Goal: Transaction & Acquisition: Purchase product/service

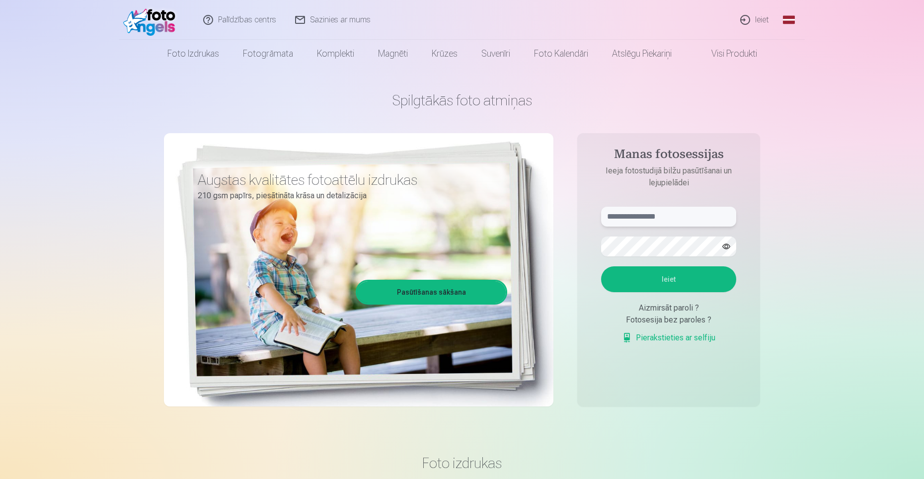
click at [662, 213] on input "text" at bounding box center [668, 217] width 135 height 20
type input "******"
click at [692, 273] on button "Ieiet" at bounding box center [668, 279] width 135 height 26
click at [662, 308] on div "Aizmirsāt paroli ?" at bounding box center [668, 308] width 135 height 12
click at [669, 307] on div "Aizmirsāt paroli ?" at bounding box center [668, 308] width 135 height 12
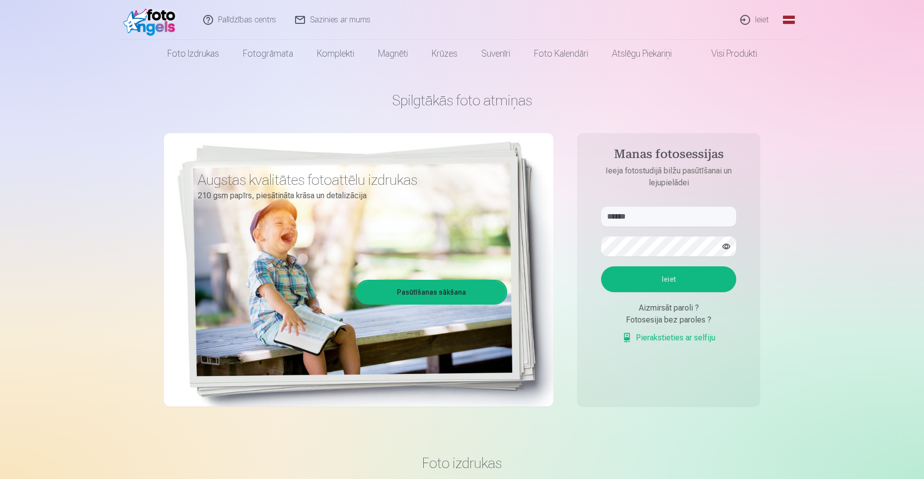
click at [612, 319] on div "Fotosesija bez paroles ?" at bounding box center [668, 320] width 135 height 12
click at [647, 310] on div "Aizmirsāt paroli ?" at bounding box center [668, 308] width 135 height 12
click at [683, 308] on div "Aizmirsāt paroli ?" at bounding box center [668, 308] width 135 height 12
click at [683, 307] on div "Aizmirsāt paroli ?" at bounding box center [668, 308] width 135 height 12
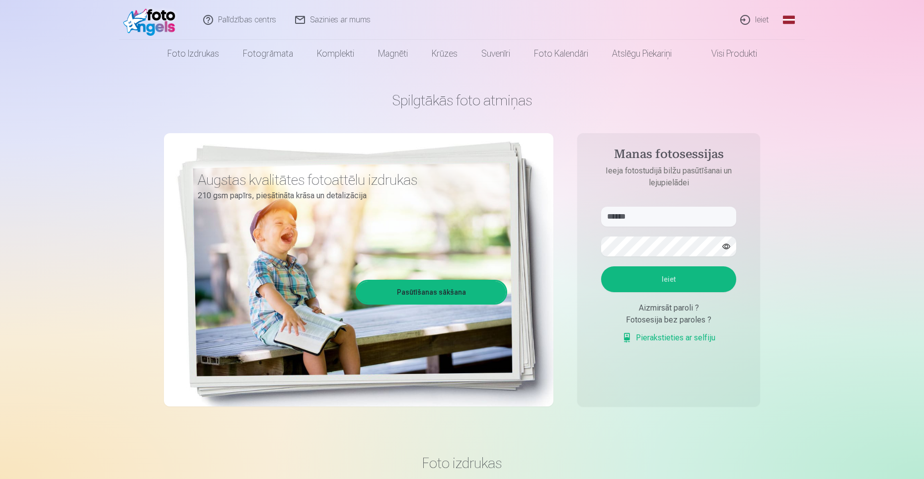
click at [644, 309] on div "Aizmirsāt paroli ?" at bounding box center [668, 308] width 135 height 12
click at [652, 323] on div "Fotosesija bez paroles ?" at bounding box center [668, 320] width 135 height 12
click at [759, 21] on link "Ieiet" at bounding box center [756, 20] width 48 height 40
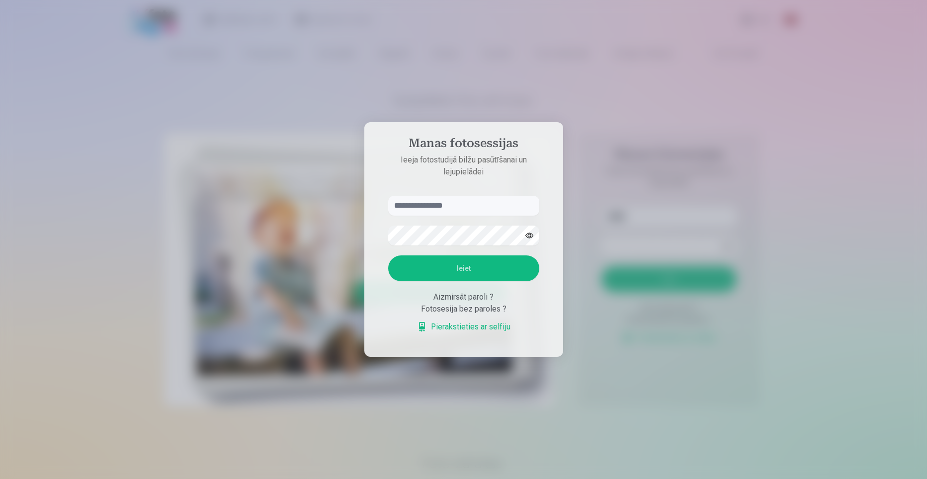
click at [455, 299] on div "Aizmirsāt paroli ?" at bounding box center [463, 297] width 151 height 12
click at [477, 297] on div "Aizmirsāt paroli ?" at bounding box center [463, 297] width 151 height 12
click at [505, 267] on button "Ieiet" at bounding box center [463, 268] width 151 height 26
click at [479, 326] on link "Pierakstieties ar selfiju" at bounding box center [463, 327] width 93 height 12
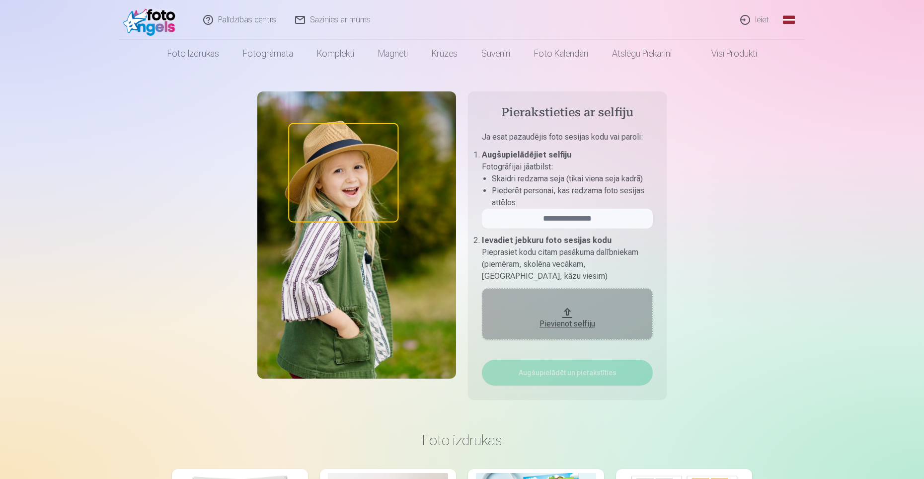
click at [755, 19] on link "Ieiet" at bounding box center [756, 20] width 48 height 40
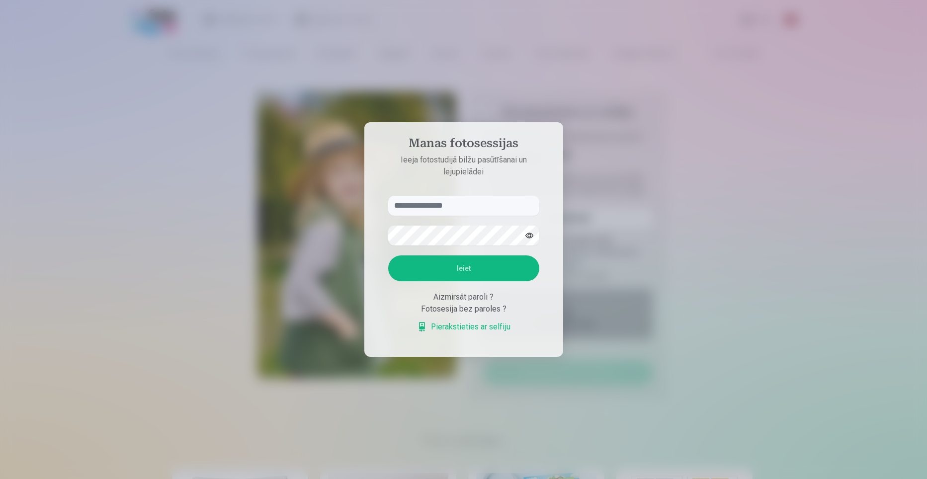
click at [452, 298] on div "Aizmirsāt paroli ?" at bounding box center [463, 297] width 151 height 12
drag, startPoint x: 452, startPoint y: 298, endPoint x: 483, endPoint y: 300, distance: 30.9
click at [483, 300] on div "Aizmirsāt paroli ?" at bounding box center [463, 297] width 151 height 12
click at [471, 298] on div "Aizmirsāt paroli ?" at bounding box center [463, 297] width 151 height 12
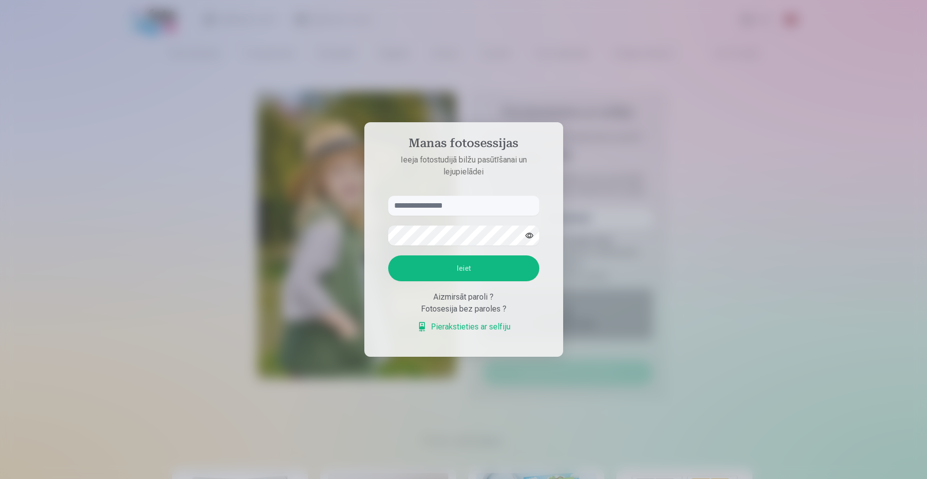
click at [460, 297] on div "Aizmirsāt paroli ?" at bounding box center [463, 297] width 151 height 12
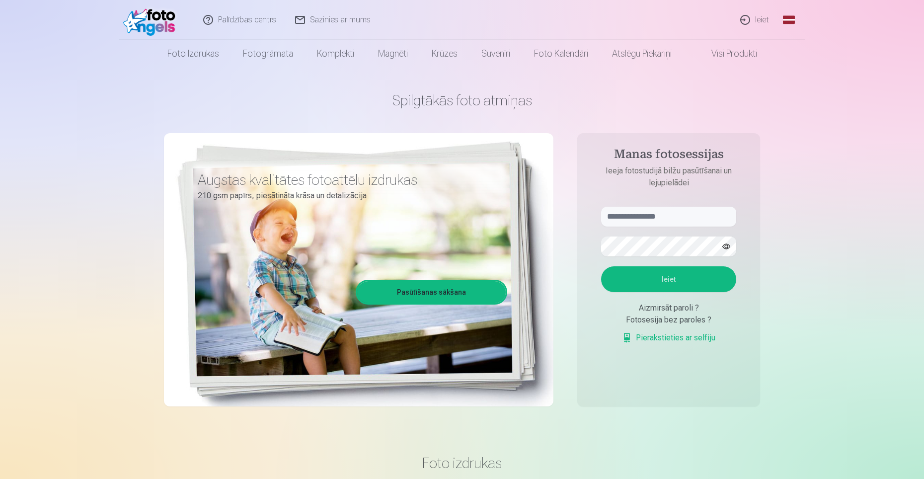
click at [668, 308] on div "Aizmirsāt paroli ?" at bounding box center [668, 308] width 135 height 12
click at [651, 308] on div "Aizmirsāt paroli ?" at bounding box center [668, 308] width 135 height 12
click at [434, 291] on link "Pasūtīšanas sākšana" at bounding box center [431, 292] width 149 height 22
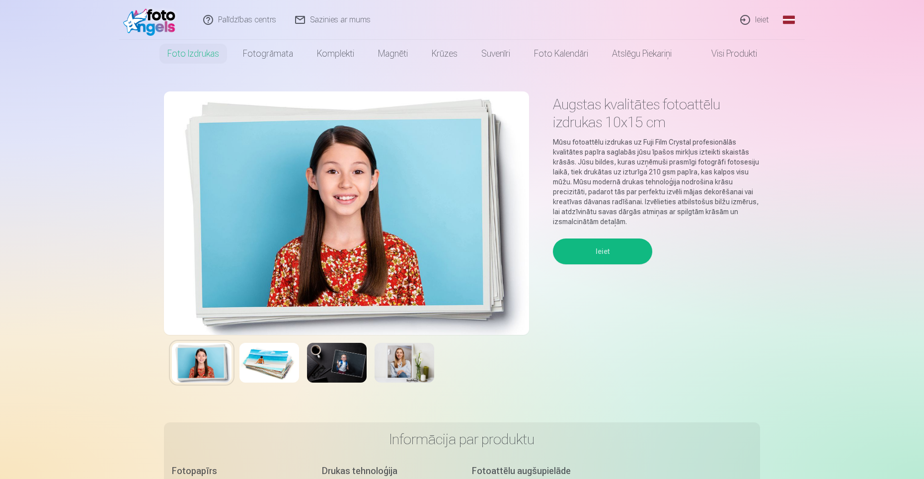
click at [609, 253] on button "Ieiet" at bounding box center [602, 252] width 99 height 26
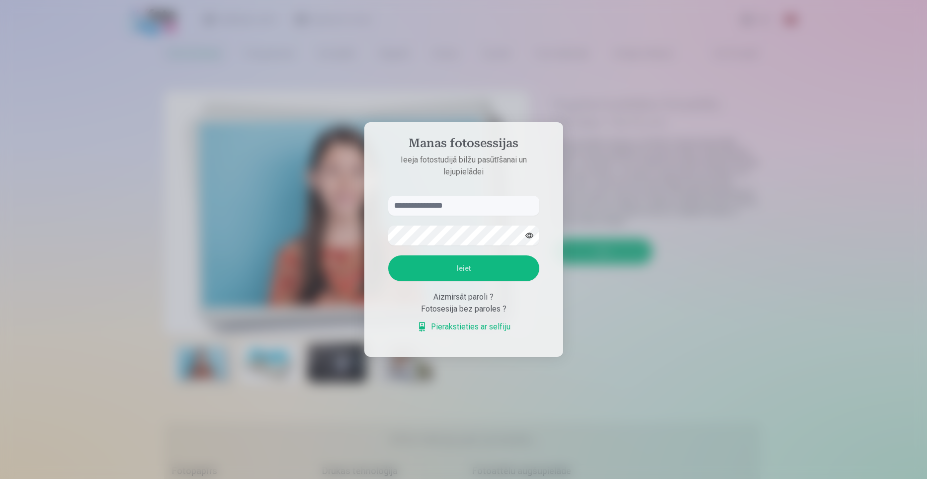
click at [427, 211] on input "text" at bounding box center [463, 206] width 151 height 20
drag, startPoint x: 416, startPoint y: 224, endPoint x: 679, endPoint y: 173, distance: 267.7
click at [679, 173] on div at bounding box center [463, 239] width 927 height 479
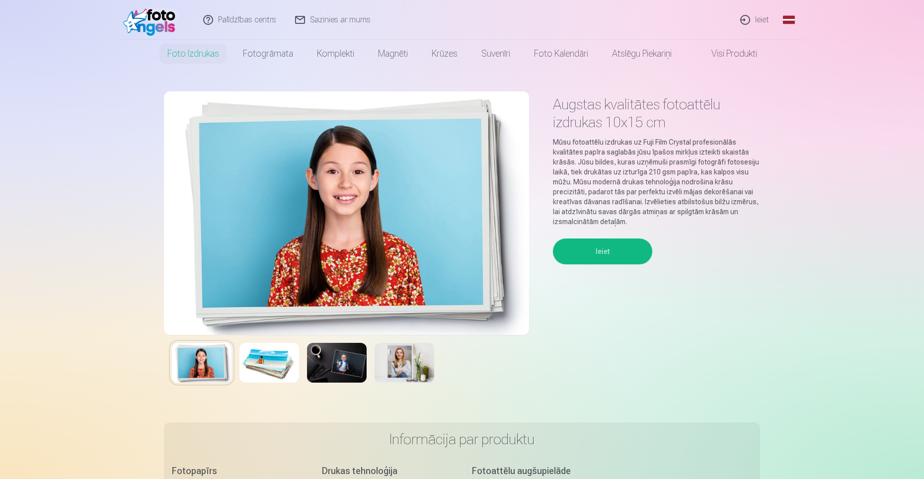
click at [760, 21] on link "Ieiet" at bounding box center [756, 20] width 48 height 40
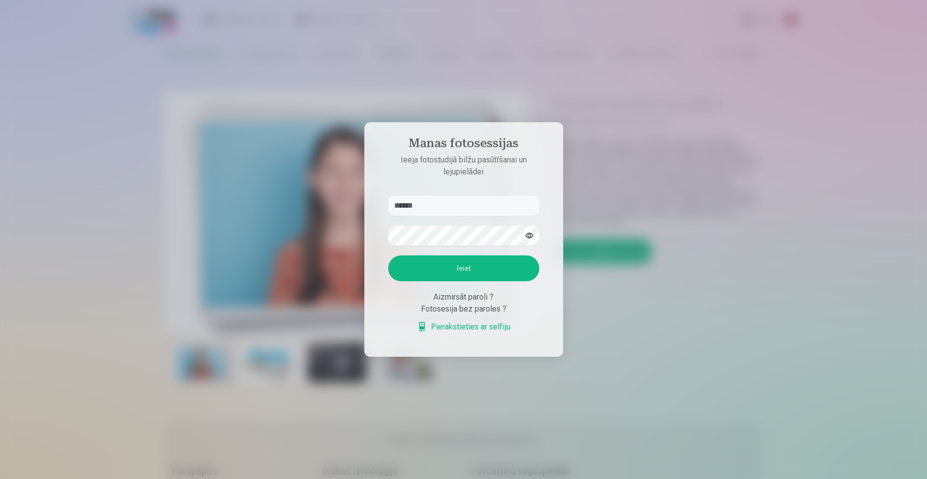
type input "******"
click at [388, 255] on button "Ieiet" at bounding box center [463, 268] width 151 height 26
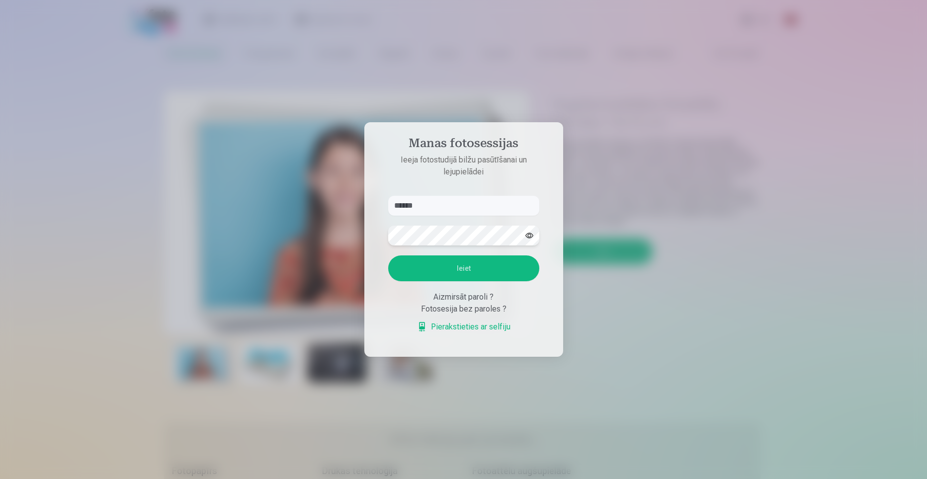
click at [388, 255] on button "Ieiet" at bounding box center [463, 268] width 151 height 26
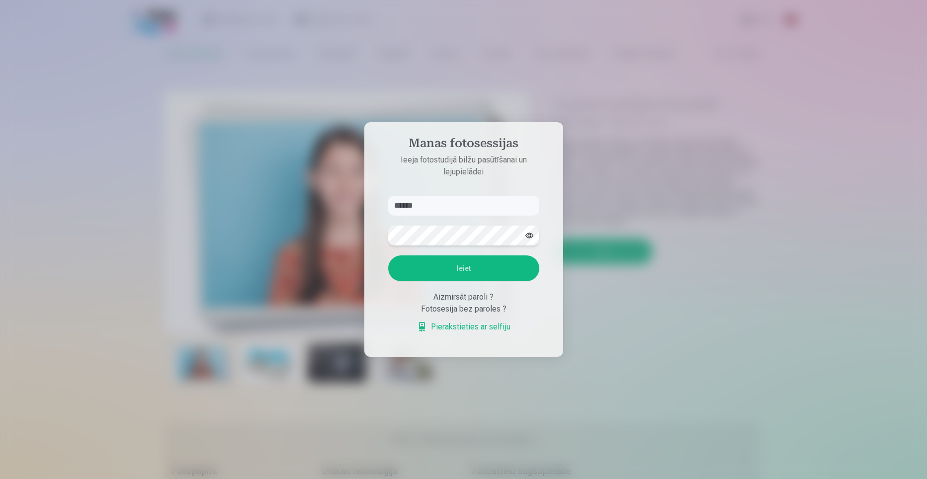
click at [388, 255] on button "Ieiet" at bounding box center [463, 268] width 151 height 26
click at [533, 269] on button "Ieiet" at bounding box center [463, 268] width 151 height 26
click at [388, 255] on button "Ieiet" at bounding box center [463, 268] width 151 height 26
click at [463, 303] on div "Aizmirsāt paroli ?" at bounding box center [463, 297] width 151 height 12
click at [472, 333] on link "Pierakstieties ar selfiju" at bounding box center [463, 327] width 93 height 12
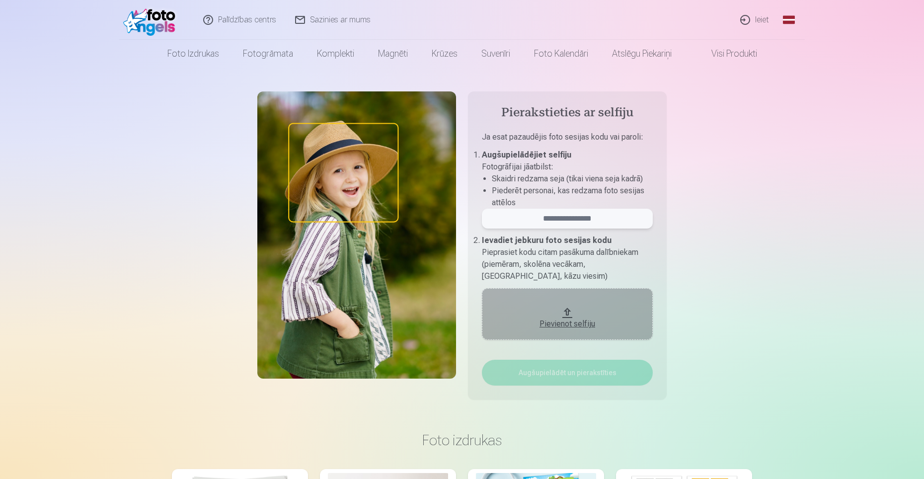
click at [611, 222] on input "email" at bounding box center [567, 219] width 171 height 20
type input "******"
click at [250, 22] on link "Palīdzības centrs" at bounding box center [240, 20] width 92 height 40
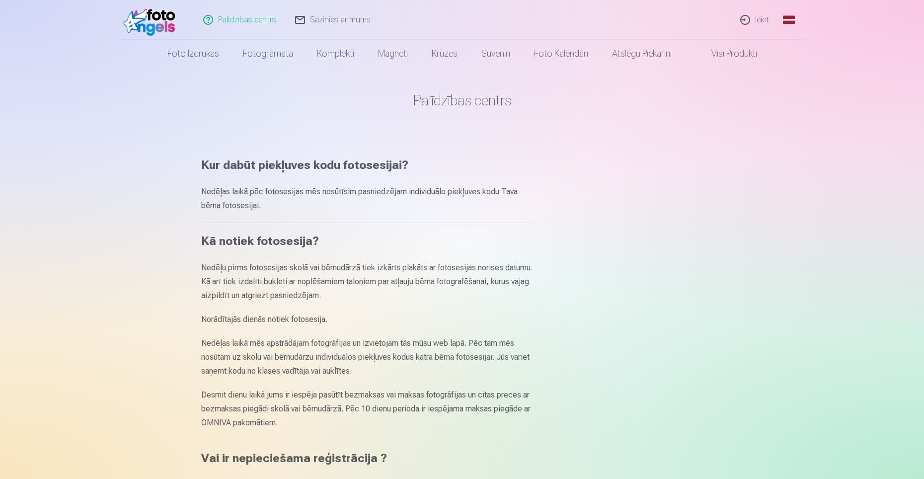
click at [760, 18] on link "Ieiet" at bounding box center [756, 20] width 48 height 40
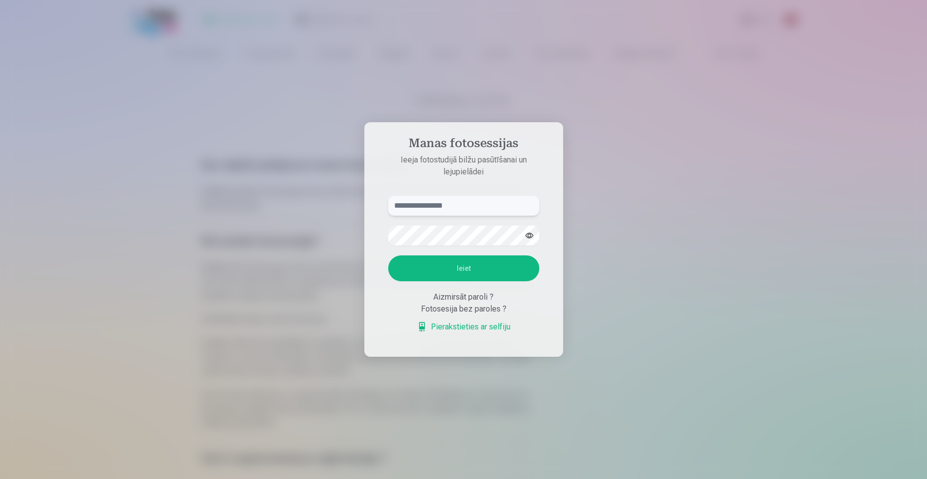
click at [423, 205] on input "text" at bounding box center [463, 206] width 151 height 20
click at [458, 299] on div "Aizmirsāt paroli ?" at bounding box center [463, 297] width 151 height 12
click at [472, 298] on div "Aizmirsāt paroli ?" at bounding box center [463, 297] width 151 height 12
click at [462, 328] on link "Pierakstieties ar selfiju" at bounding box center [463, 327] width 93 height 12
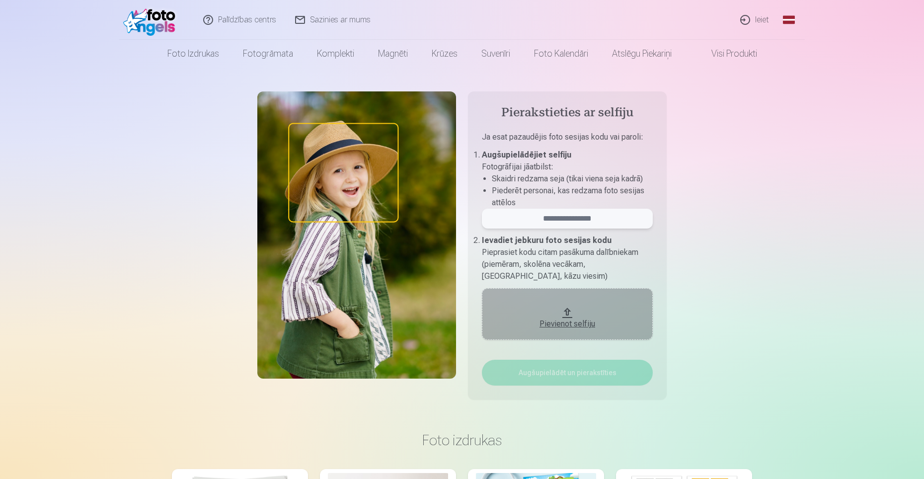
click at [582, 218] on input "email" at bounding box center [567, 219] width 171 height 20
type input "******"
click at [587, 315] on div "Pievienot selfiju" at bounding box center [567, 321] width 151 height 18
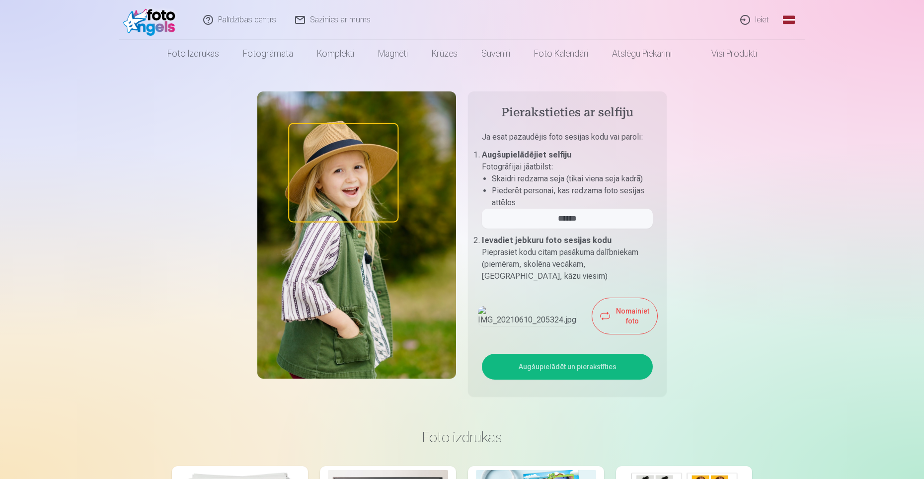
click at [541, 380] on button "Augšupielādēt un pierakstīties" at bounding box center [567, 367] width 171 height 26
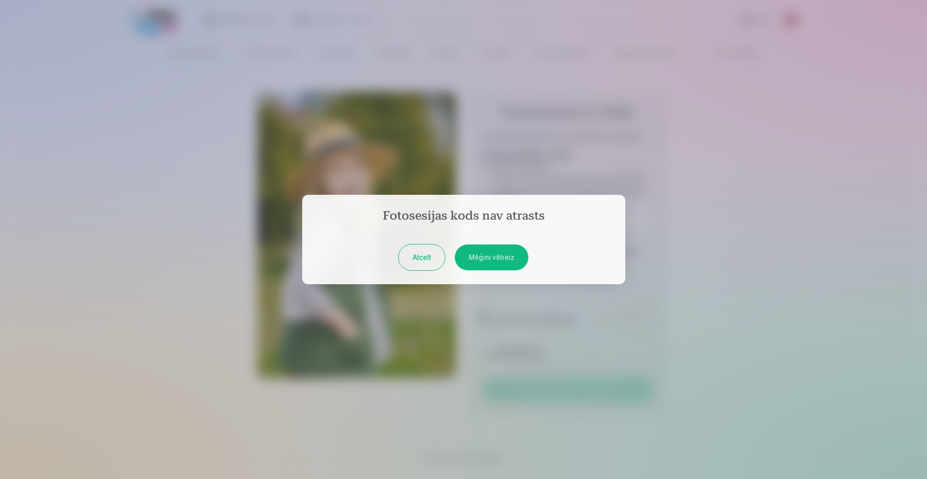
click at [495, 263] on button "Mēģini vēlreiz" at bounding box center [492, 258] width 74 height 26
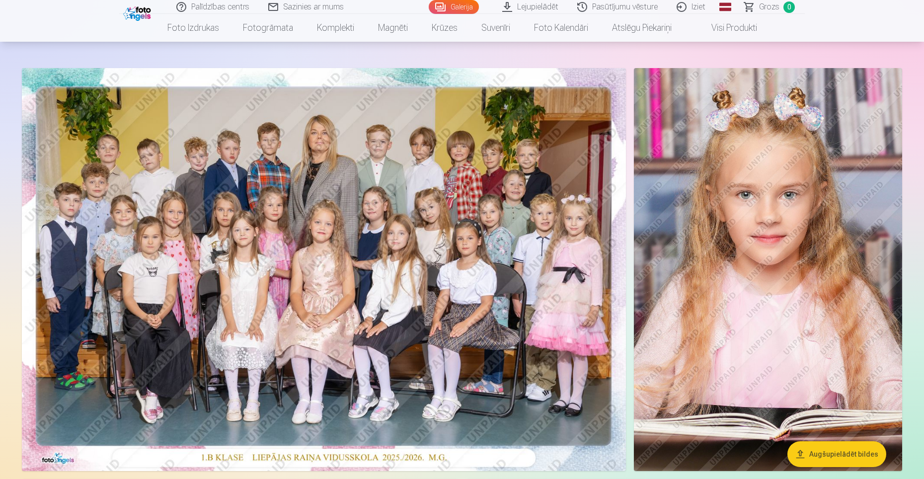
scroll to position [99, 0]
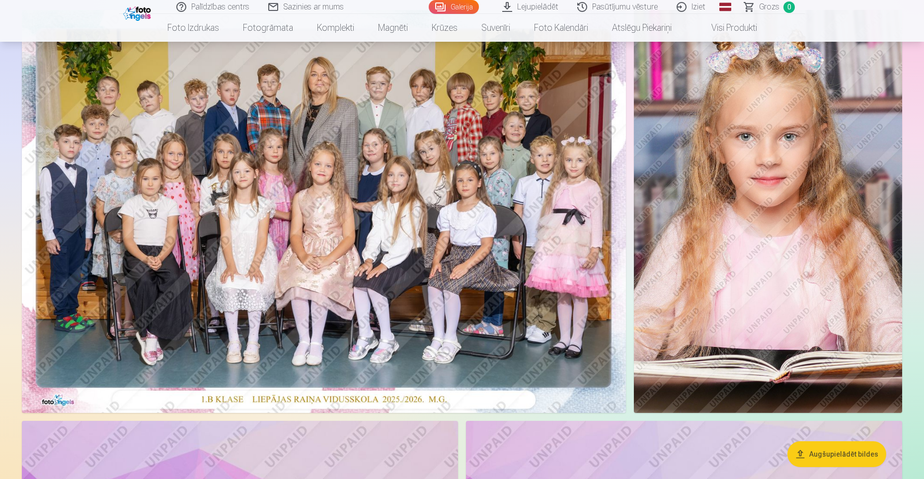
click at [297, 316] on img at bounding box center [324, 211] width 604 height 403
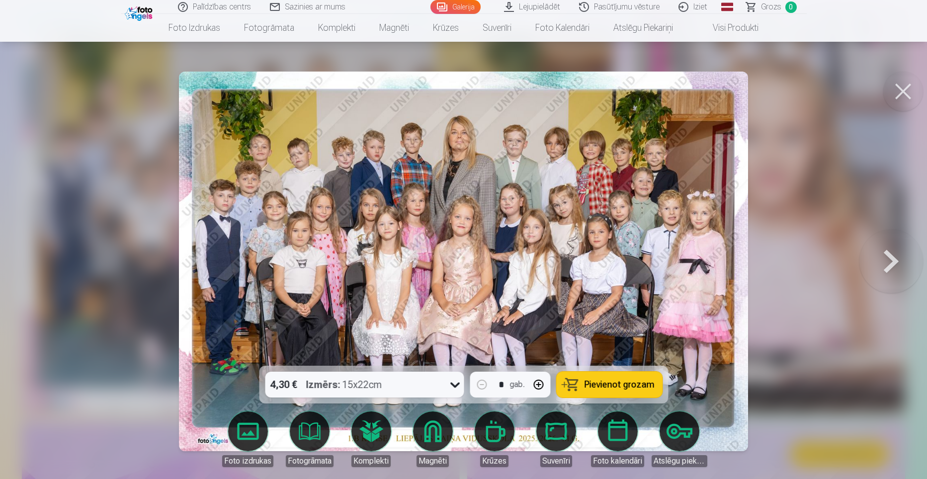
click at [615, 384] on span "Pievienot grozam" at bounding box center [619, 384] width 70 height 9
click at [903, 96] on button at bounding box center [903, 92] width 40 height 40
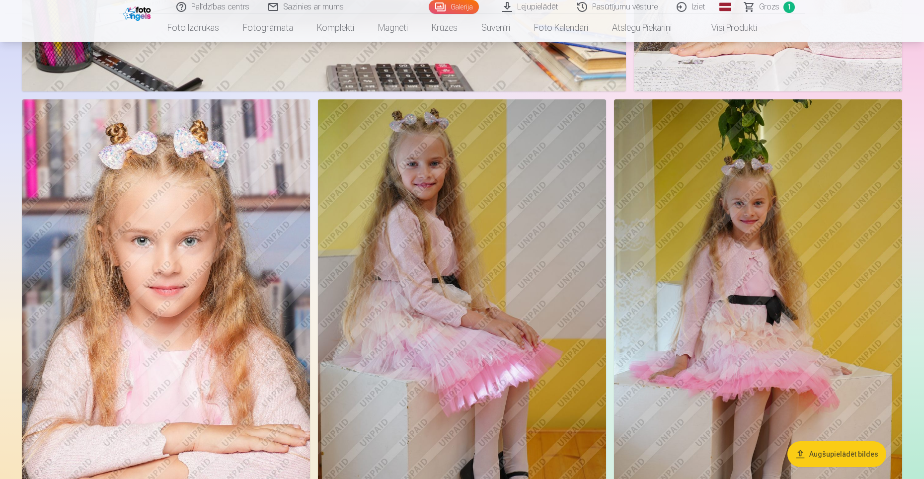
scroll to position [2684, 0]
click at [471, 294] on img at bounding box center [462, 316] width 288 height 432
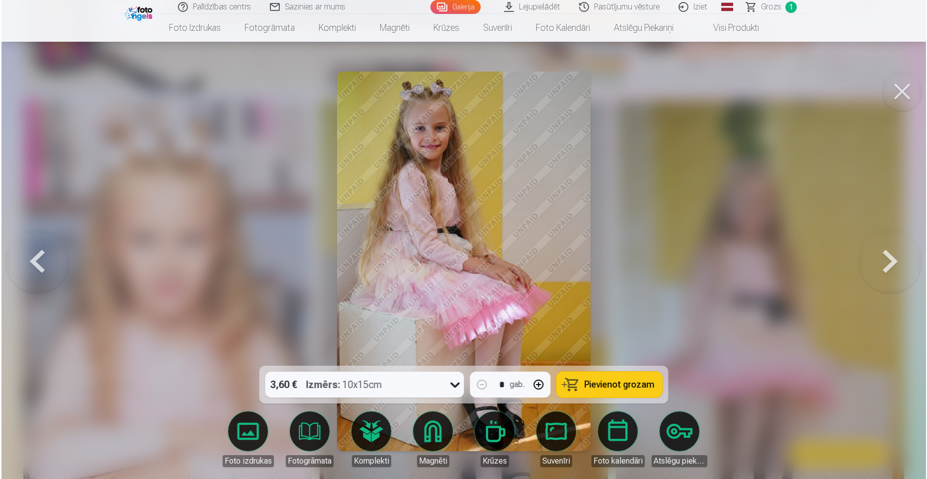
scroll to position [2690, 0]
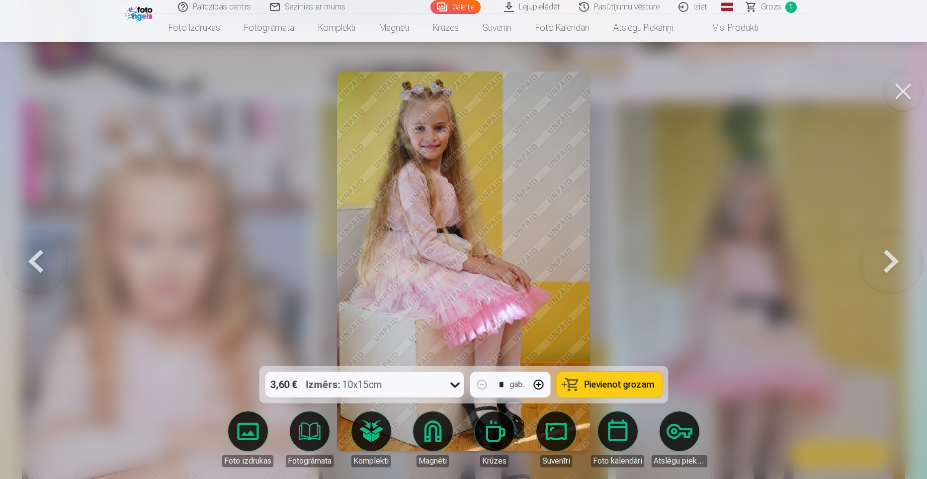
click at [590, 380] on span "Pievienot grozam" at bounding box center [619, 384] width 70 height 9
click at [908, 100] on button at bounding box center [903, 92] width 40 height 40
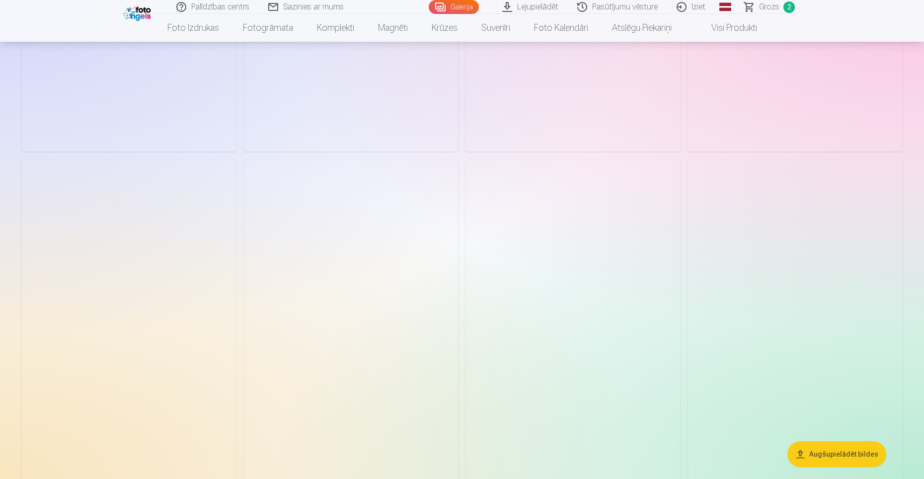
scroll to position [4225, 0]
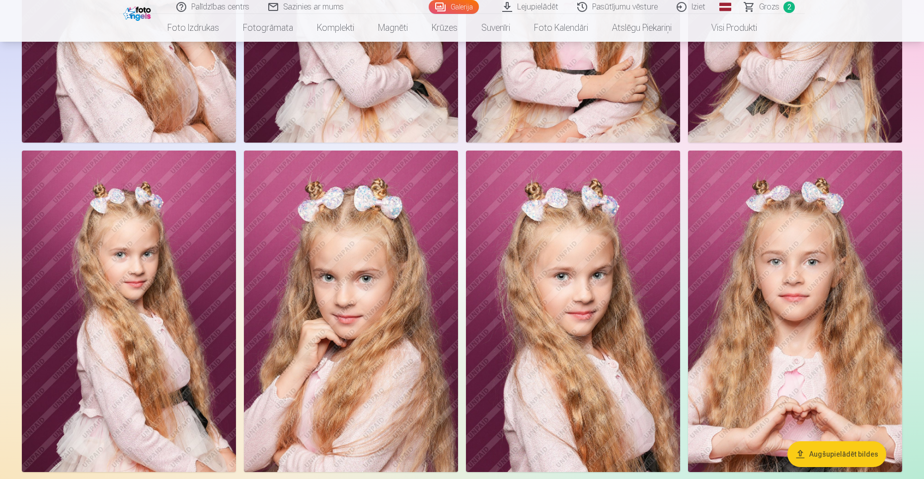
click at [150, 343] on img at bounding box center [129, 312] width 214 height 322
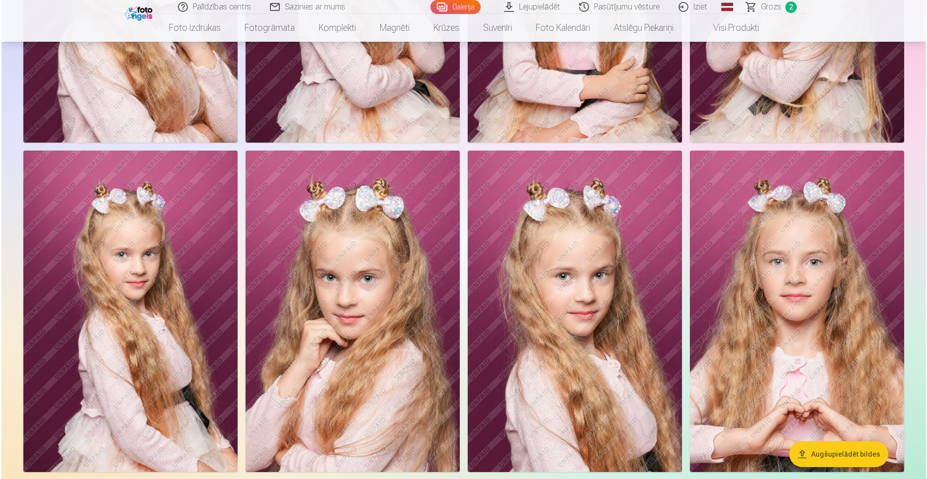
scroll to position [4236, 0]
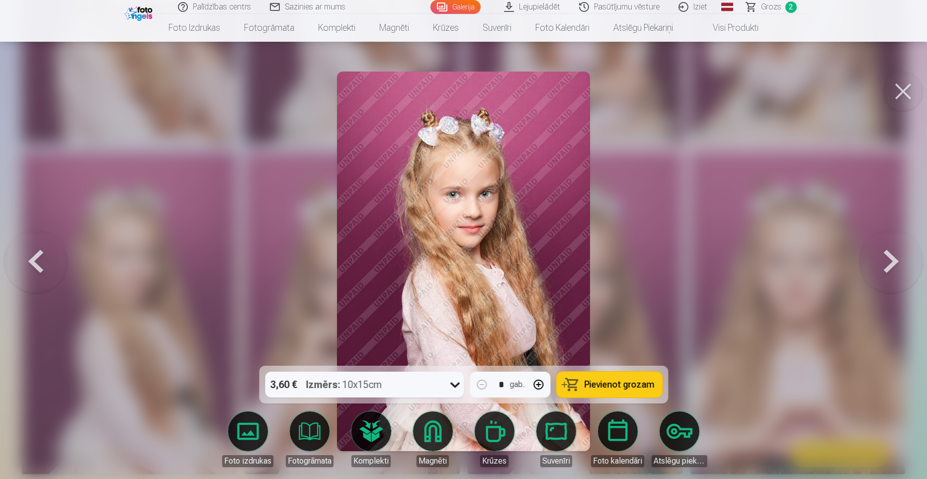
click at [613, 381] on span "Pievienot grozam" at bounding box center [619, 384] width 70 height 9
click at [903, 103] on button at bounding box center [903, 92] width 40 height 40
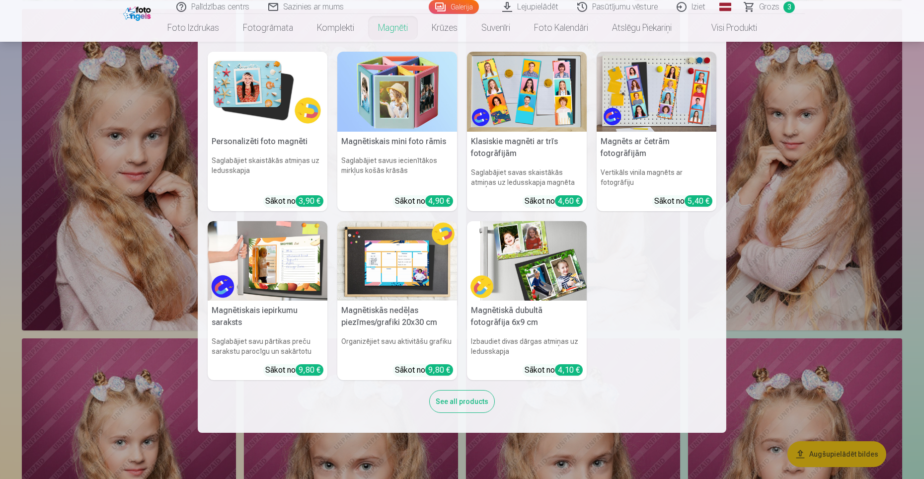
scroll to position [4026, 0]
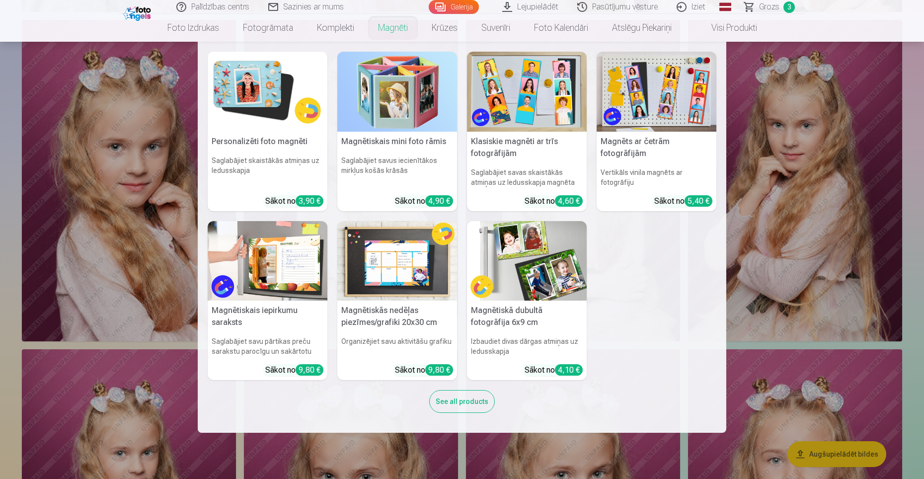
click at [282, 95] on img at bounding box center [268, 92] width 120 height 80
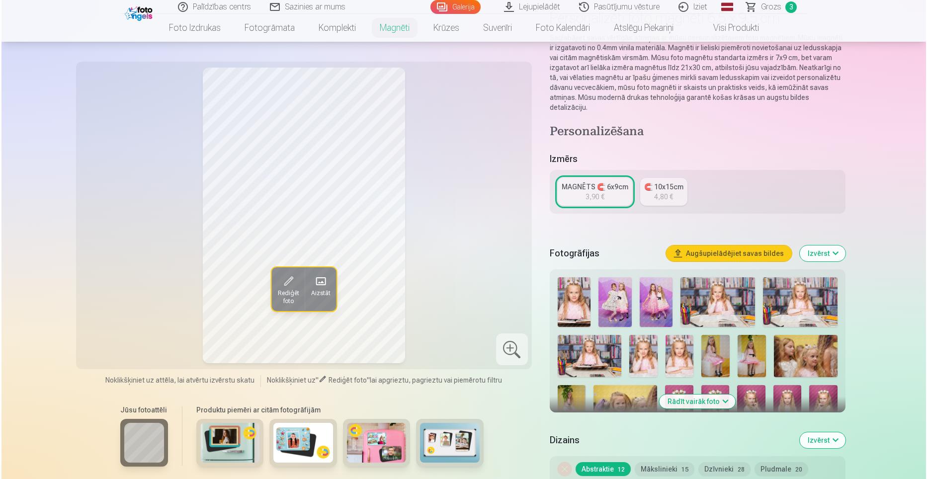
scroll to position [99, 0]
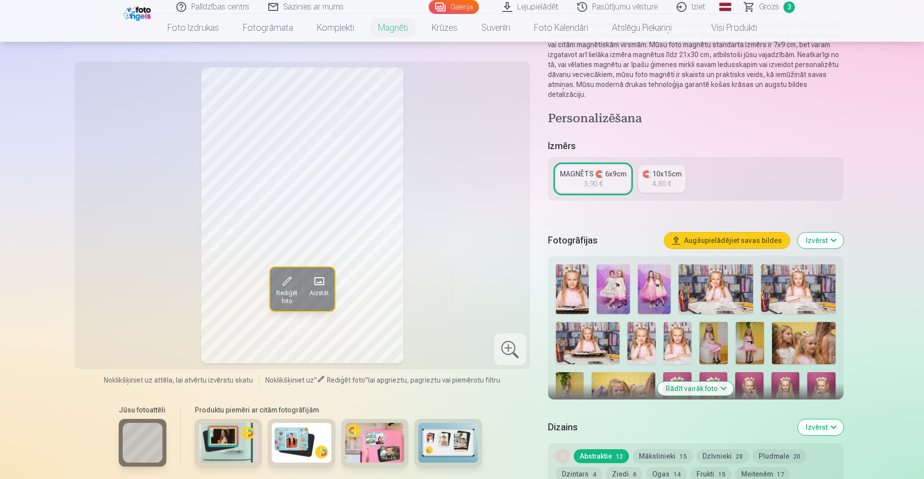
click at [318, 291] on span "Aizstāt" at bounding box center [318, 293] width 19 height 8
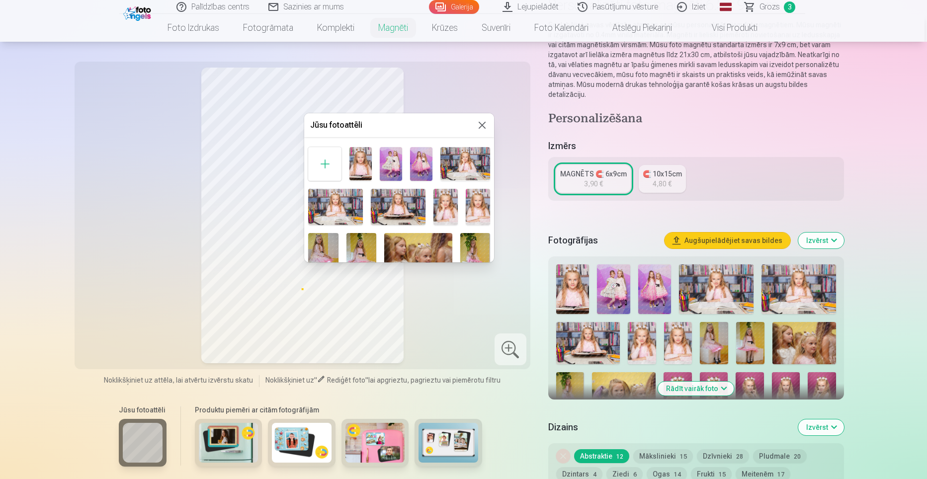
drag, startPoint x: 414, startPoint y: 128, endPoint x: 490, endPoint y: 128, distance: 75.5
click at [490, 128] on div "Jūsu fotoattēli" at bounding box center [399, 125] width 190 height 24
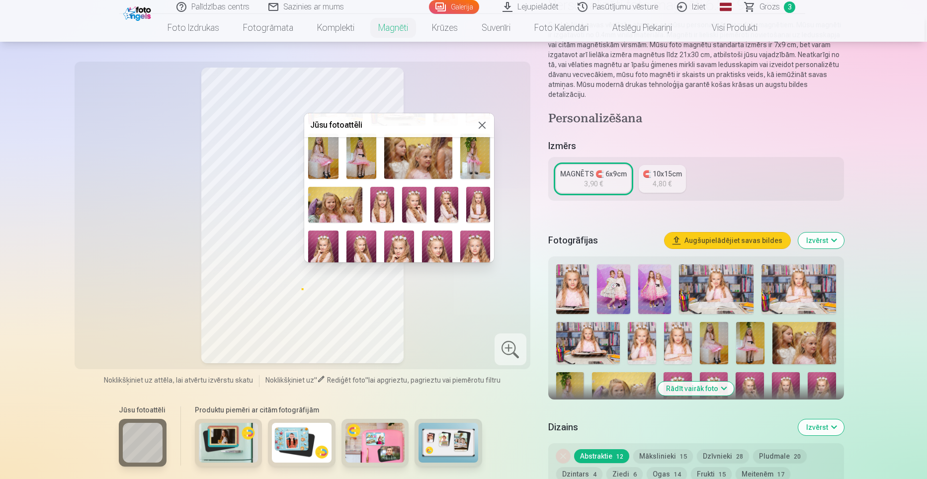
click at [774, 6] on div at bounding box center [463, 239] width 927 height 479
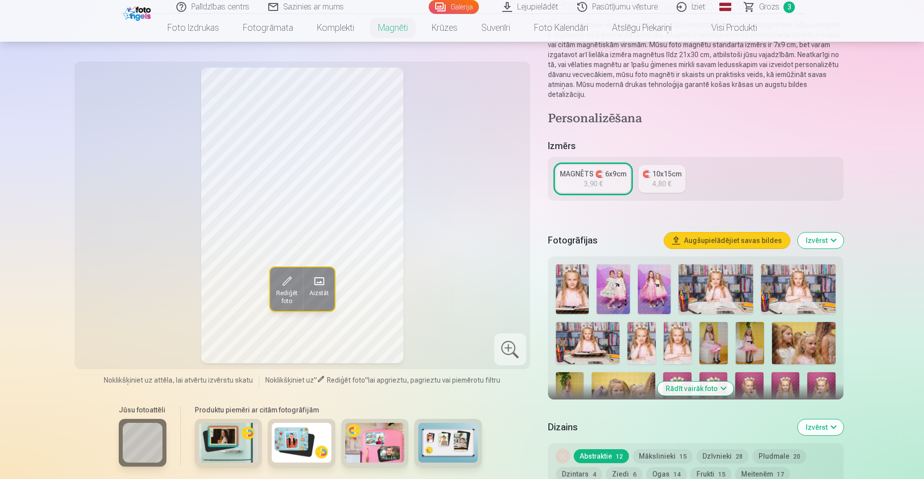
click at [780, 6] on link "Grozs 3" at bounding box center [771, 7] width 70 height 14
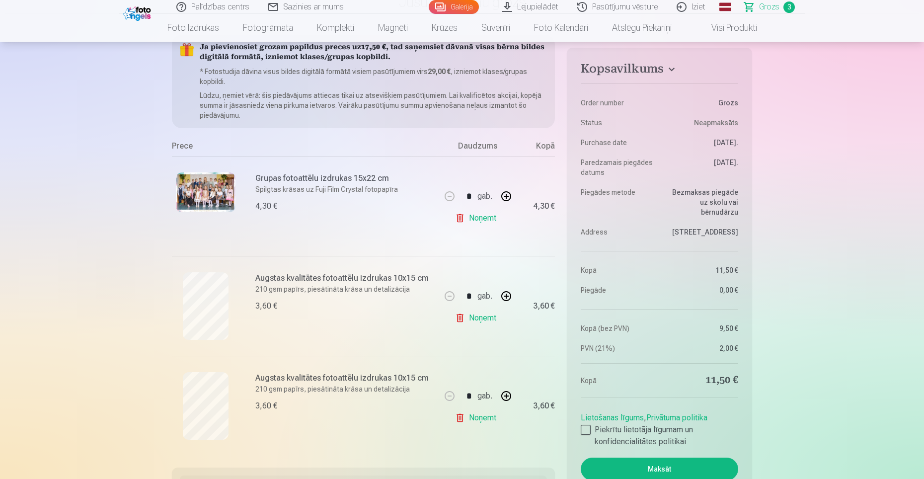
scroll to position [99, 0]
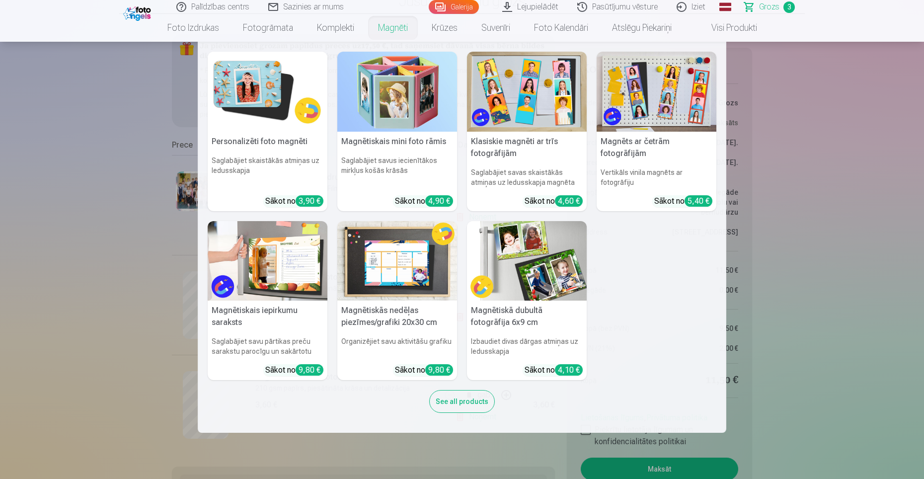
click at [291, 98] on img at bounding box center [268, 92] width 120 height 80
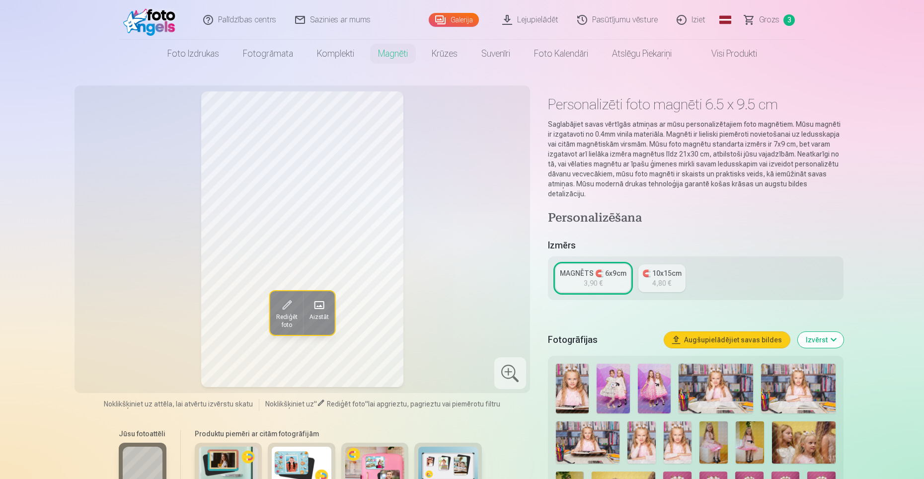
click at [323, 309] on span at bounding box center [319, 305] width 16 height 16
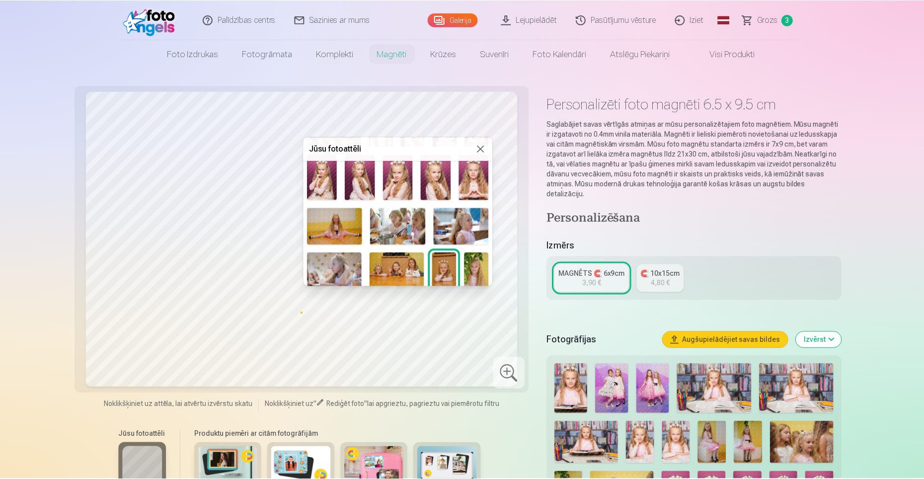
scroll to position [149, 0]
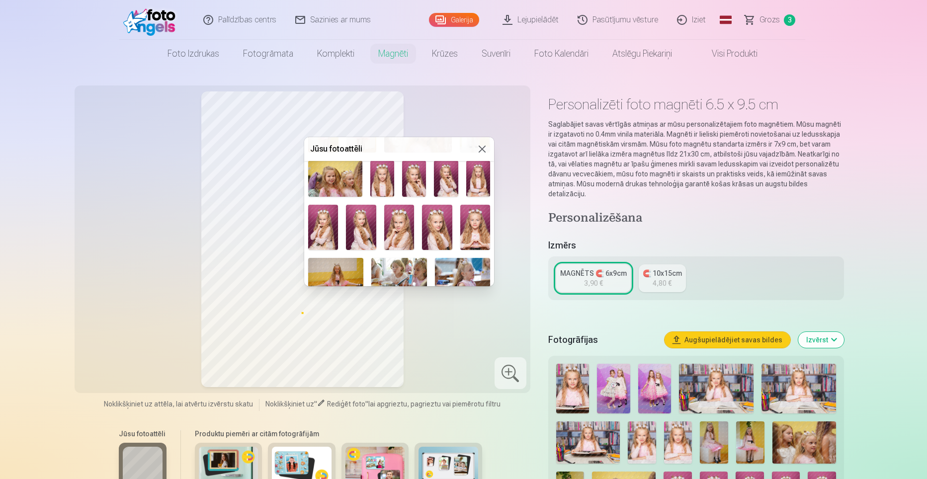
click at [361, 227] on img at bounding box center [361, 227] width 30 height 45
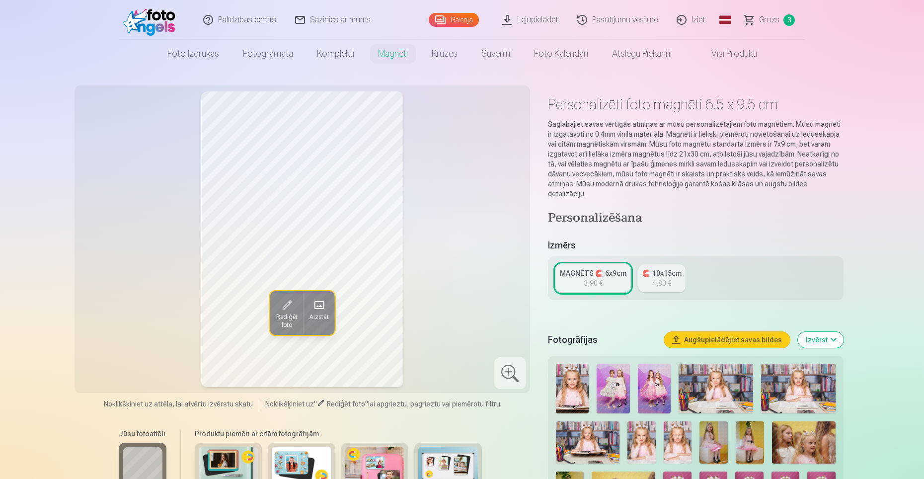
click at [608, 271] on link "MAGNĒTS 🧲 6x9cm 3,90 €" at bounding box center [593, 278] width 75 height 28
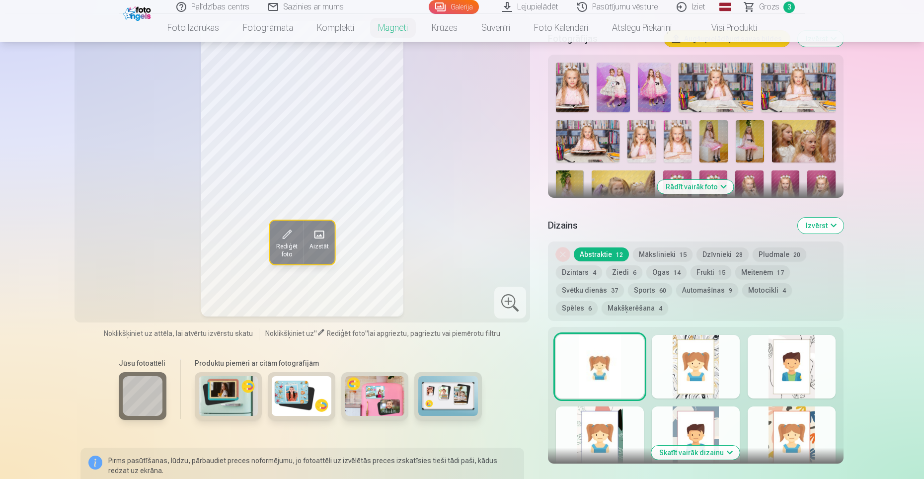
scroll to position [298, 0]
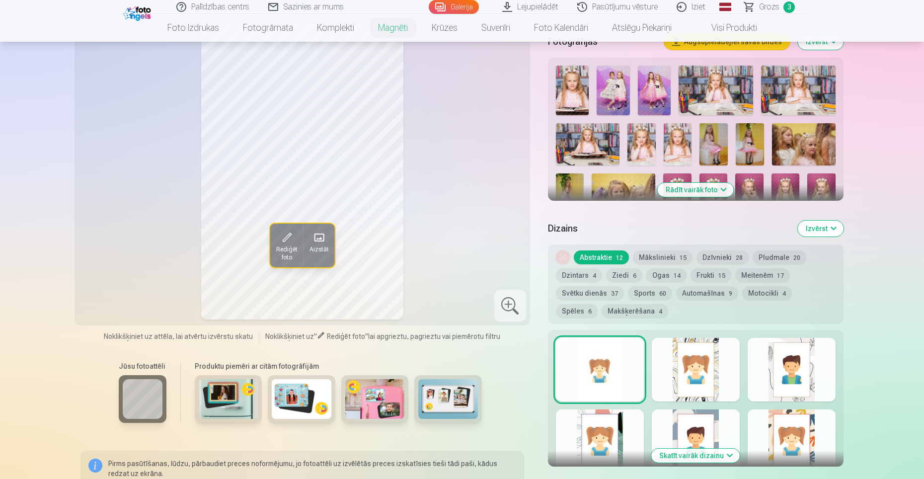
click at [726, 449] on button "Skatīt vairāk dizainu" at bounding box center [696, 456] width 88 height 14
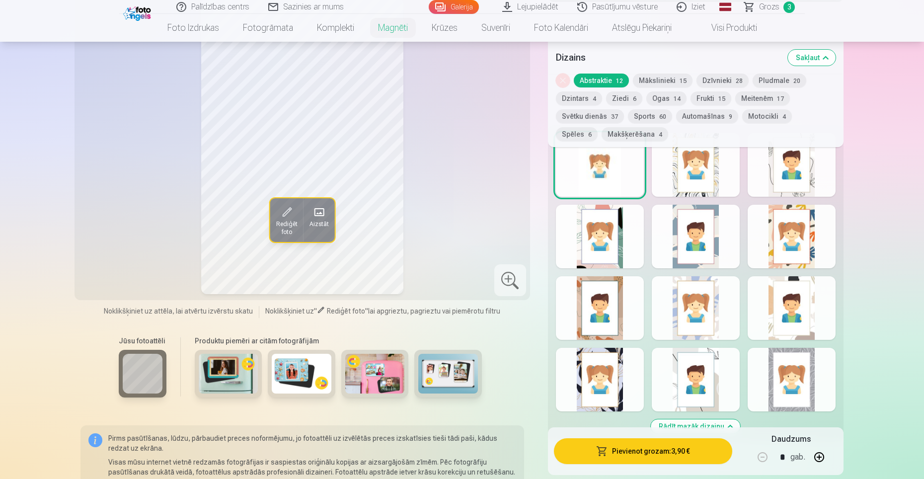
scroll to position [447, 0]
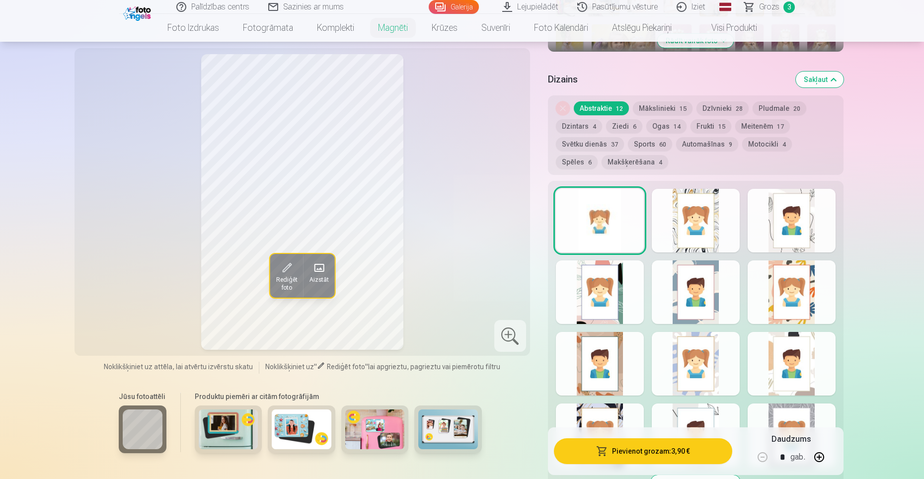
click at [669, 234] on div at bounding box center [696, 221] width 88 height 64
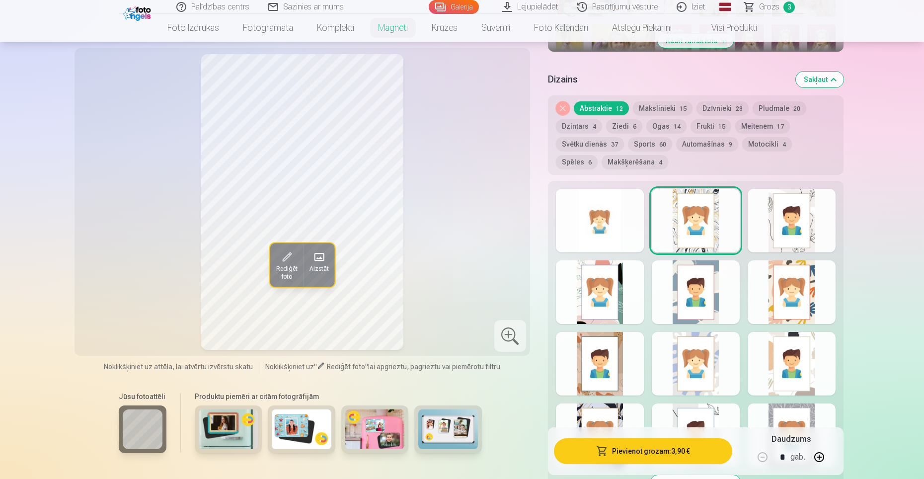
click at [805, 233] on div at bounding box center [792, 221] width 88 height 64
click at [623, 289] on div at bounding box center [600, 292] width 88 height 64
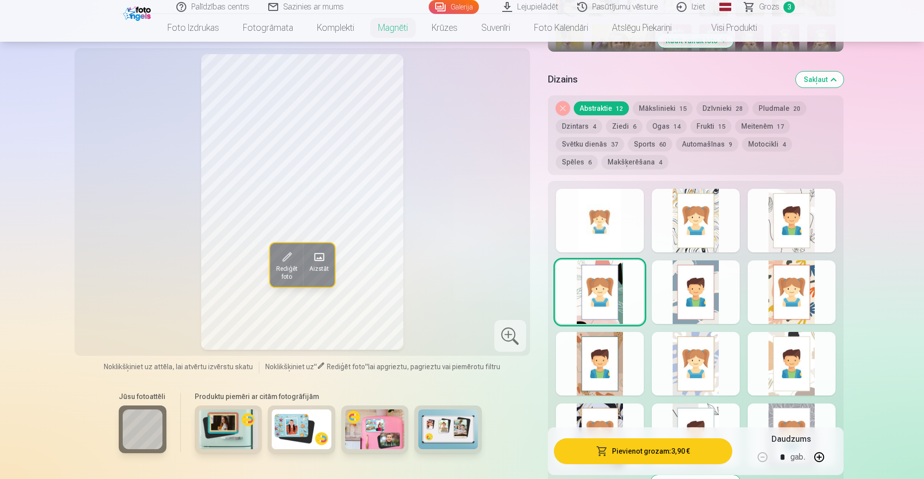
click at [717, 293] on div at bounding box center [696, 292] width 88 height 64
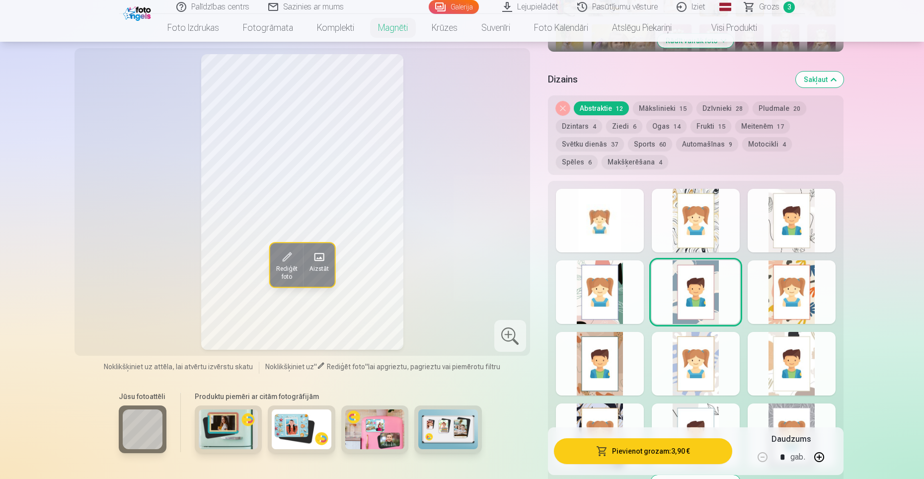
click at [778, 291] on div at bounding box center [792, 292] width 88 height 64
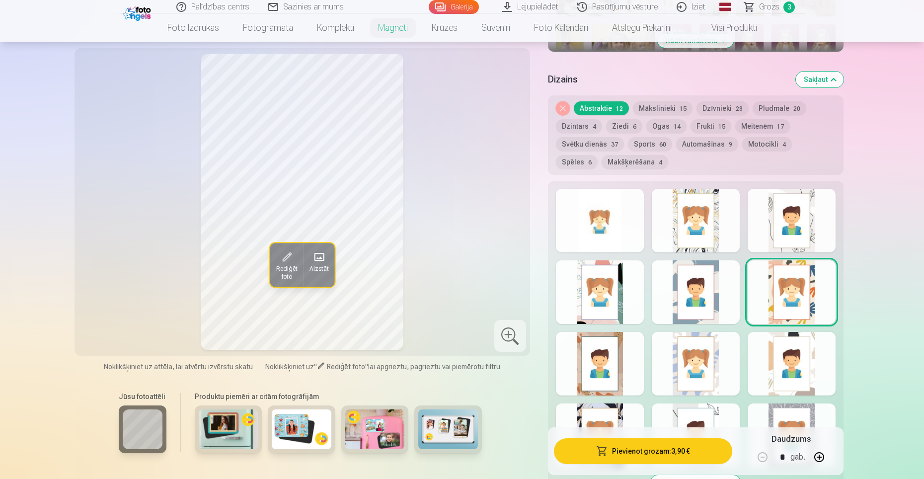
click at [628, 350] on div at bounding box center [600, 364] width 88 height 64
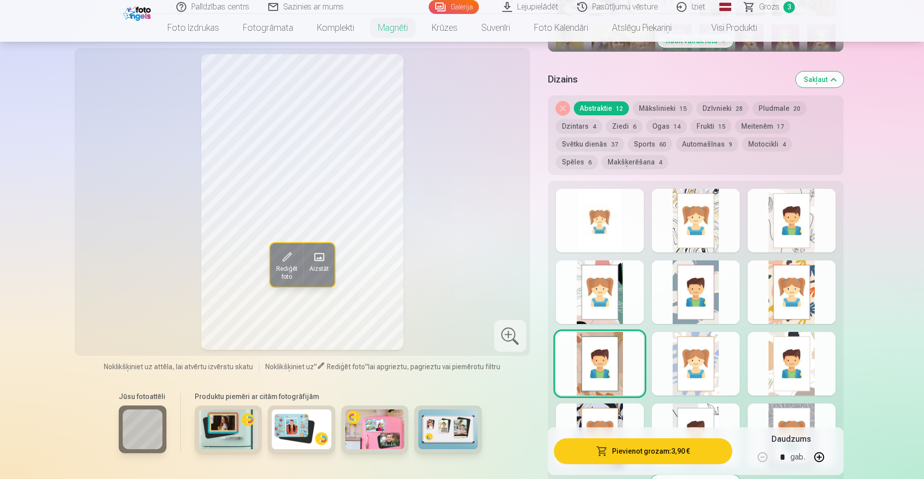
click at [710, 350] on div at bounding box center [696, 364] width 88 height 64
click at [772, 353] on div at bounding box center [792, 364] width 88 height 64
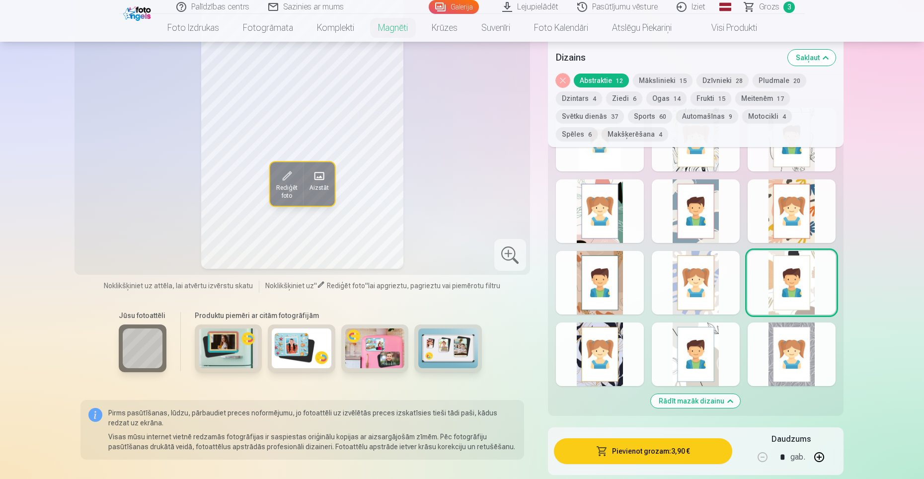
scroll to position [547, 0]
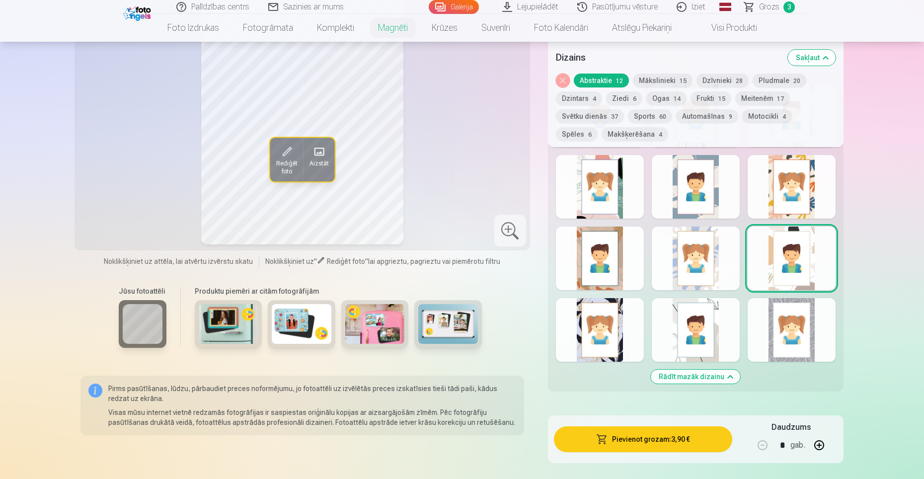
click at [777, 345] on div at bounding box center [792, 330] width 88 height 64
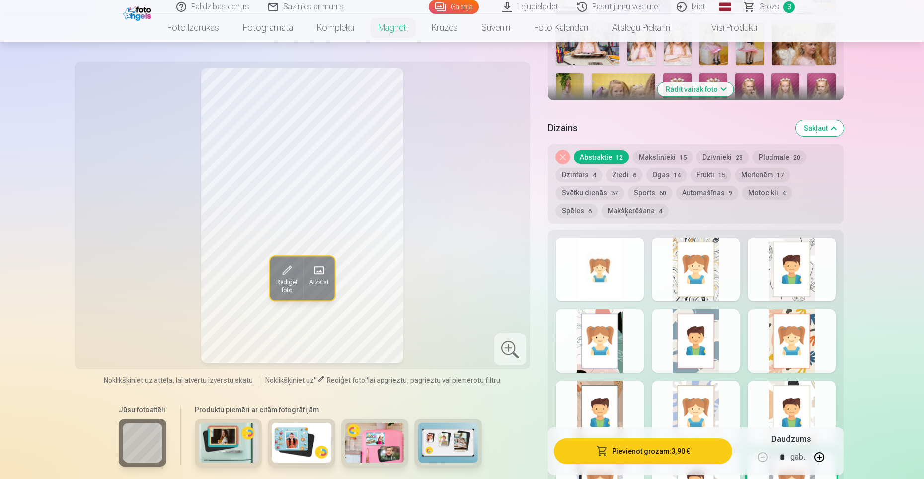
scroll to position [398, 0]
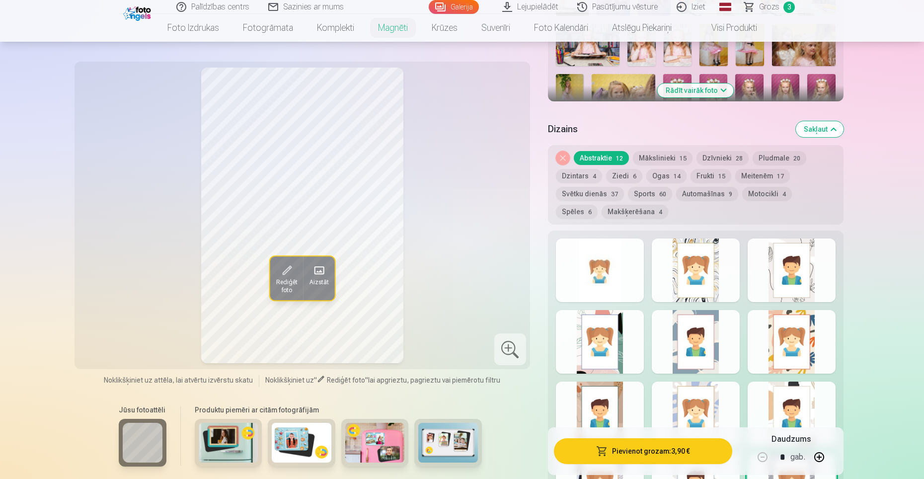
click at [700, 395] on div at bounding box center [696, 414] width 88 height 64
click at [609, 404] on div at bounding box center [600, 414] width 88 height 64
click at [699, 280] on div at bounding box center [696, 271] width 88 height 64
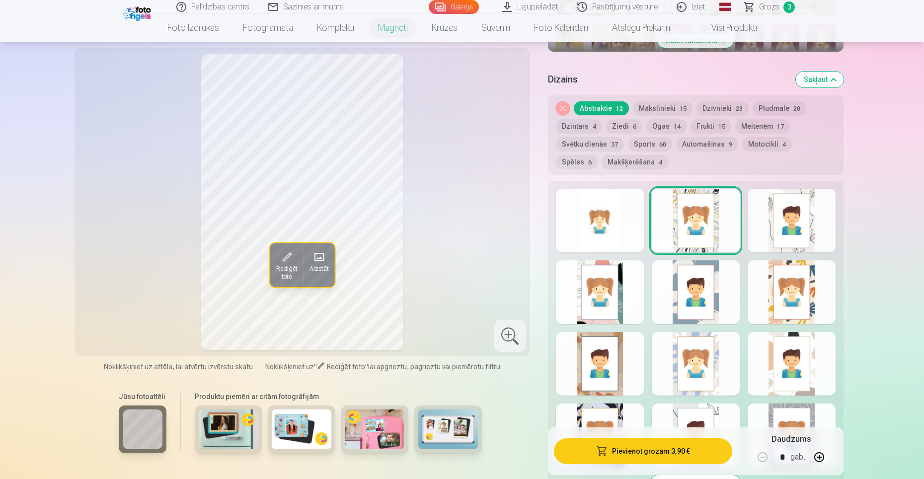
click at [781, 226] on div at bounding box center [792, 221] width 88 height 64
click at [808, 411] on div at bounding box center [792, 436] width 88 height 64
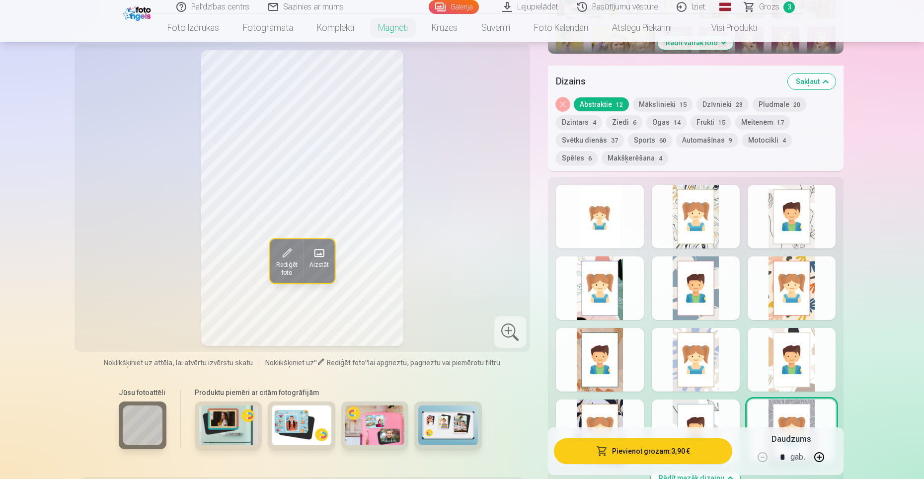
scroll to position [547, 0]
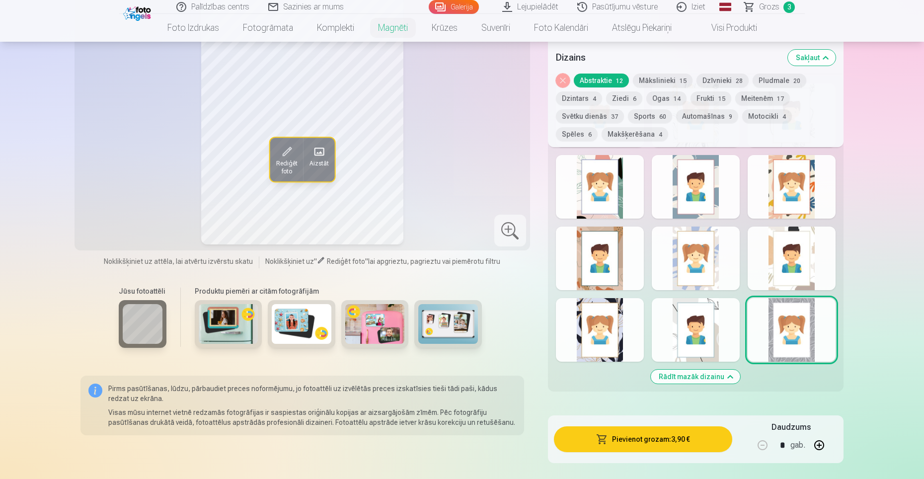
click at [820, 439] on button "button" at bounding box center [820, 445] width 24 height 24
click at [819, 437] on button "button" at bounding box center [820, 445] width 24 height 24
type input "*"
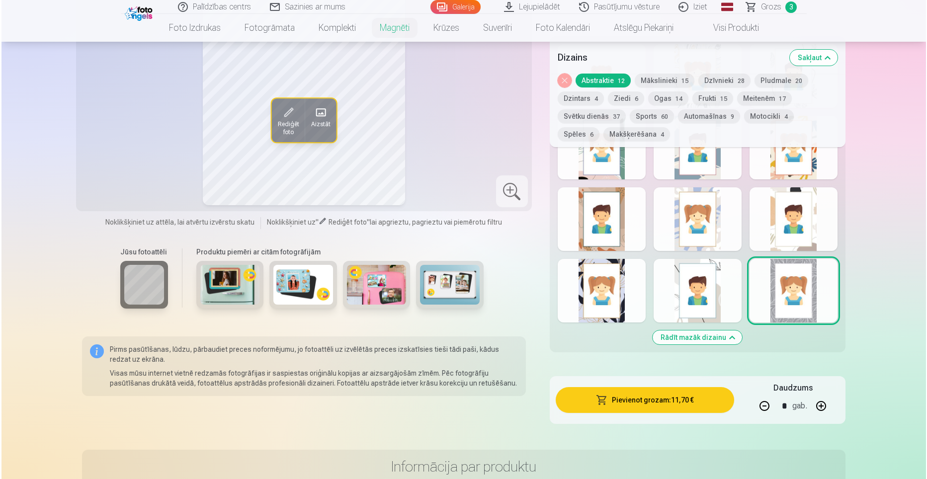
scroll to position [596, 0]
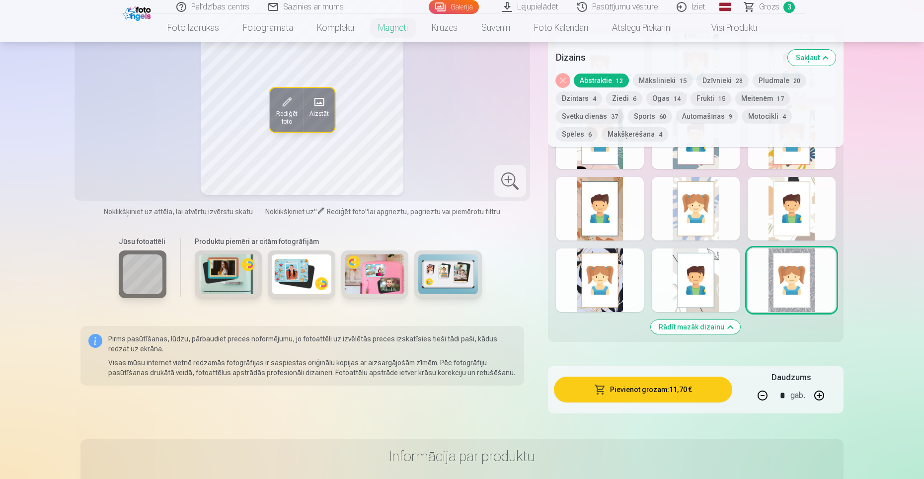
click at [647, 379] on button "Pievienot grozam : 11,70 €" at bounding box center [643, 390] width 178 height 26
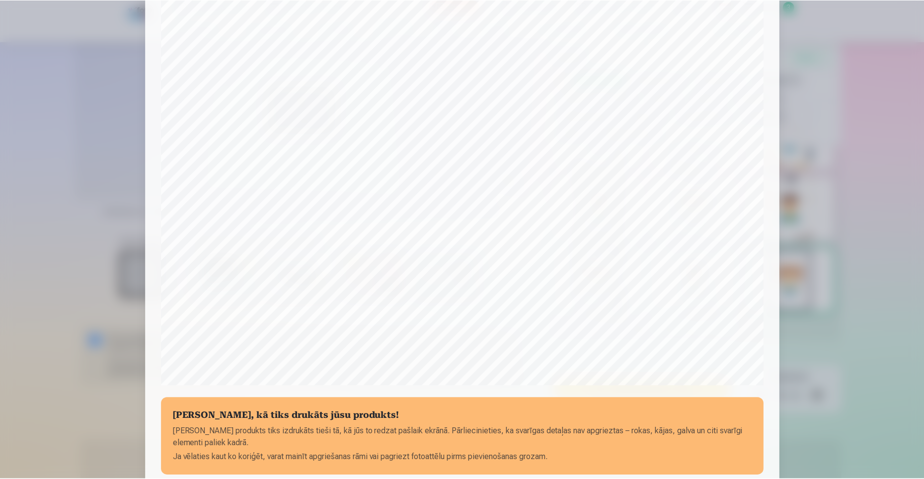
scroll to position [199, 0]
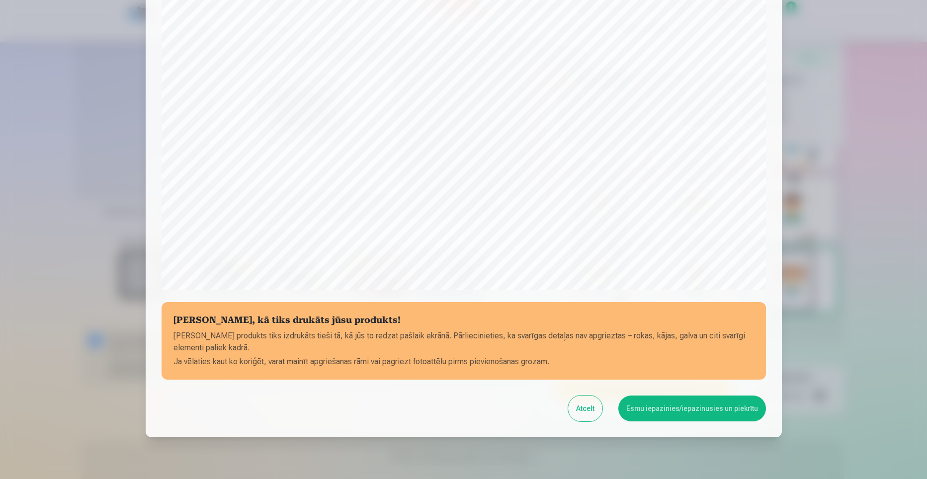
click at [705, 411] on button "Esmu iepazinies/iepazinusies un piekrītu" at bounding box center [692, 409] width 148 height 26
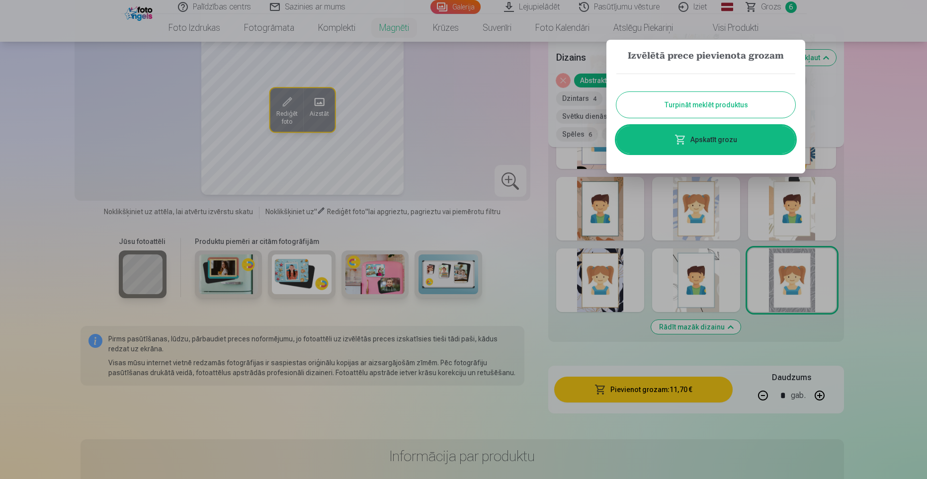
click at [713, 97] on button "Turpināt meklēt produktus" at bounding box center [705, 105] width 179 height 26
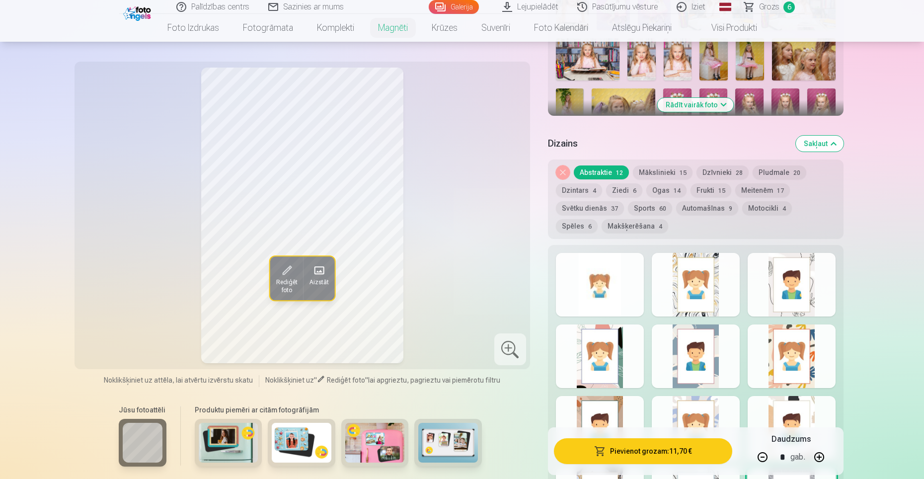
scroll to position [348, 0]
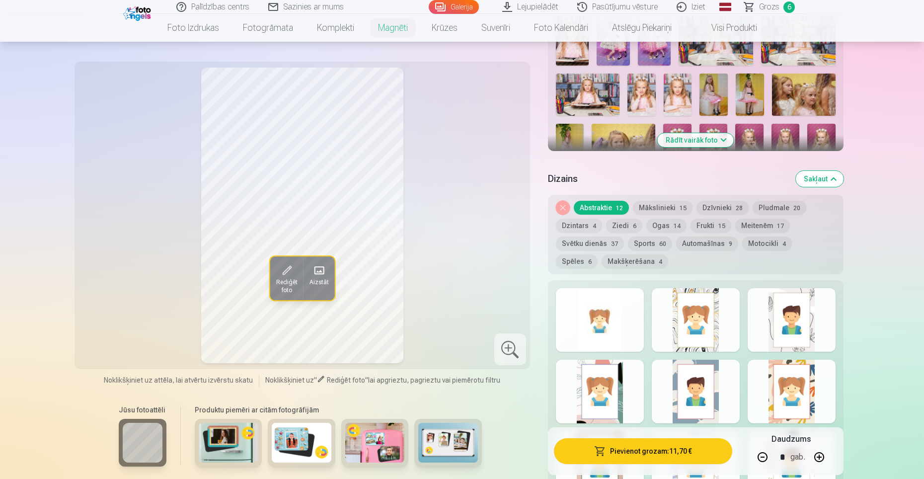
click at [668, 201] on button "Mākslinieki 15" at bounding box center [663, 208] width 60 height 14
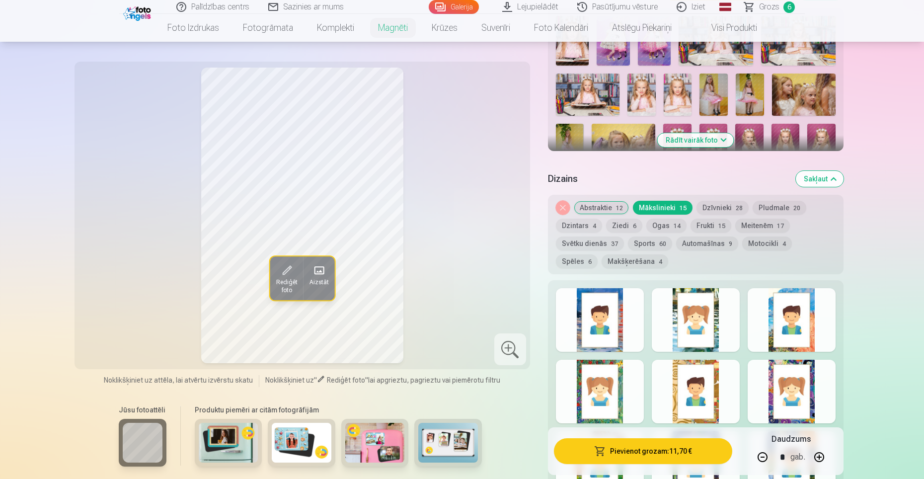
click at [718, 201] on button "Dzīvnieki 28" at bounding box center [723, 208] width 52 height 14
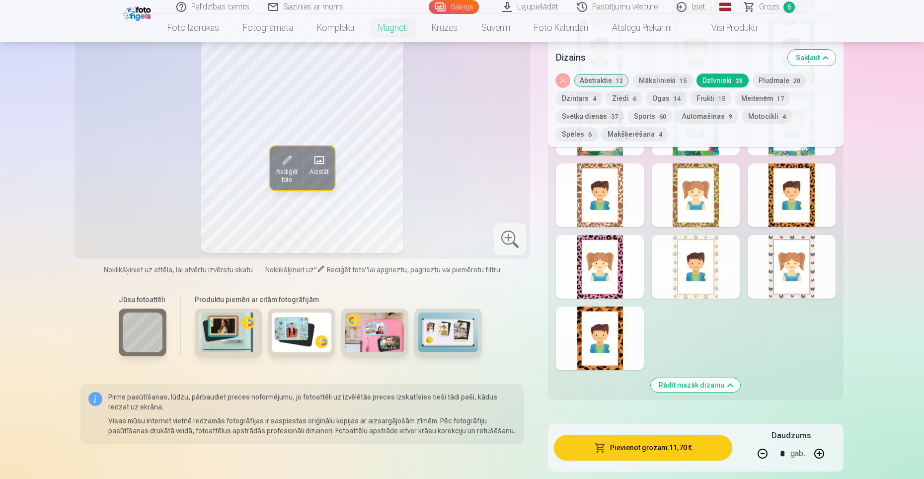
scroll to position [994, 0]
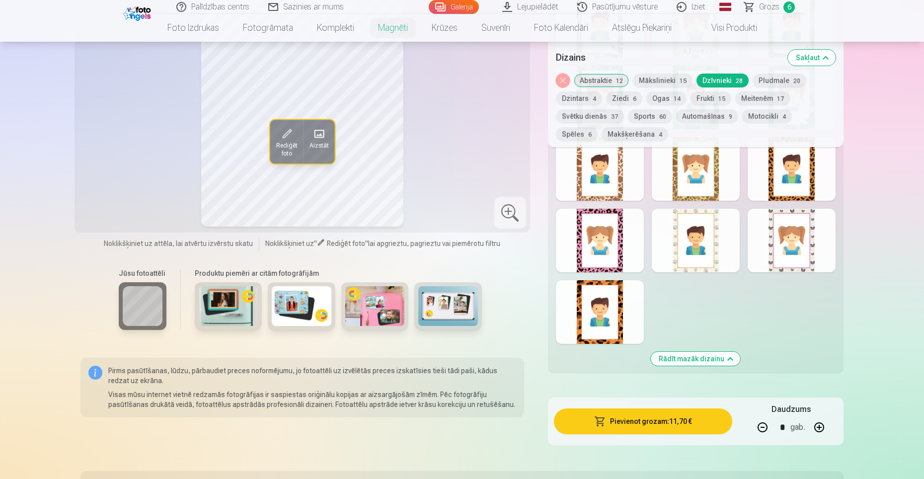
click at [617, 239] on div at bounding box center [600, 241] width 88 height 64
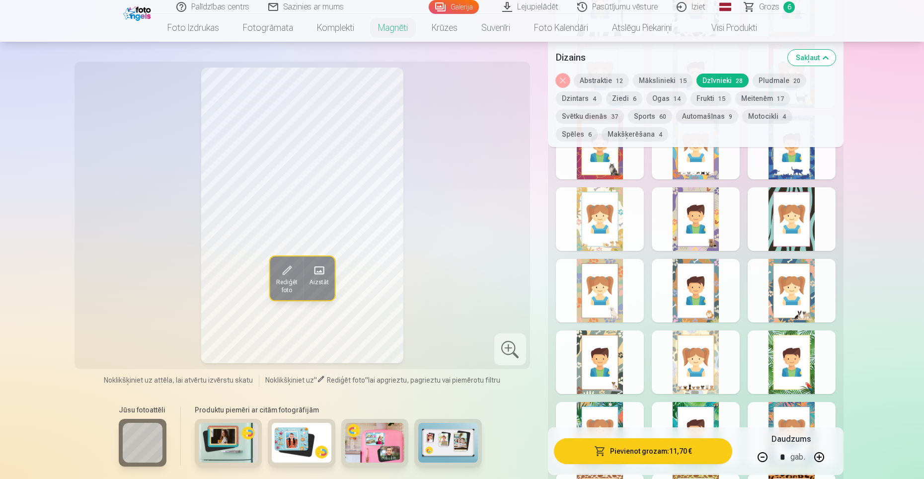
scroll to position [547, 0]
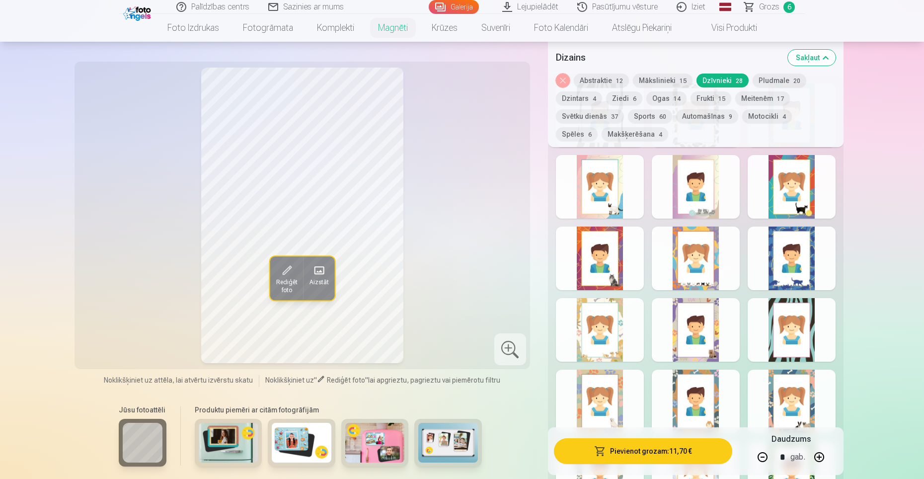
click at [778, 78] on button "Pludmale 20" at bounding box center [780, 81] width 54 height 14
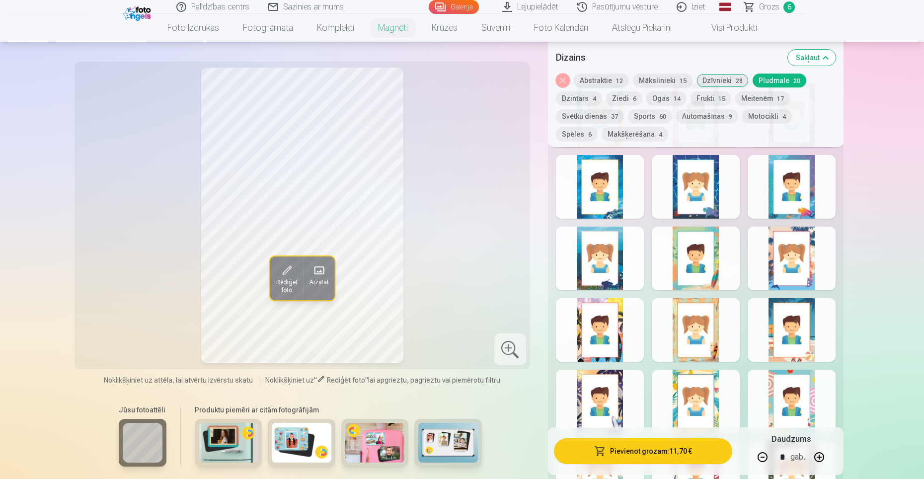
click at [564, 92] on button "Dzintars 4" at bounding box center [579, 98] width 46 height 14
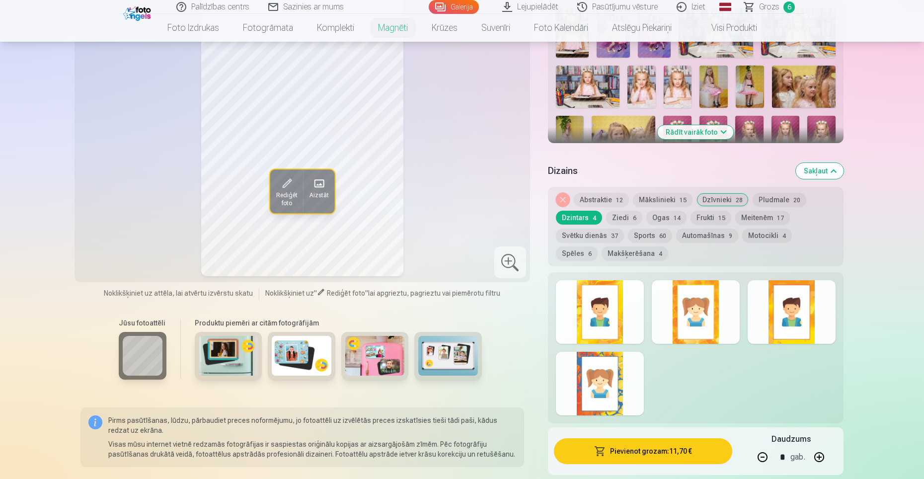
scroll to position [298, 0]
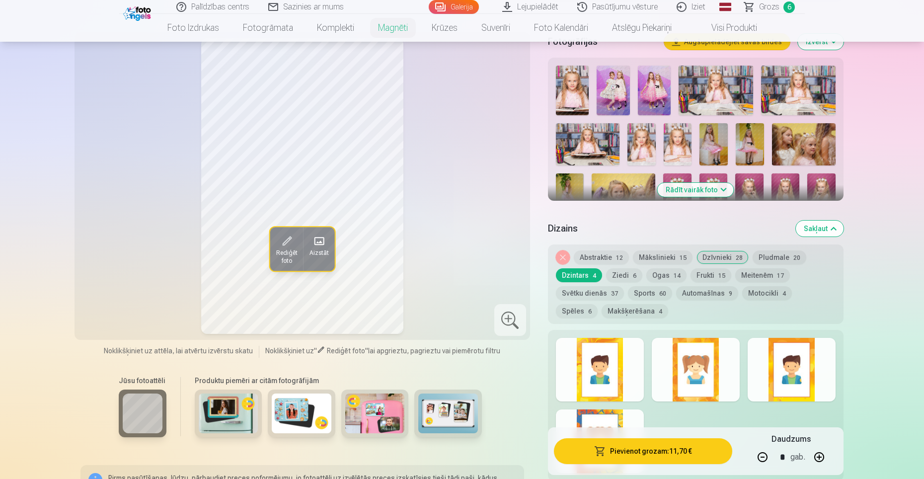
click at [631, 271] on button "Ziedi 6" at bounding box center [624, 275] width 36 height 14
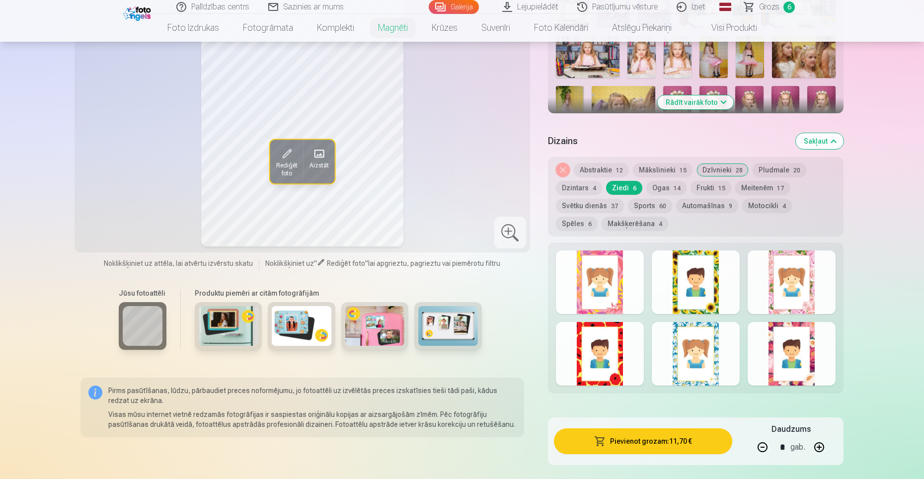
scroll to position [398, 0]
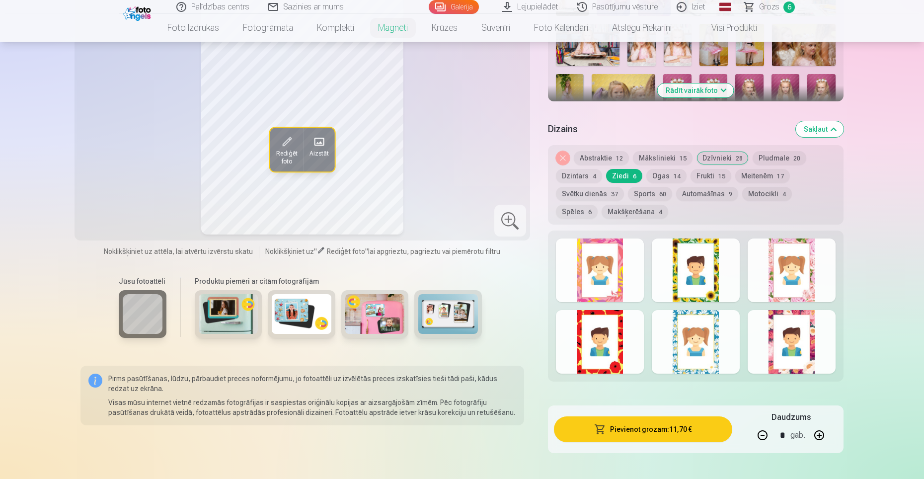
click at [806, 278] on div at bounding box center [792, 271] width 88 height 64
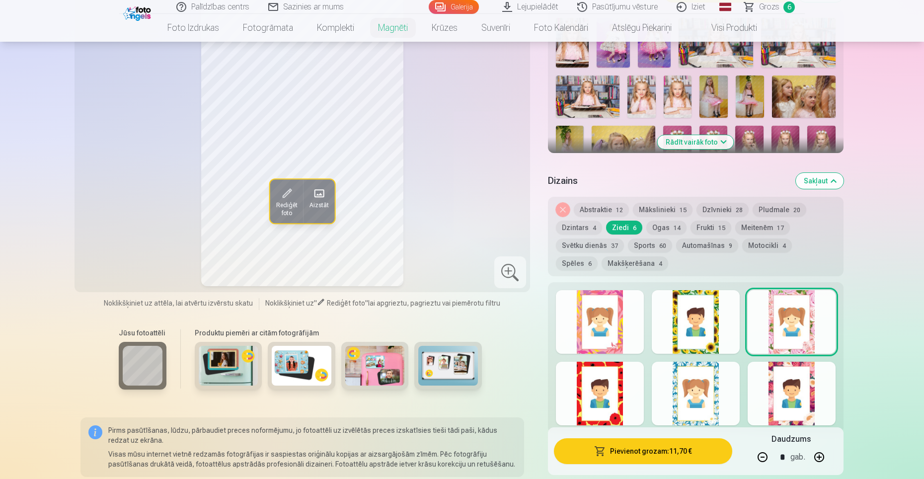
scroll to position [348, 0]
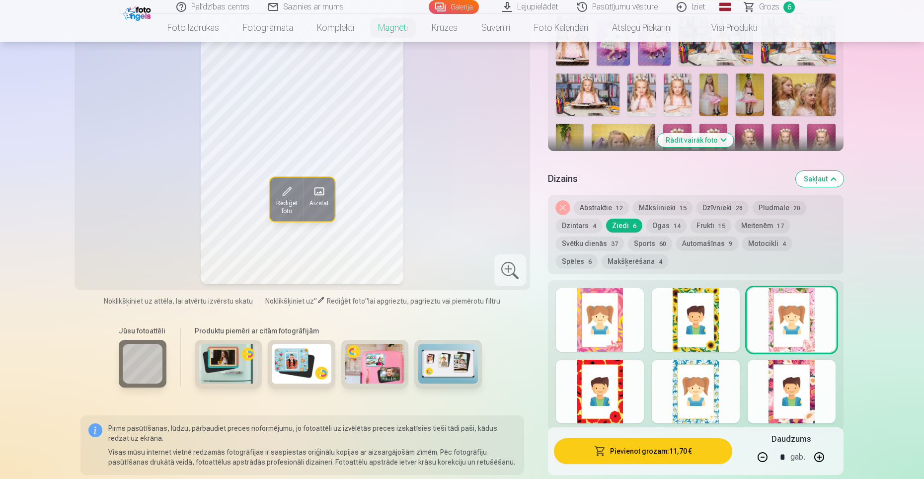
click at [666, 221] on button "Ogas 14" at bounding box center [667, 226] width 40 height 14
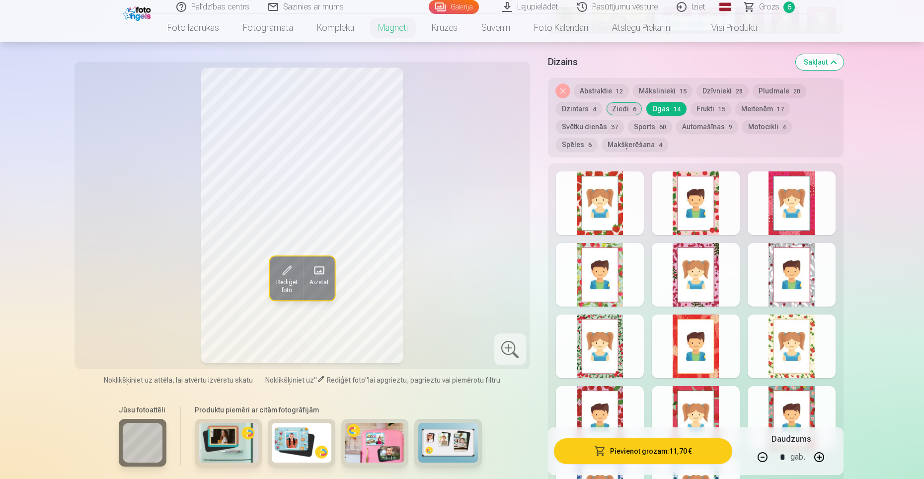
scroll to position [447, 0]
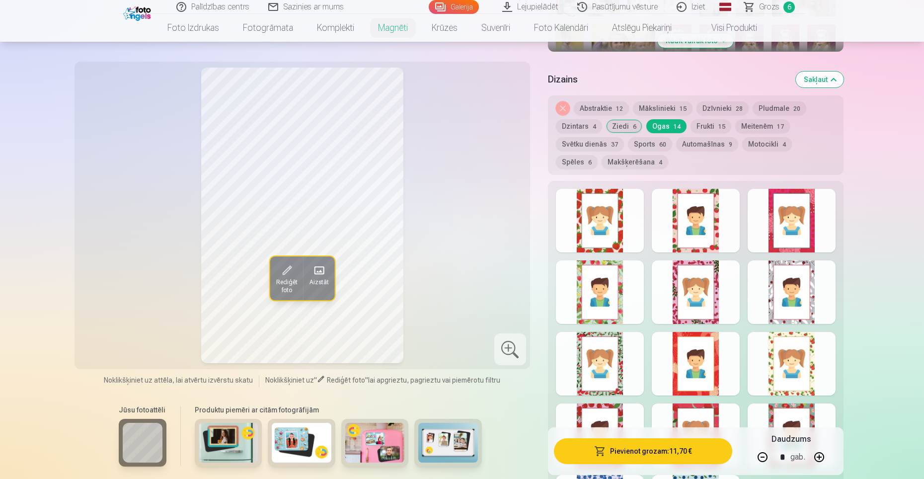
click at [697, 224] on div at bounding box center [696, 221] width 88 height 64
click at [593, 209] on div at bounding box center [600, 221] width 88 height 64
click at [697, 119] on button "Frukti 15" at bounding box center [711, 126] width 41 height 14
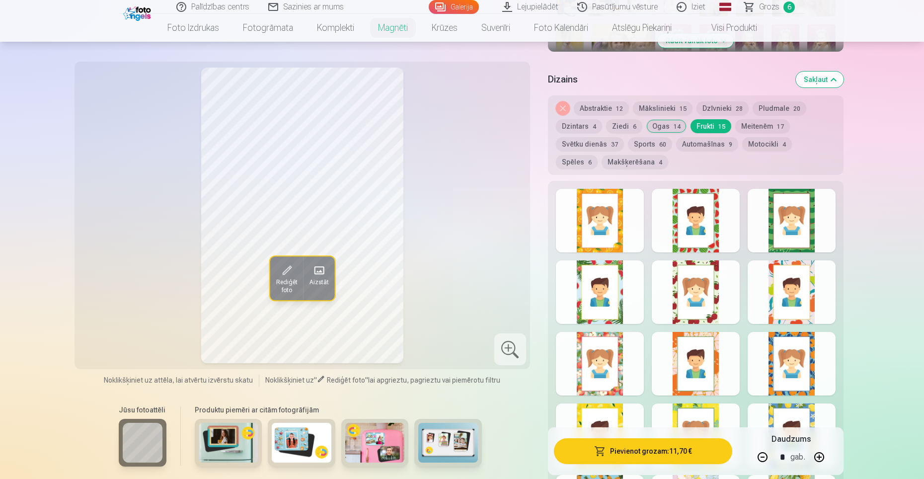
click at [767, 120] on button "Meitenēm 17" at bounding box center [763, 126] width 55 height 14
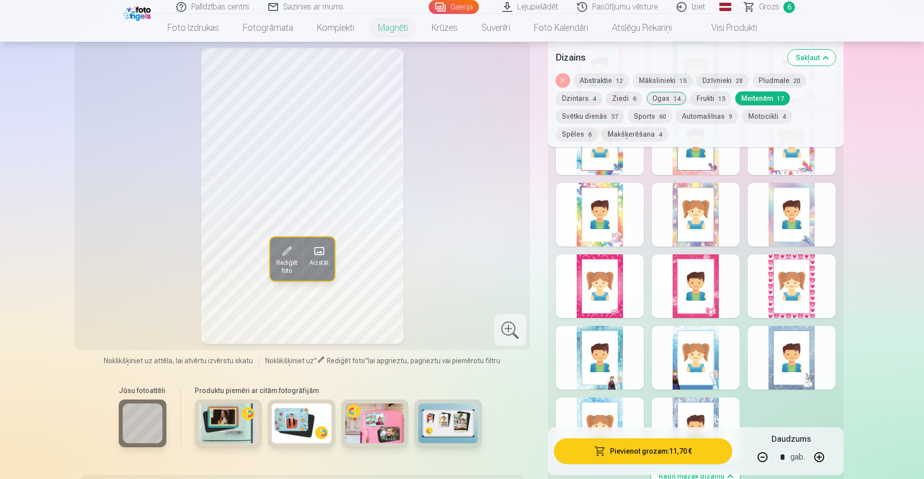
scroll to position [596, 0]
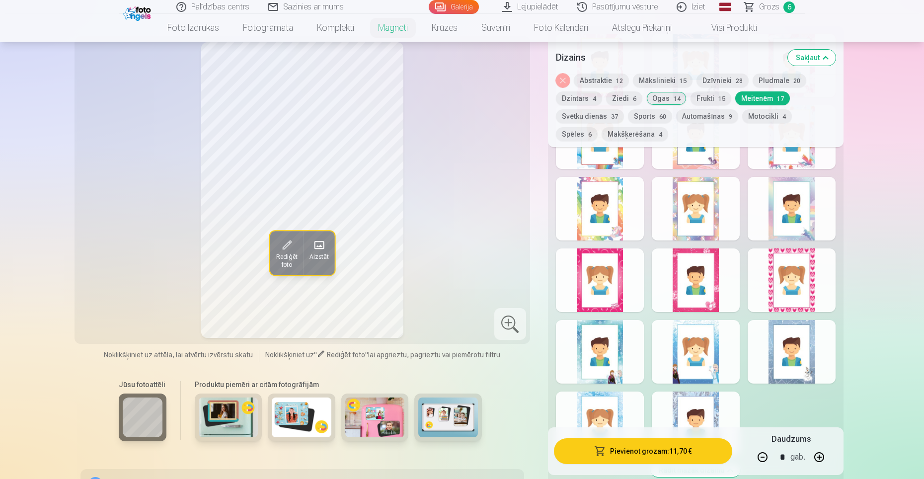
click at [597, 295] on div at bounding box center [600, 281] width 88 height 64
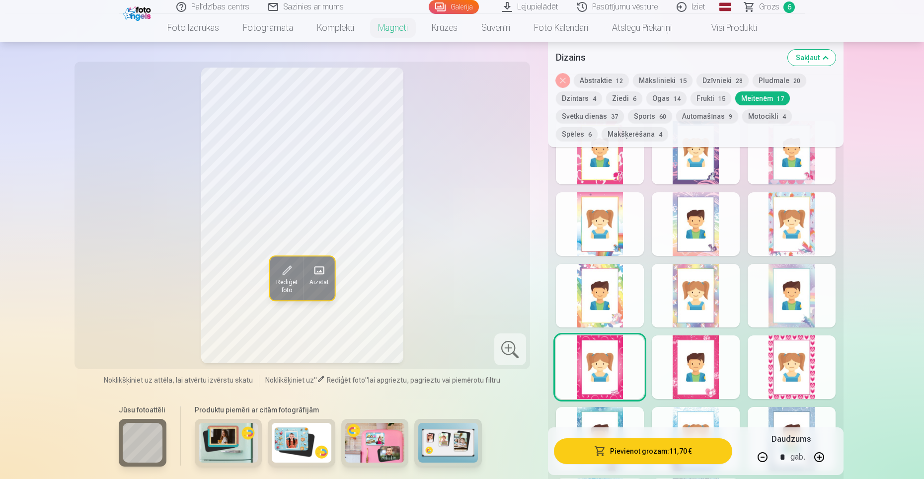
scroll to position [497, 0]
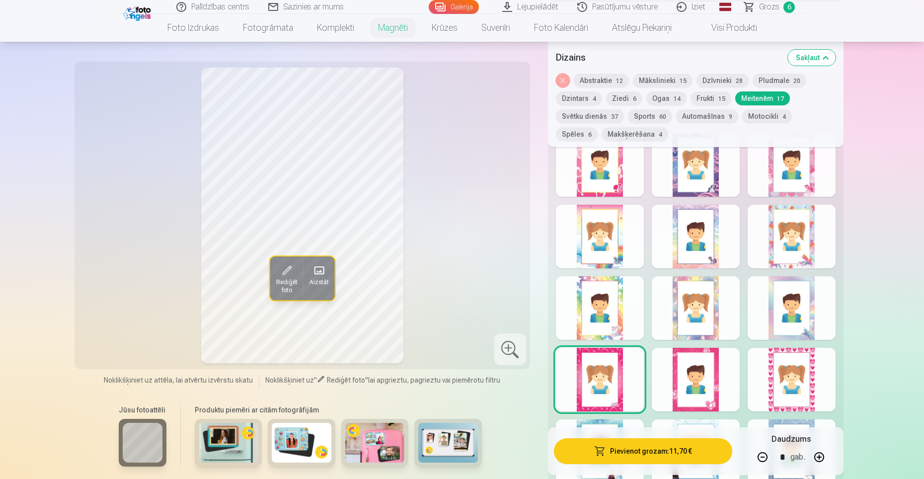
click at [719, 383] on div at bounding box center [696, 380] width 88 height 64
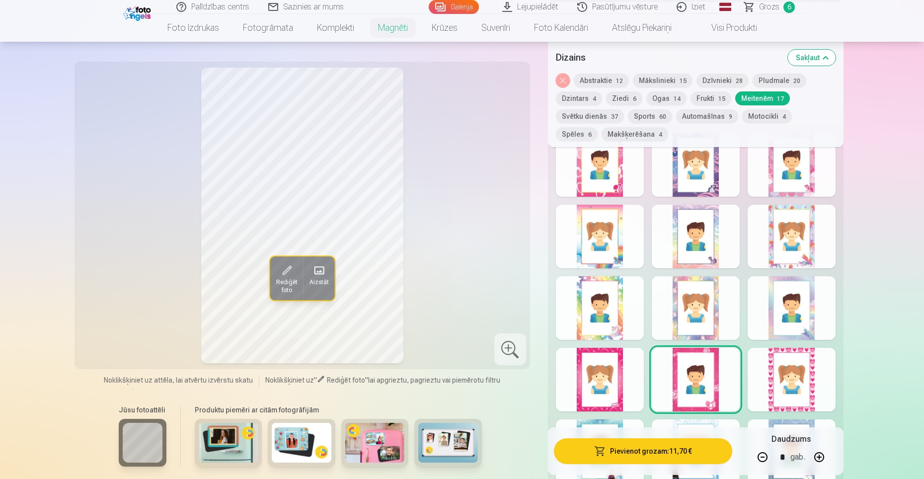
click at [809, 387] on div at bounding box center [792, 380] width 88 height 64
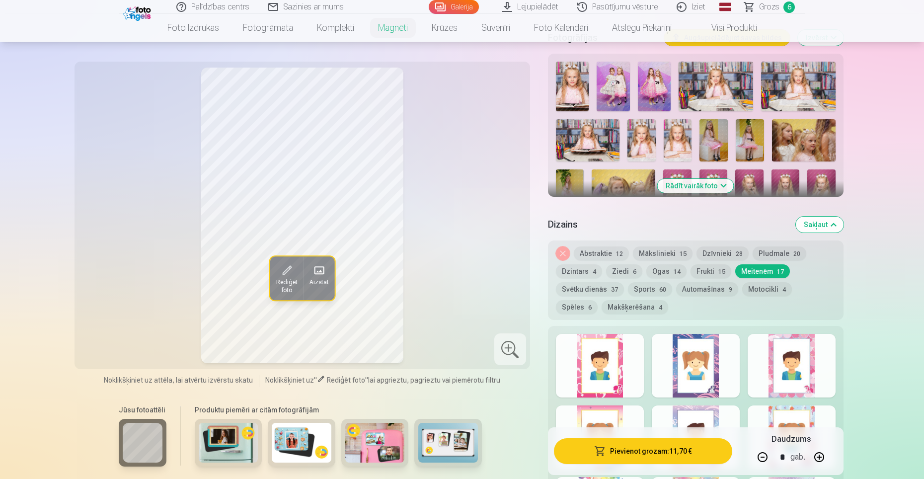
scroll to position [298, 0]
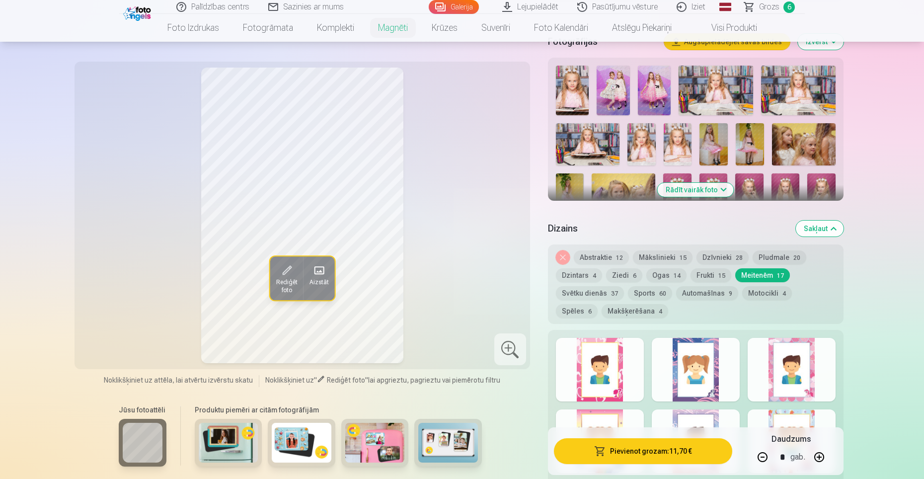
click at [809, 387] on div at bounding box center [792, 370] width 88 height 64
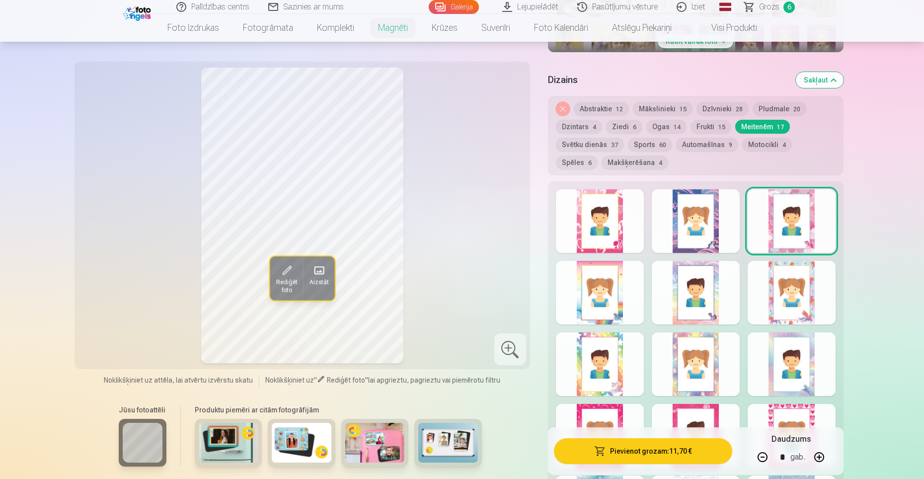
scroll to position [447, 0]
click at [621, 294] on div at bounding box center [600, 292] width 88 height 64
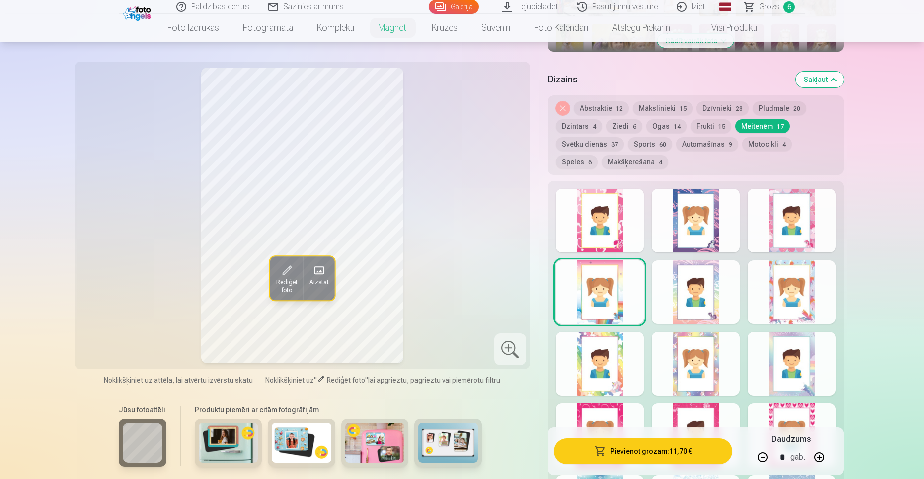
click at [703, 293] on div at bounding box center [696, 292] width 88 height 64
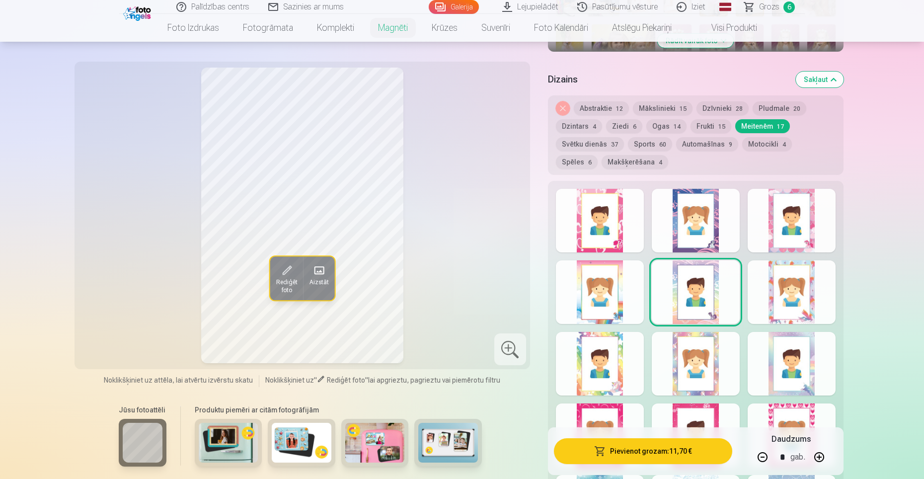
click at [670, 231] on div at bounding box center [696, 221] width 88 height 64
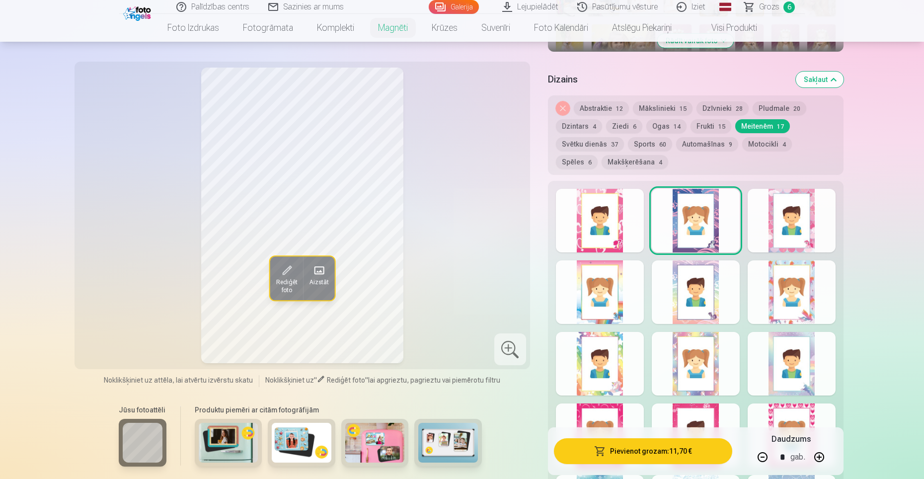
click at [599, 381] on div at bounding box center [600, 364] width 88 height 64
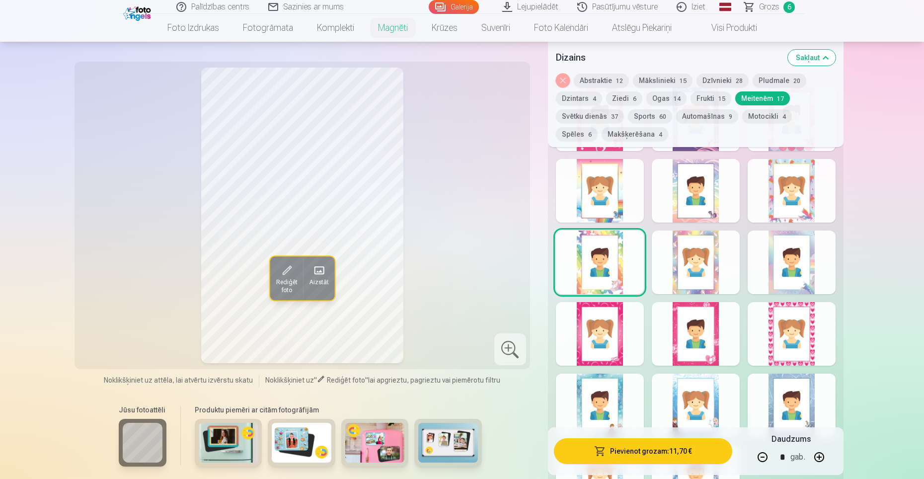
scroll to position [547, 0]
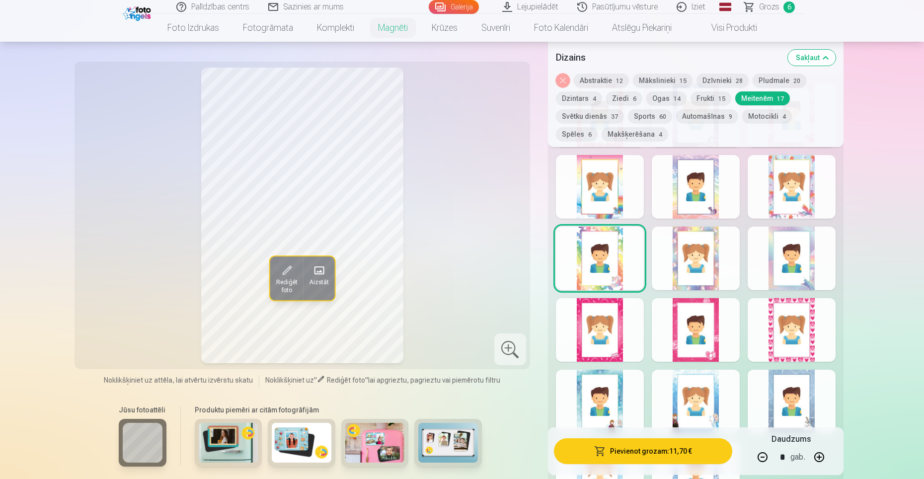
click at [694, 273] on div at bounding box center [696, 259] width 88 height 64
click at [607, 333] on div at bounding box center [600, 330] width 88 height 64
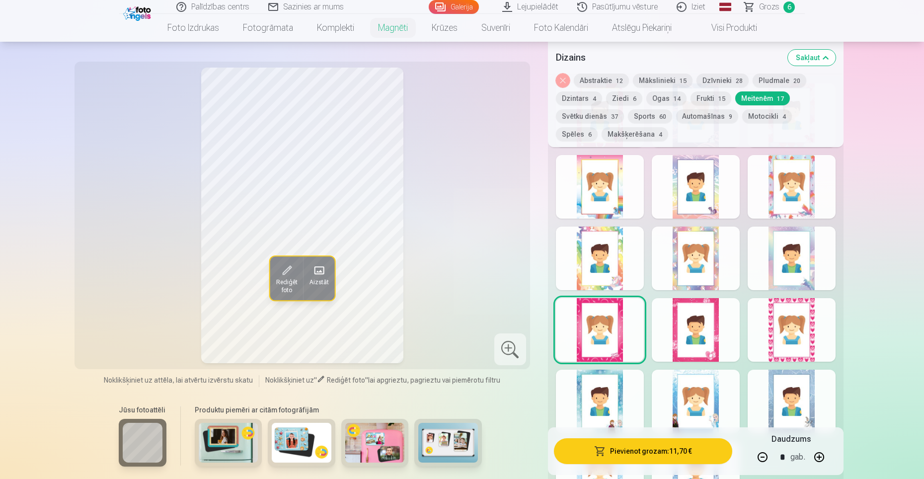
click at [699, 337] on div at bounding box center [696, 330] width 88 height 64
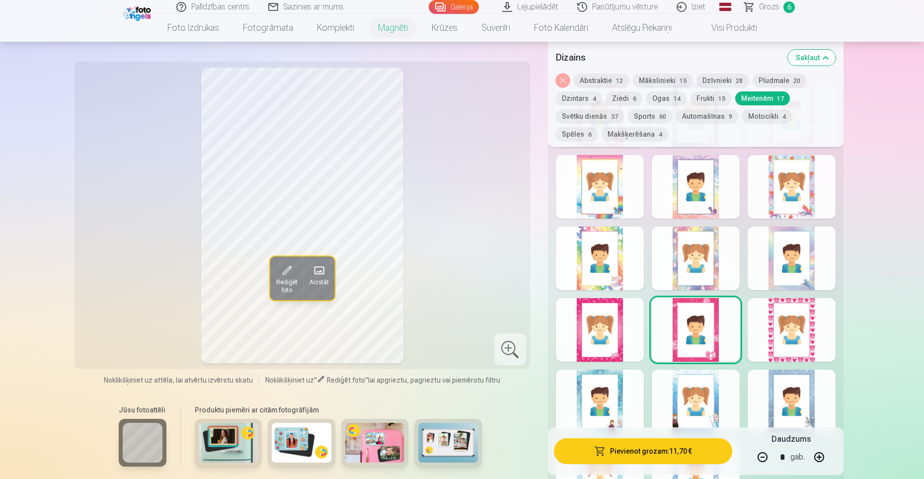
click at [609, 415] on div at bounding box center [600, 402] width 88 height 64
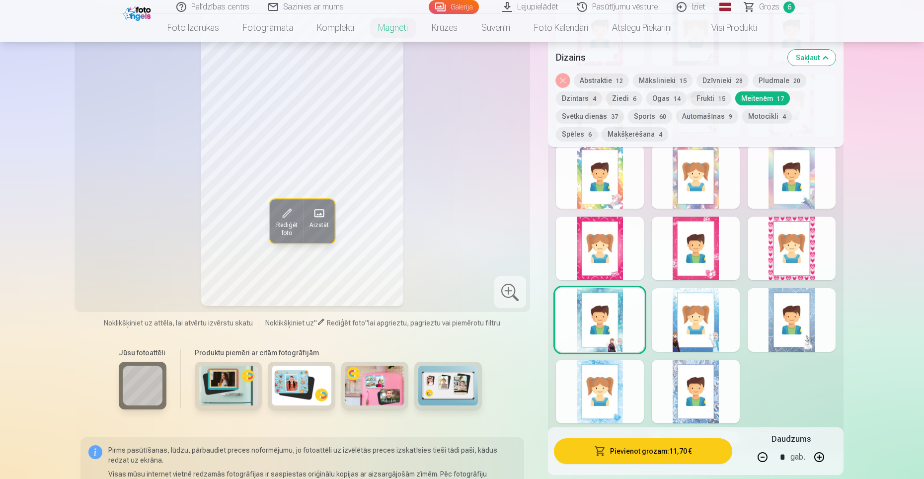
scroll to position [646, 0]
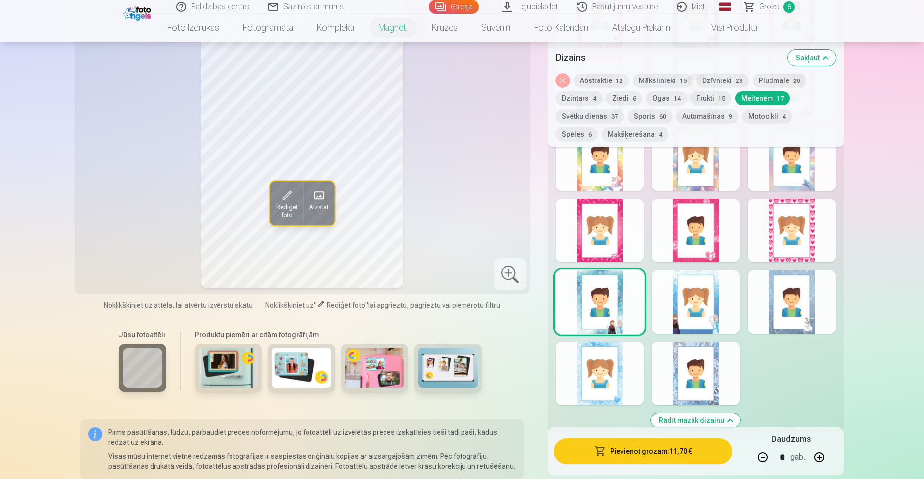
click at [795, 316] on div at bounding box center [792, 302] width 88 height 64
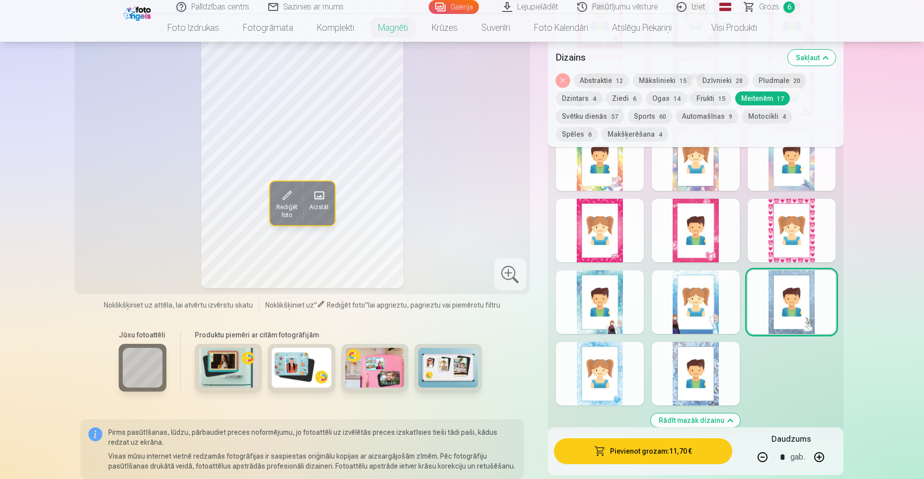
click at [695, 383] on div at bounding box center [696, 374] width 88 height 64
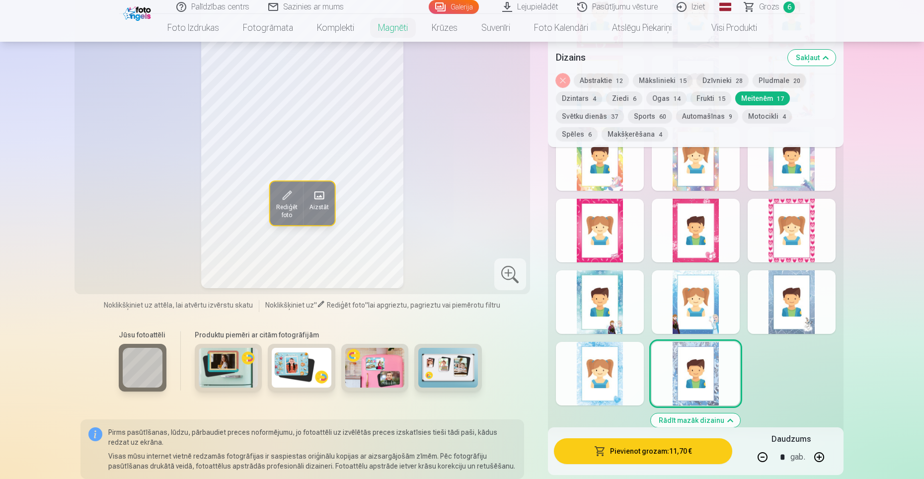
click at [617, 395] on div "Rādīt mazāk dizainu" at bounding box center [696, 205] width 296 height 459
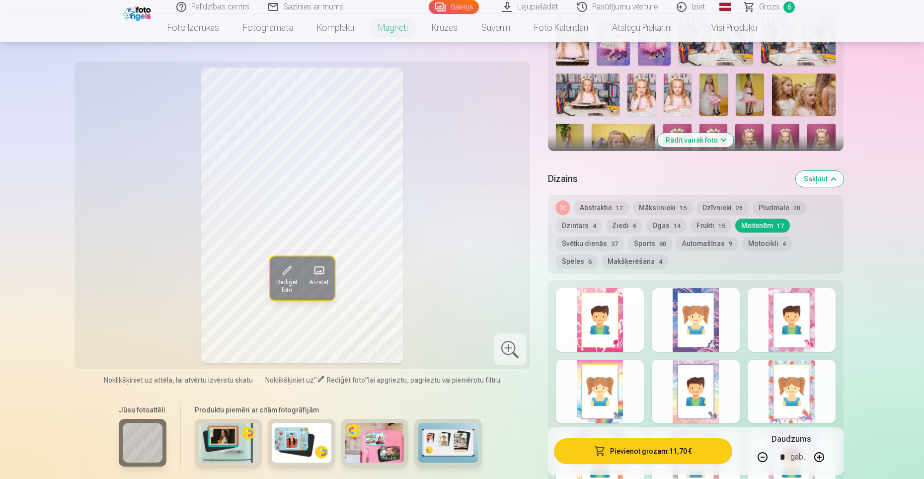
scroll to position [298, 0]
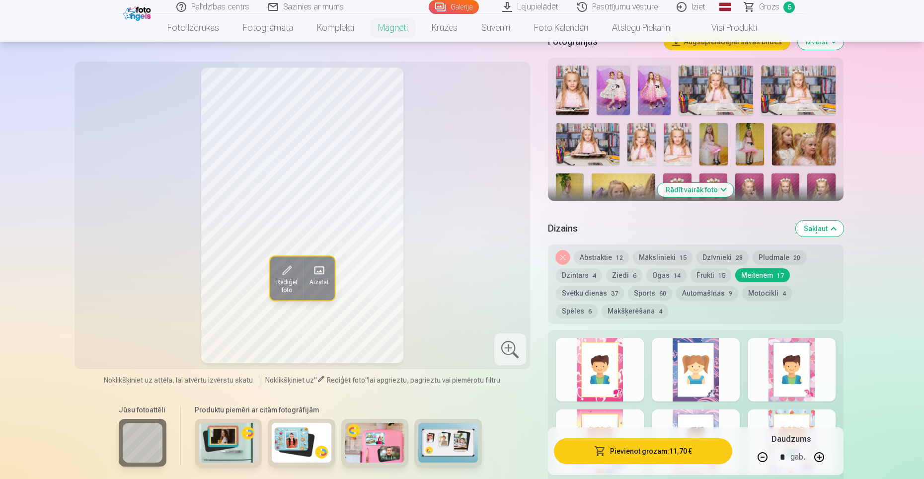
click at [777, 376] on div at bounding box center [792, 370] width 88 height 64
click at [767, 7] on span "Grozs" at bounding box center [769, 7] width 20 height 12
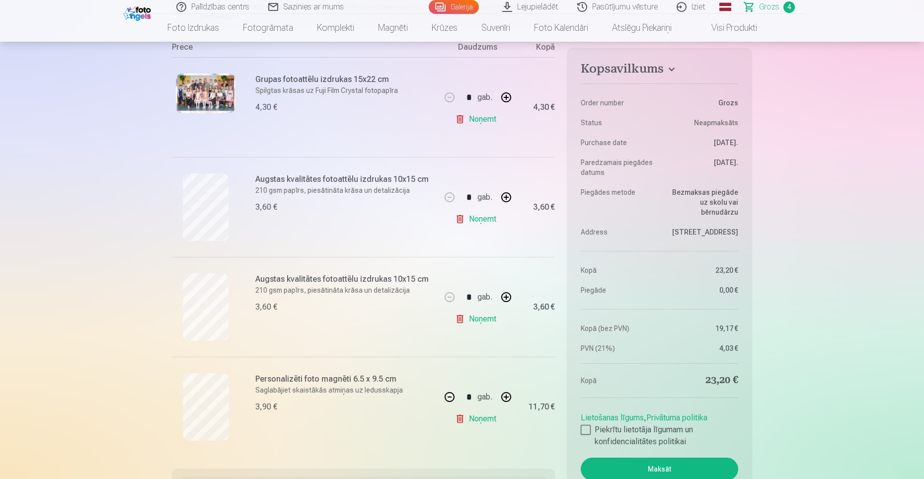
scroll to position [199, 0]
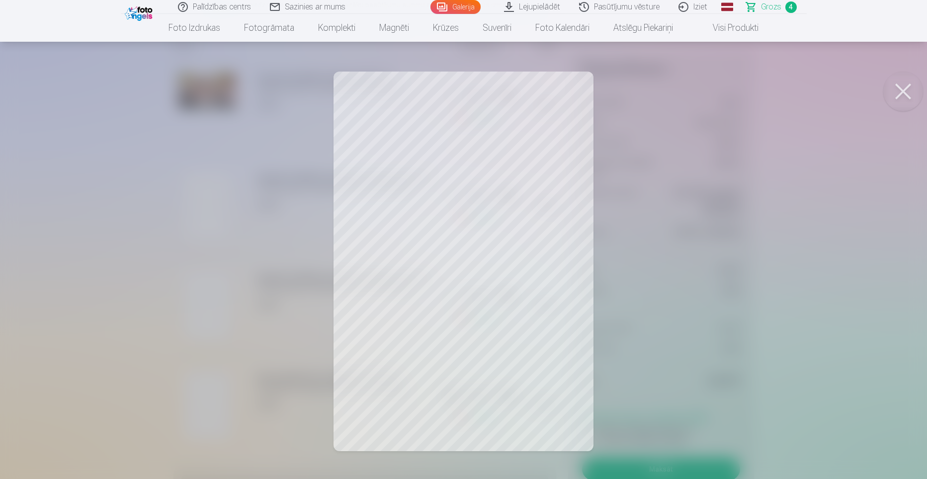
click at [888, 86] on button at bounding box center [903, 92] width 40 height 40
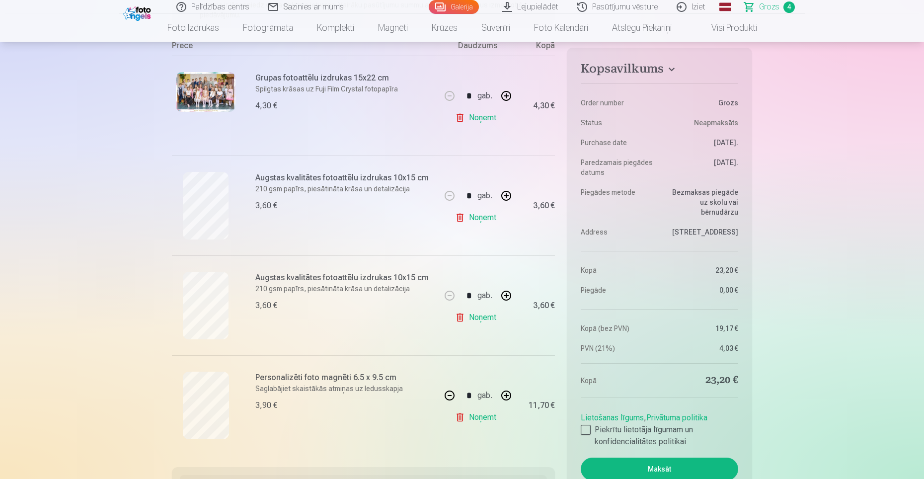
click at [480, 417] on link "Noņemt" at bounding box center [477, 418] width 45 height 20
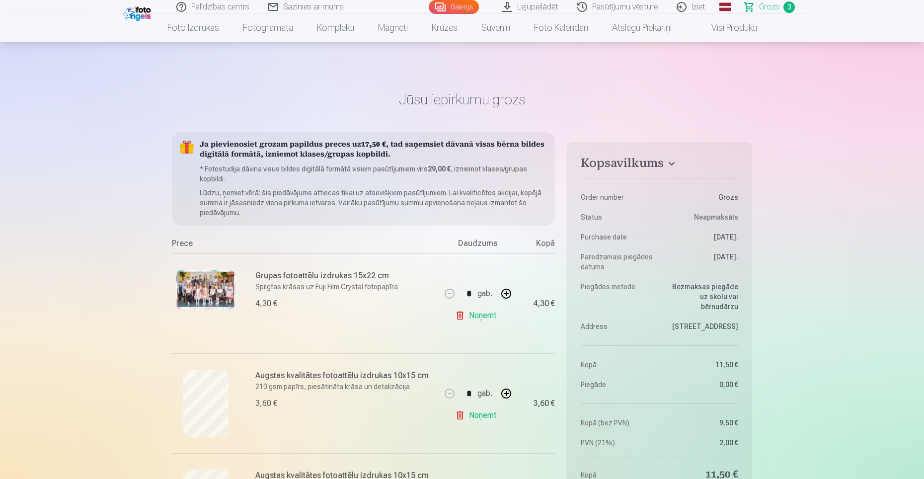
scroll to position [0, 0]
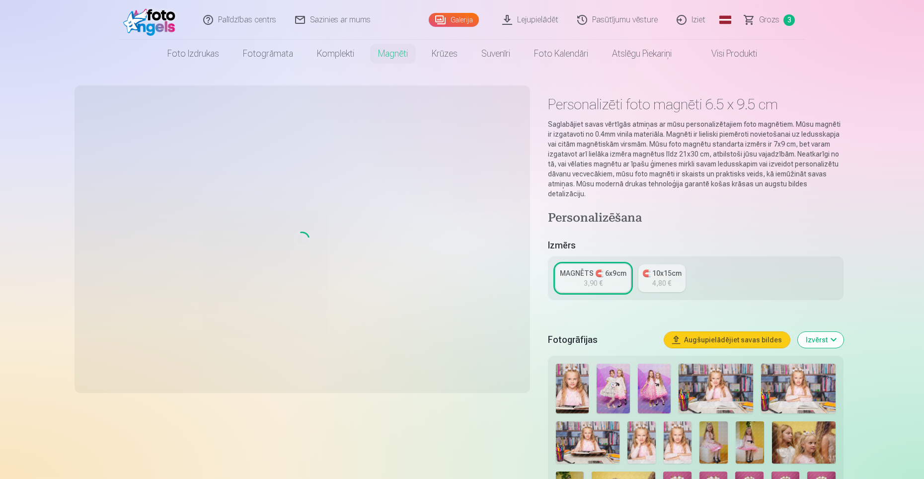
type input "*"
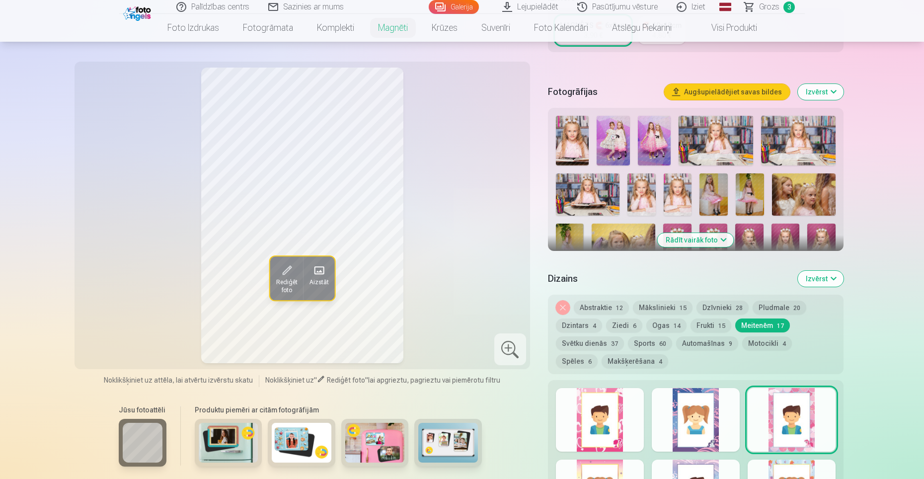
scroll to position [249, 0]
click at [642, 301] on button "Mākslinieki 15" at bounding box center [663, 307] width 60 height 14
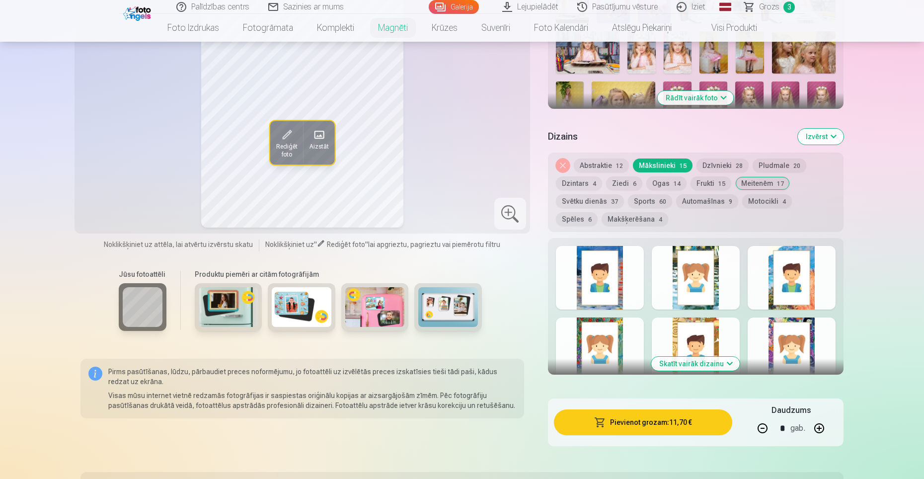
scroll to position [447, 0]
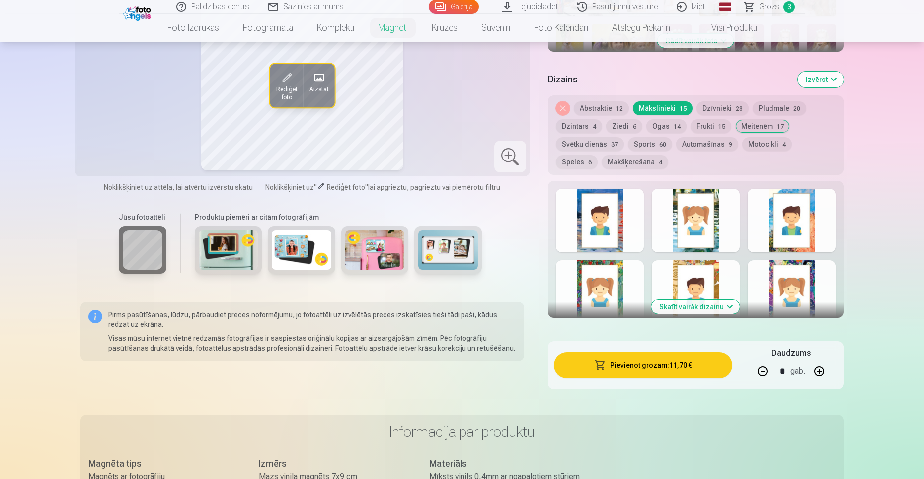
click at [724, 300] on button "Skatīt vairāk dizainu" at bounding box center [696, 307] width 88 height 14
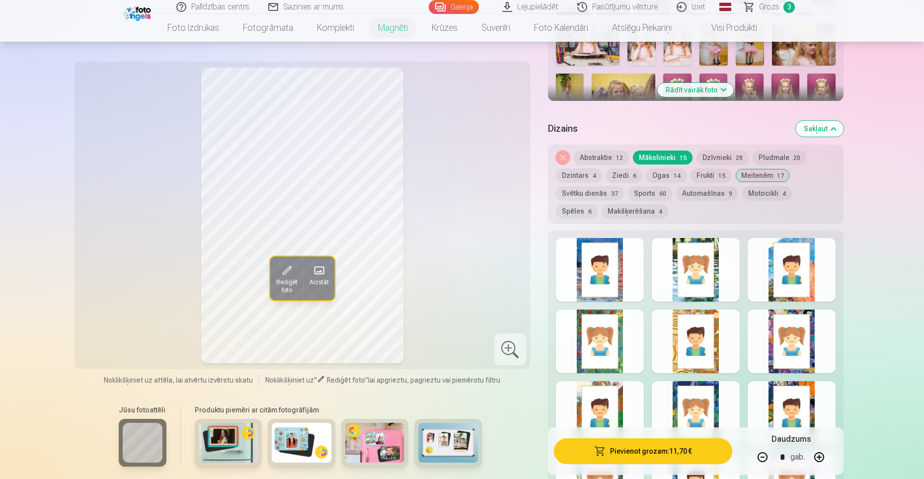
scroll to position [398, 0]
click at [728, 151] on button "Dzīvnieki 28" at bounding box center [723, 158] width 52 height 14
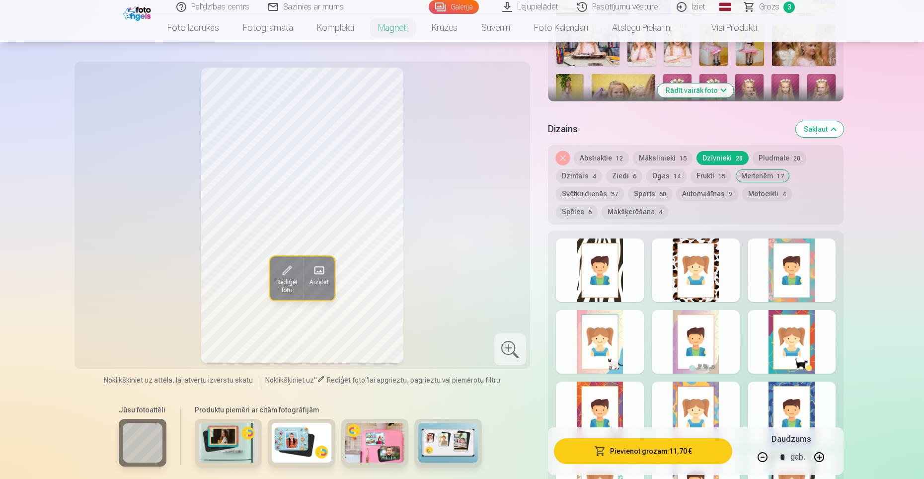
click at [784, 151] on button "Pludmale 20" at bounding box center [780, 158] width 54 height 14
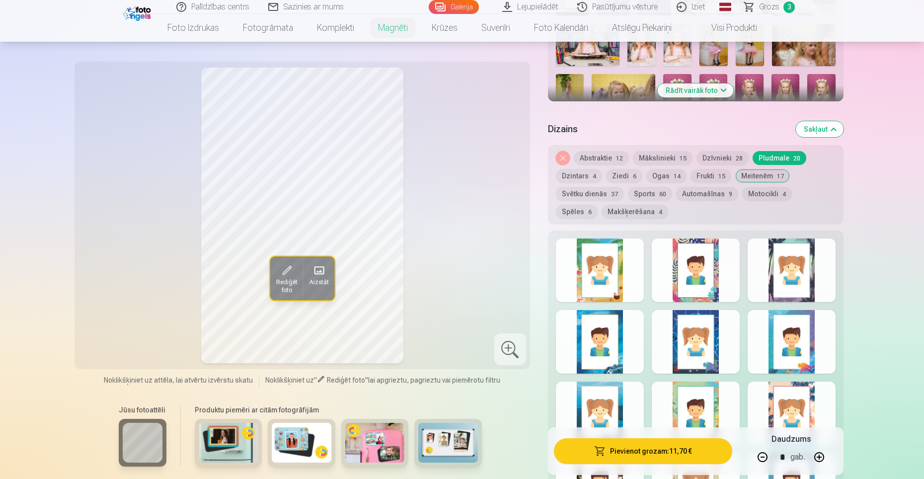
click at [567, 170] on button "Dzintars 4" at bounding box center [579, 176] width 46 height 14
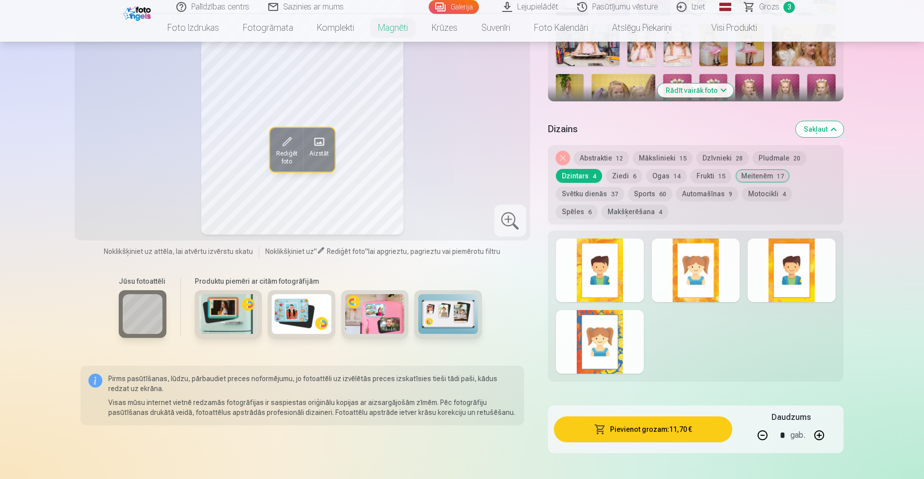
click at [613, 169] on button "Ziedi 6" at bounding box center [624, 176] width 36 height 14
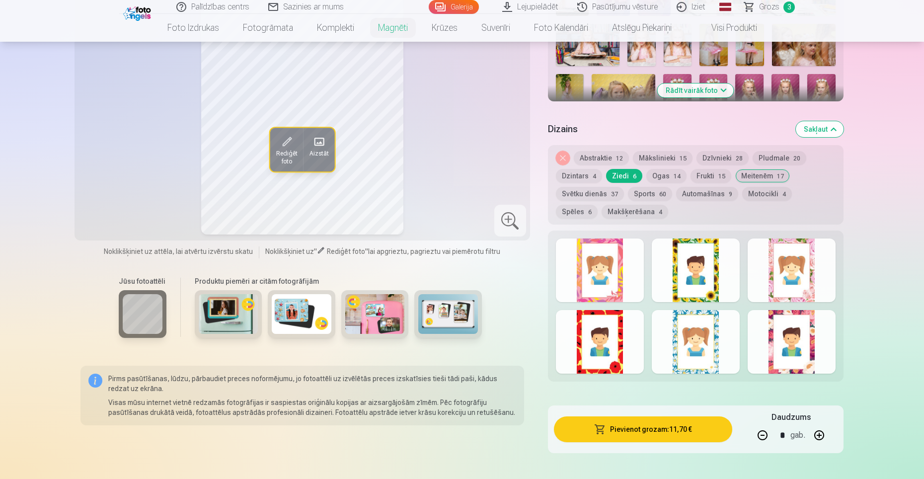
click at [768, 265] on div at bounding box center [792, 271] width 88 height 64
click at [782, 318] on div at bounding box center [792, 342] width 88 height 64
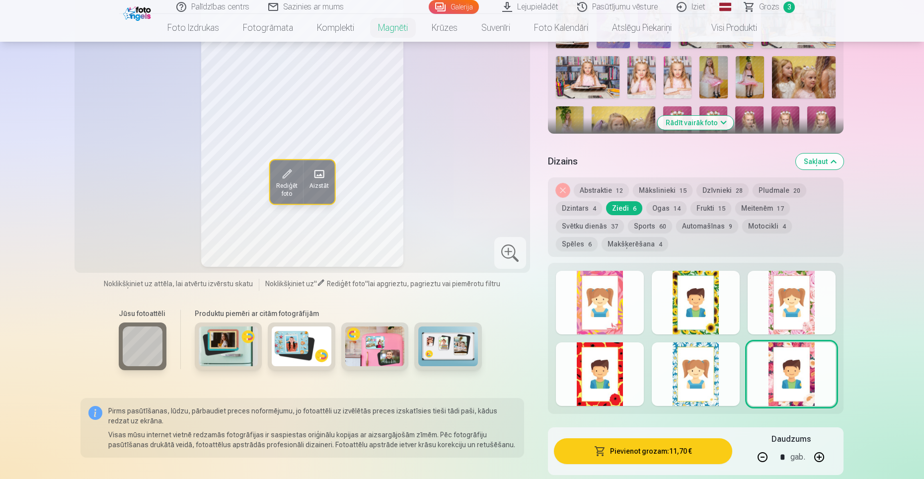
scroll to position [298, 0]
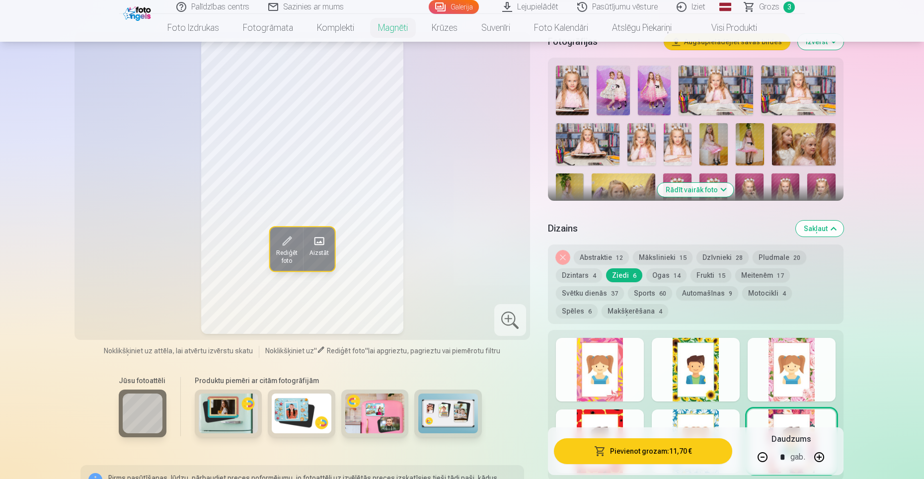
click at [821, 353] on div at bounding box center [792, 370] width 88 height 64
click at [747, 268] on button "Meitenēm 17" at bounding box center [763, 275] width 55 height 14
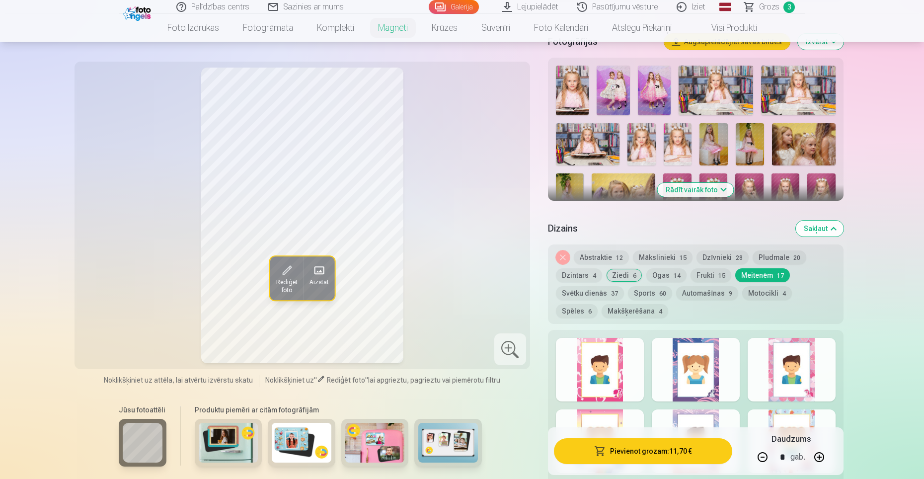
click at [595, 358] on div at bounding box center [600, 370] width 88 height 64
click at [785, 346] on div at bounding box center [792, 370] width 88 height 64
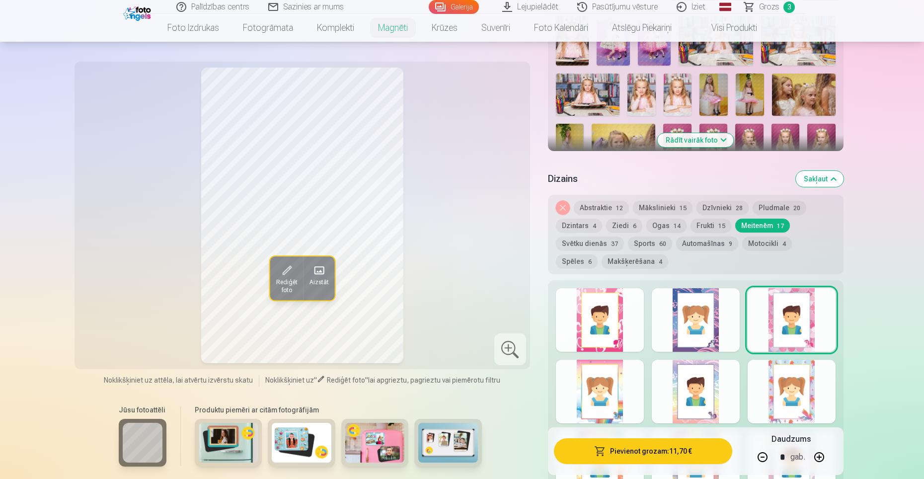
scroll to position [398, 0]
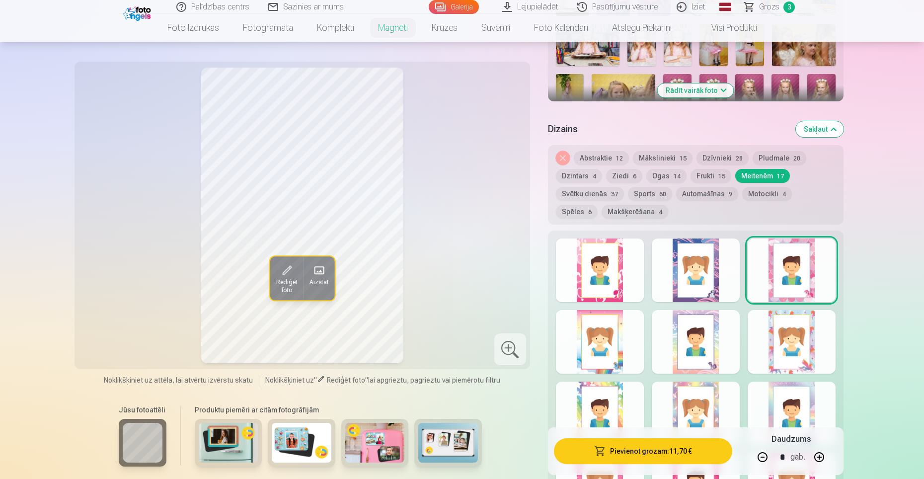
click at [598, 205] on button "Spēles 6" at bounding box center [577, 212] width 42 height 14
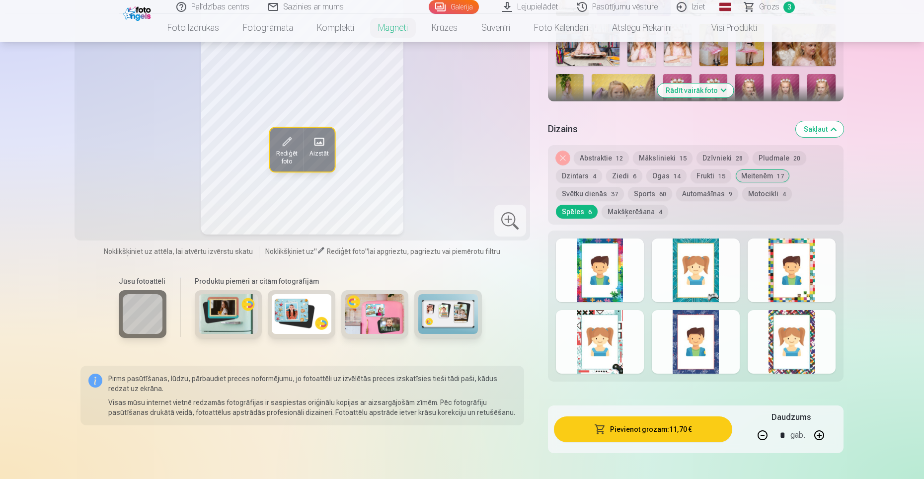
click at [615, 191] on span "37" at bounding box center [614, 194] width 7 height 7
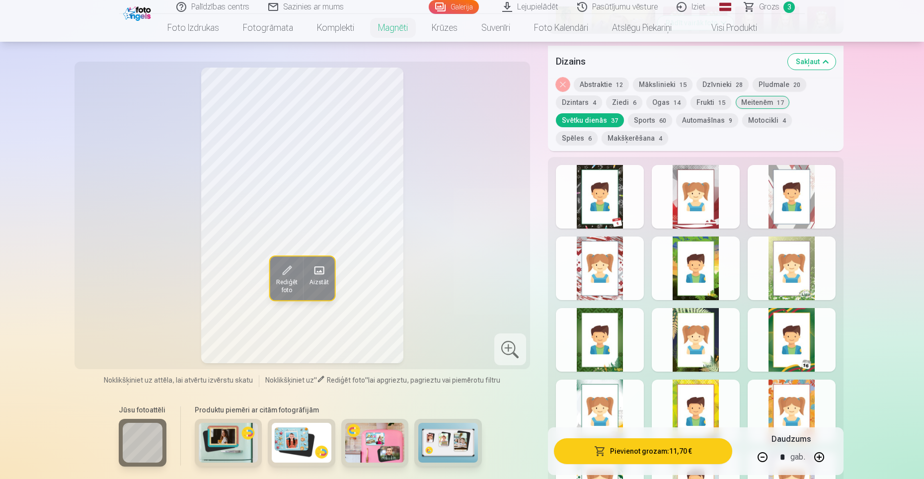
scroll to position [447, 0]
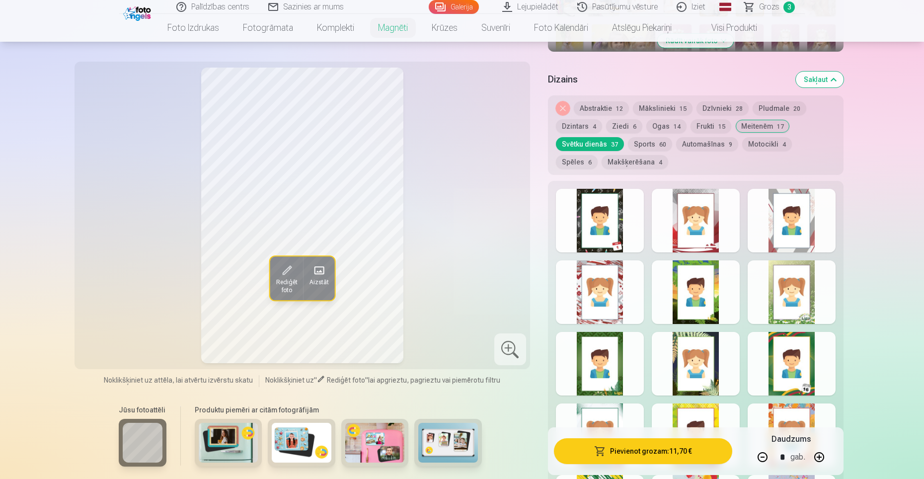
click at [599, 284] on div at bounding box center [600, 292] width 88 height 64
click at [716, 212] on div at bounding box center [696, 221] width 88 height 64
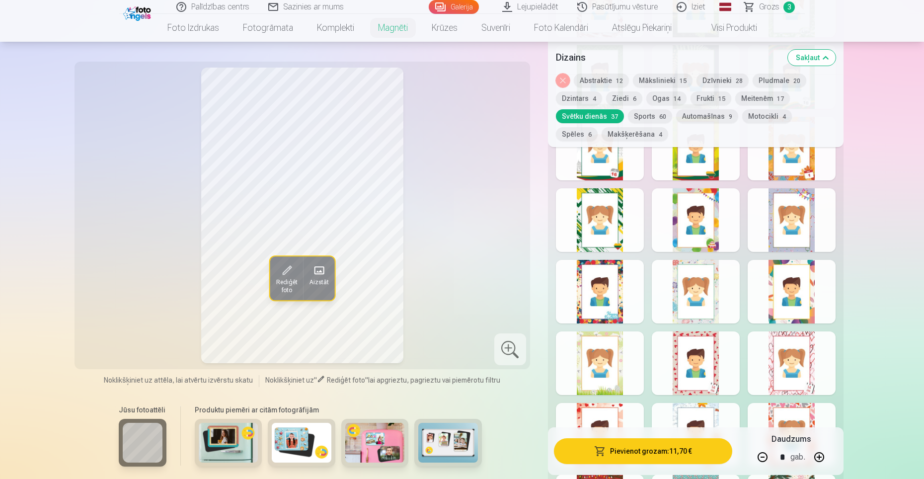
scroll to position [746, 0]
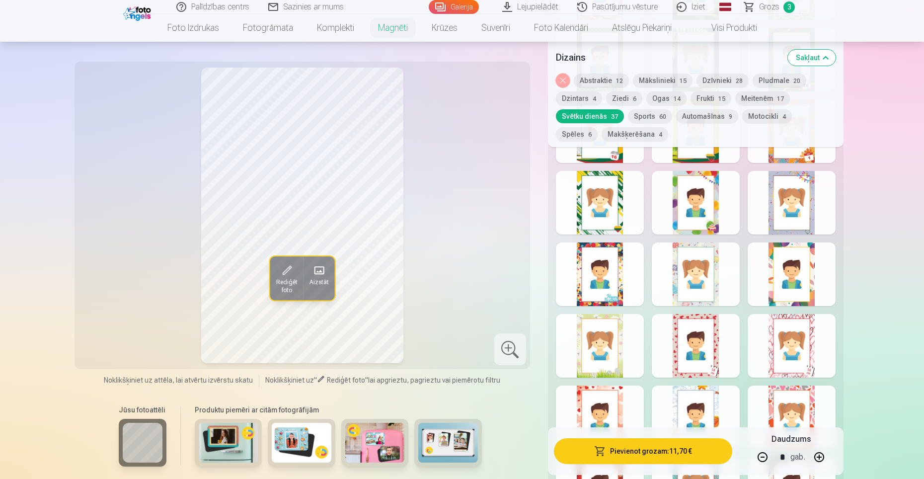
click at [788, 345] on div at bounding box center [792, 346] width 88 height 64
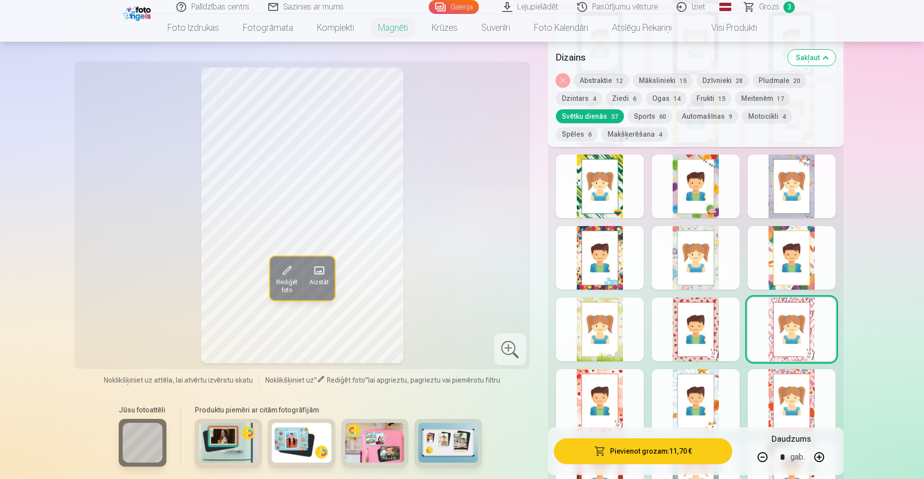
scroll to position [646, 0]
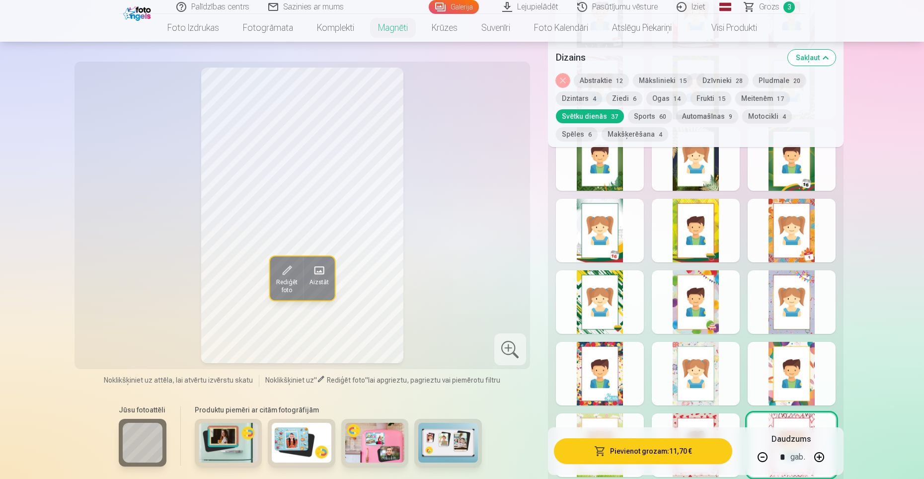
click at [714, 81] on button "Dzīvnieki 28" at bounding box center [723, 81] width 52 height 14
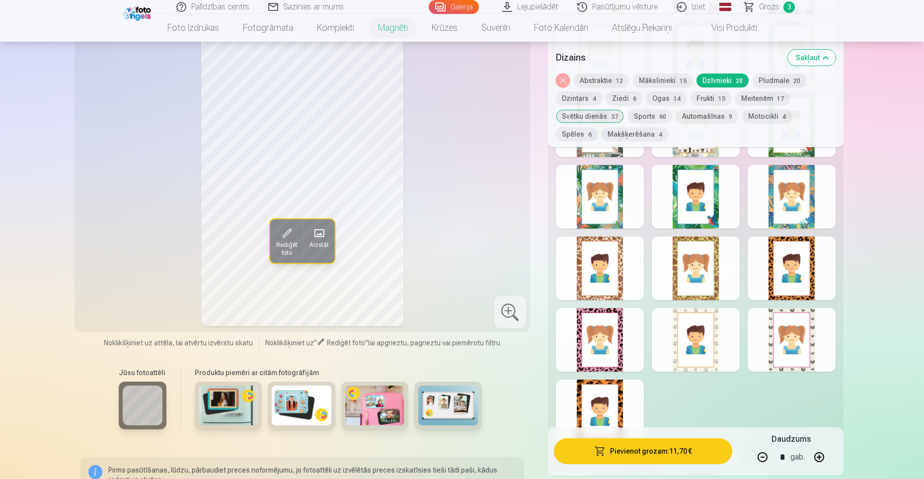
scroll to position [944, 0]
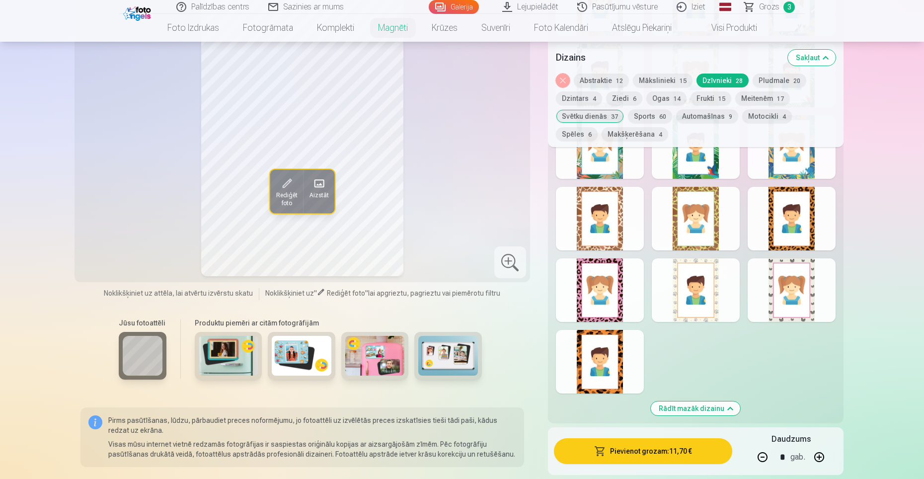
click at [586, 278] on div at bounding box center [600, 290] width 88 height 64
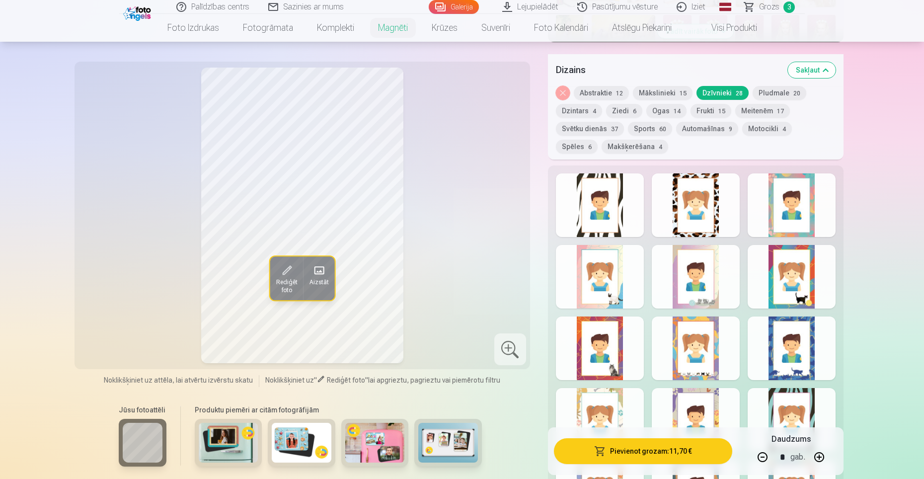
scroll to position [447, 0]
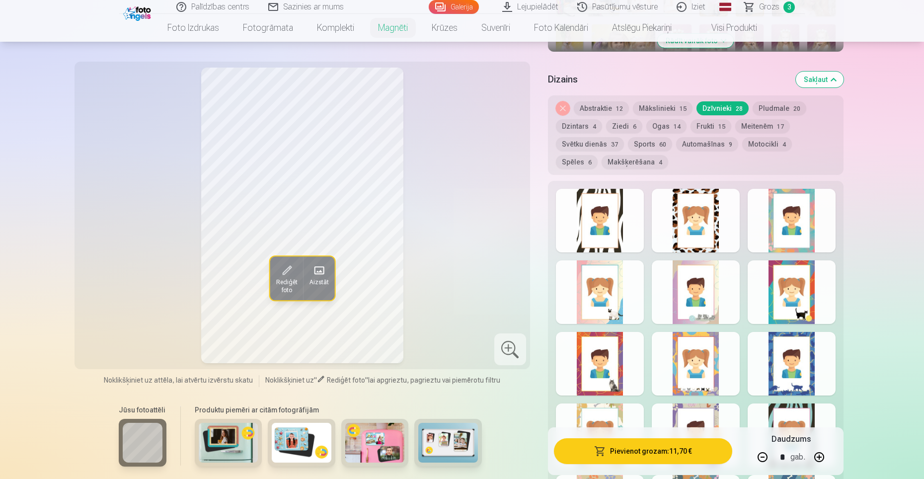
click at [713, 221] on div at bounding box center [696, 221] width 88 height 64
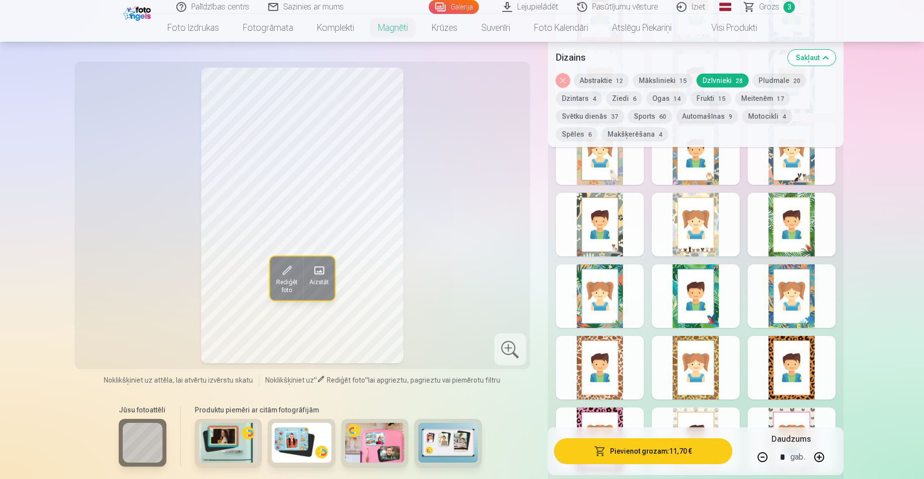
scroll to position [696, 0]
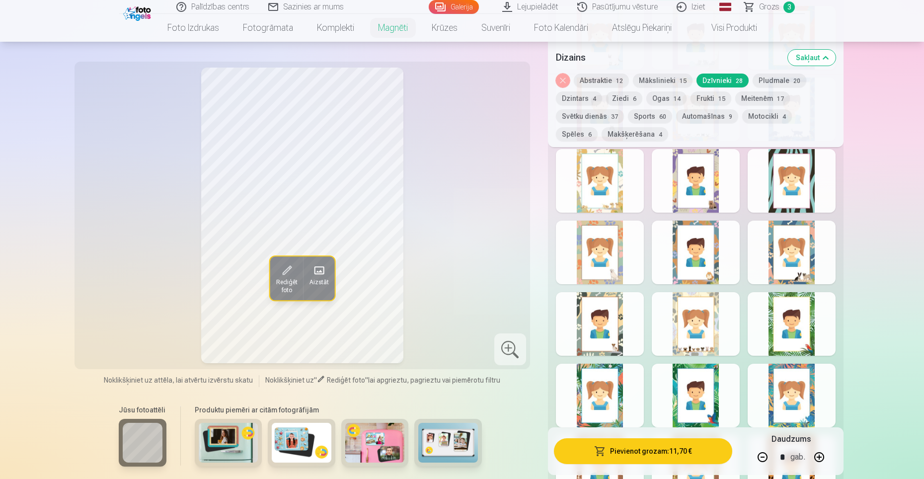
click at [756, 98] on button "Meitenēm 17" at bounding box center [763, 98] width 55 height 14
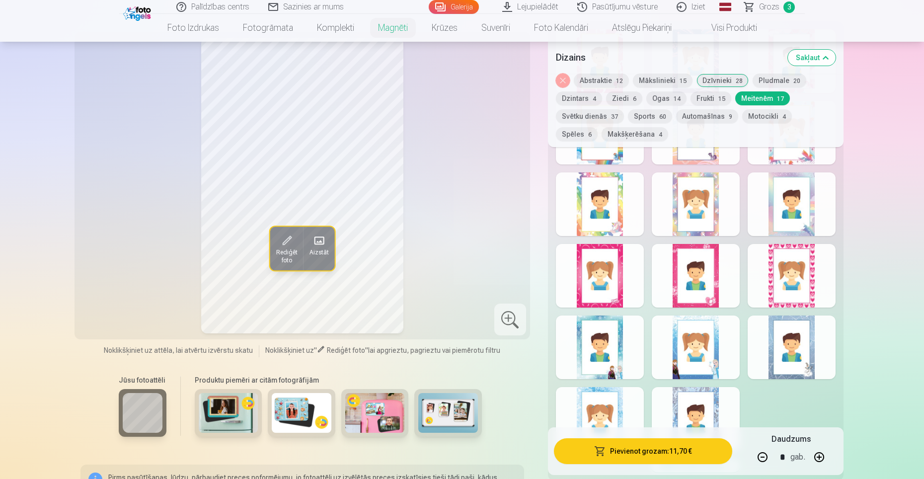
scroll to position [547, 0]
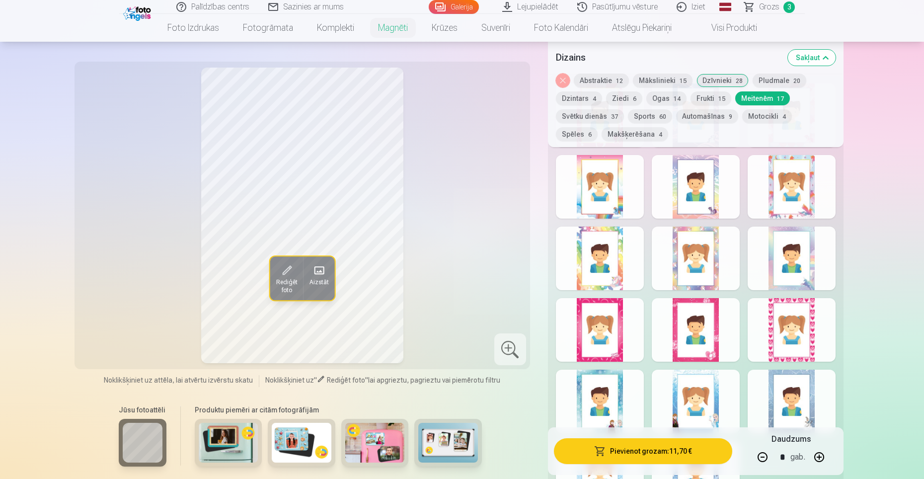
click at [786, 323] on div at bounding box center [792, 330] width 88 height 64
click at [711, 341] on div at bounding box center [696, 330] width 88 height 64
click at [598, 333] on div at bounding box center [600, 330] width 88 height 64
click at [778, 171] on div at bounding box center [792, 187] width 88 height 64
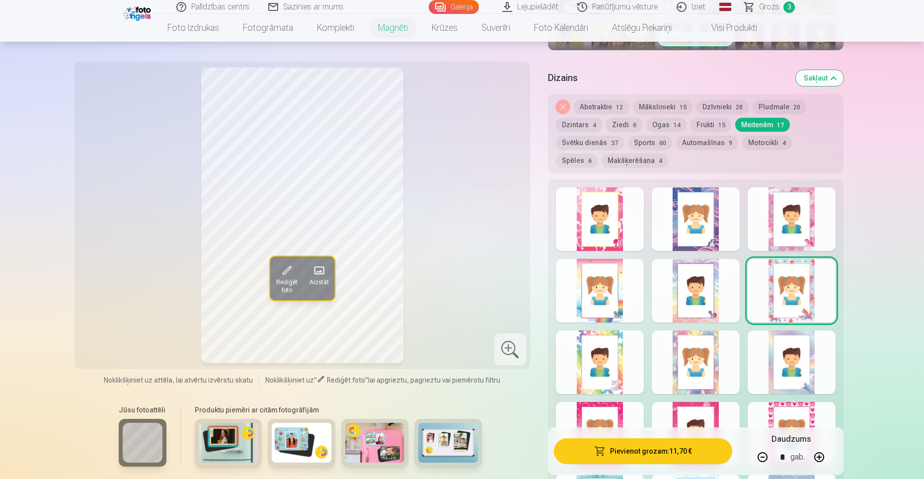
scroll to position [398, 0]
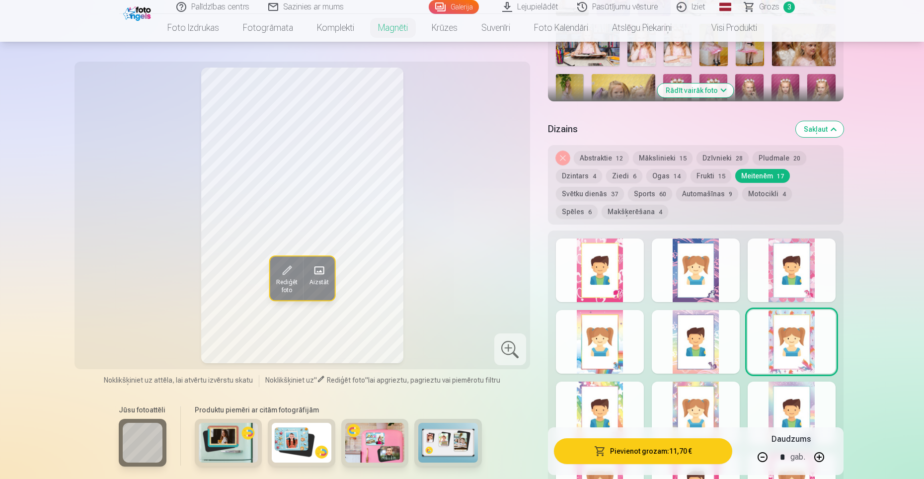
click at [797, 255] on div at bounding box center [792, 271] width 88 height 64
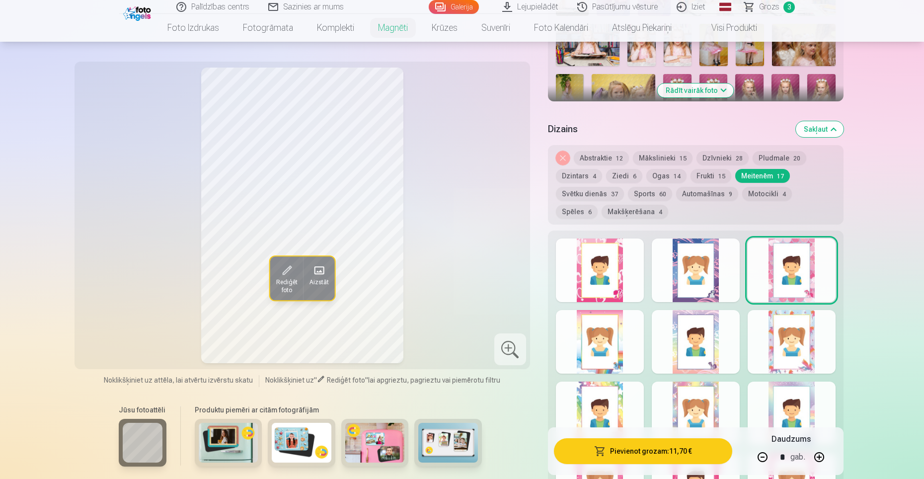
click at [595, 275] on div at bounding box center [600, 271] width 88 height 64
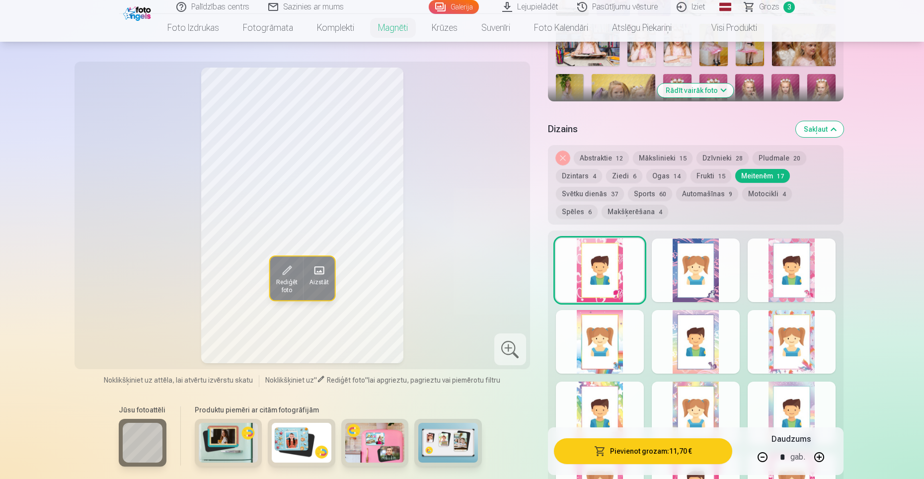
click at [772, 259] on div at bounding box center [792, 271] width 88 height 64
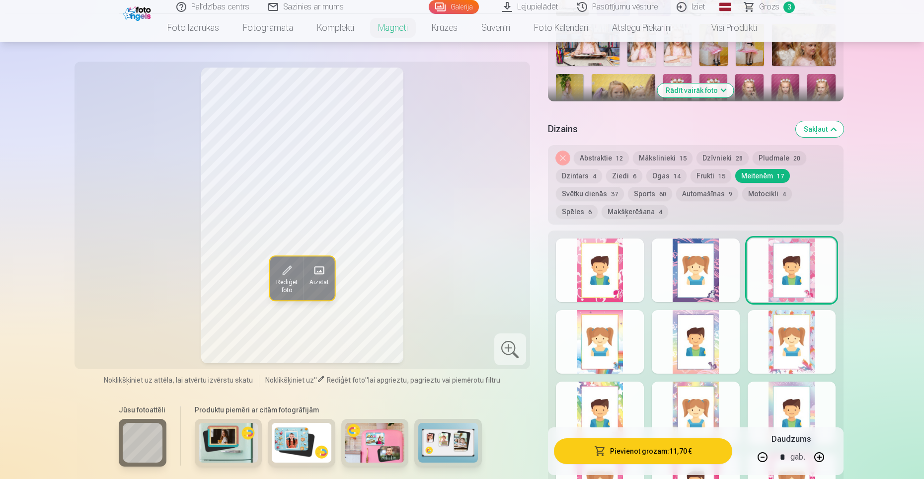
click at [655, 452] on button "Pievienot grozam : 11,70 €" at bounding box center [643, 451] width 178 height 26
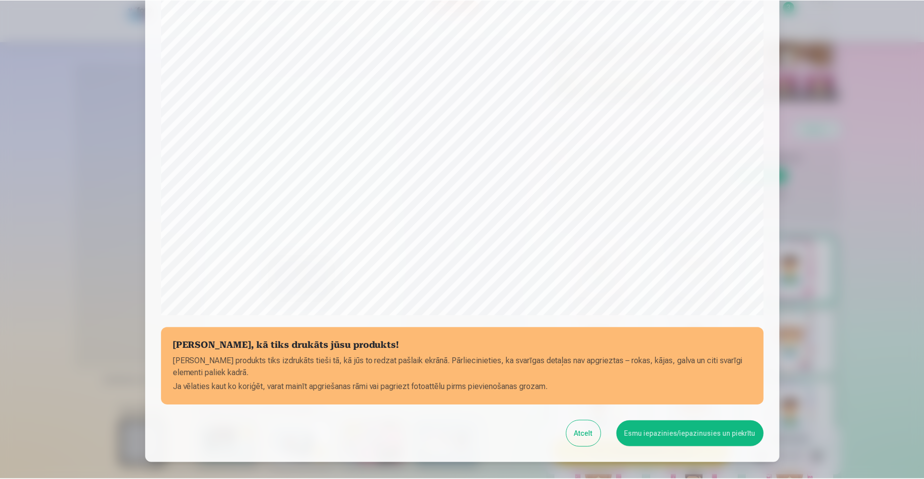
scroll to position [237, 0]
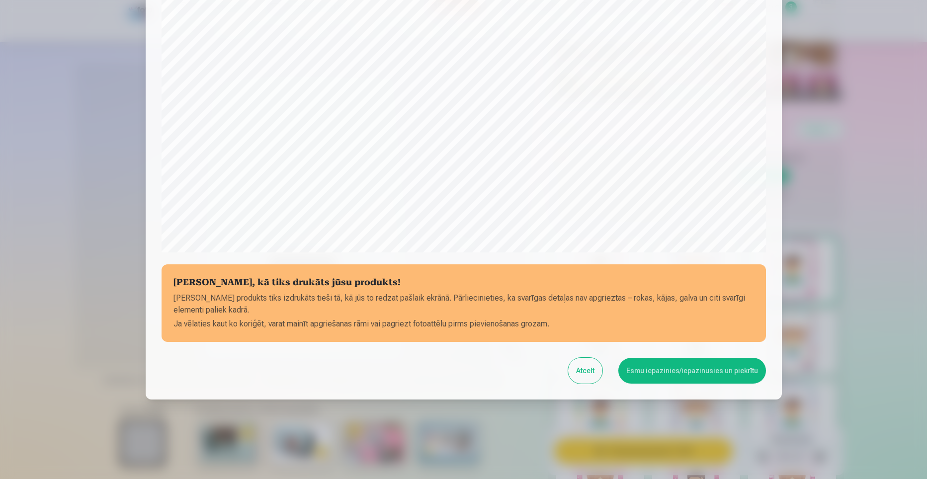
click at [707, 375] on button "Esmu iepazinies/iepazinusies un piekrītu" at bounding box center [692, 371] width 148 height 26
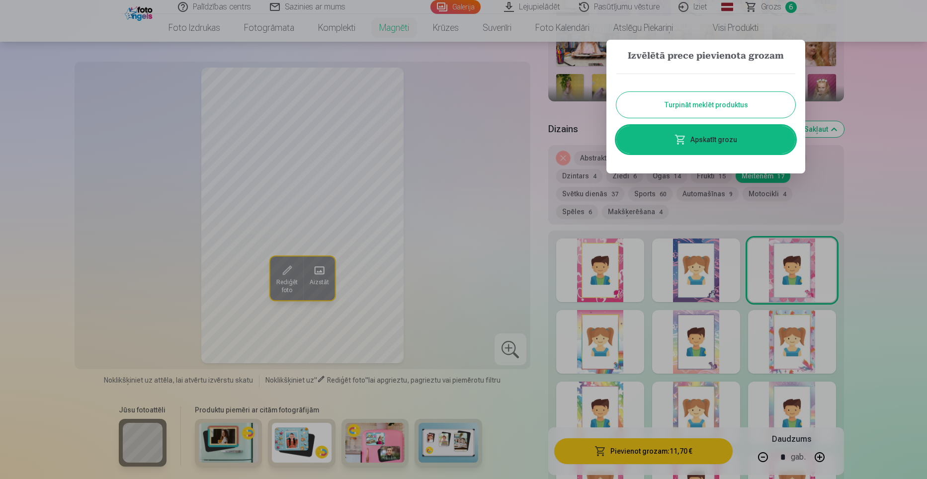
click at [766, 107] on button "Turpināt meklēt produktus" at bounding box center [705, 105] width 179 height 26
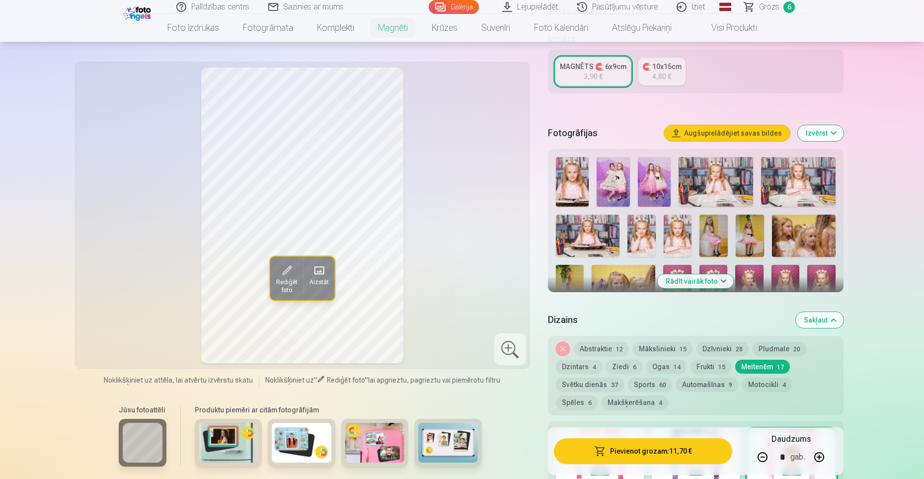
scroll to position [149, 0]
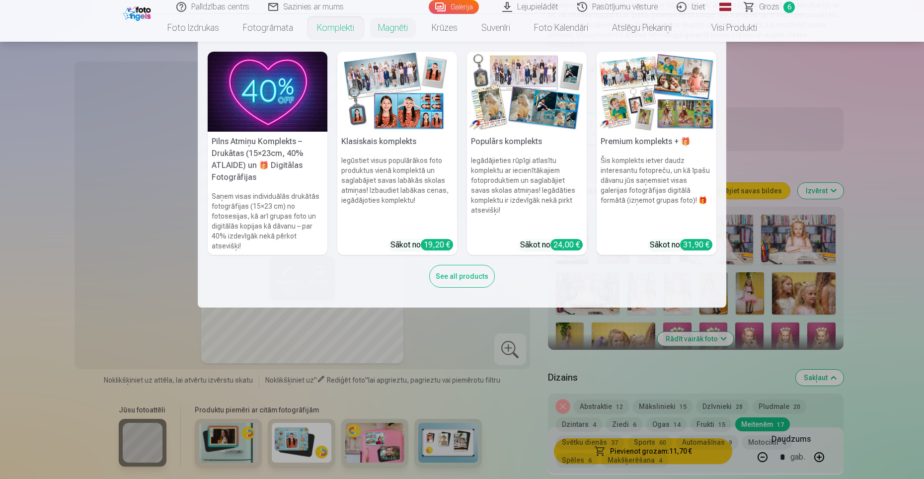
click at [323, 28] on link "Komplekti" at bounding box center [335, 28] width 61 height 28
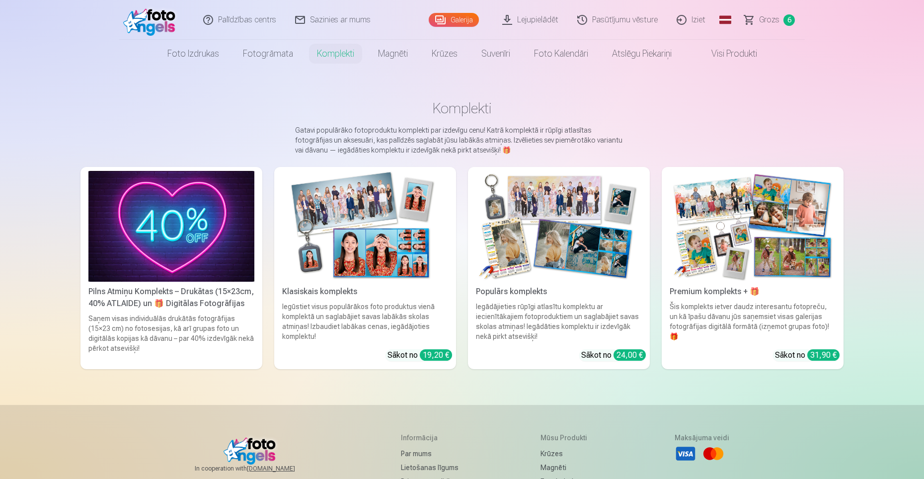
drag, startPoint x: 772, startPoint y: 21, endPoint x: 766, endPoint y: 26, distance: 7.1
click at [771, 21] on span "Grozs" at bounding box center [769, 20] width 20 height 12
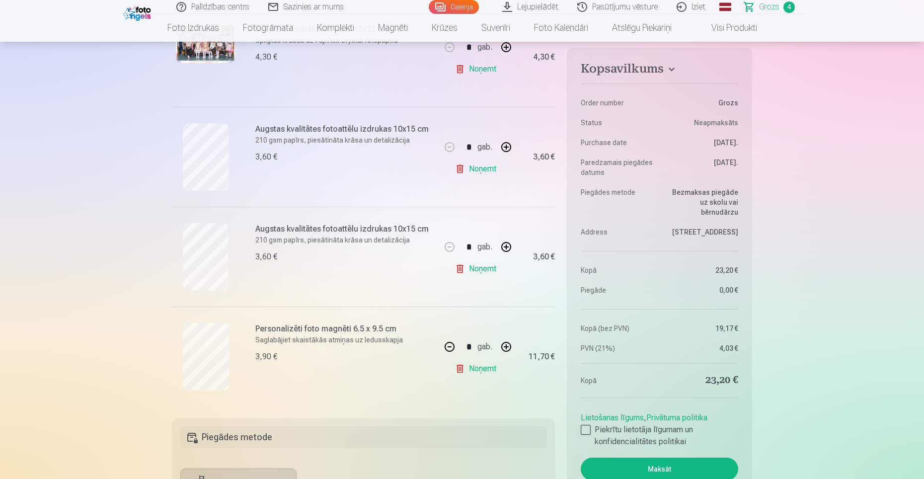
scroll to position [249, 0]
click at [480, 269] on link "Noņemt" at bounding box center [477, 268] width 45 height 20
type input "*"
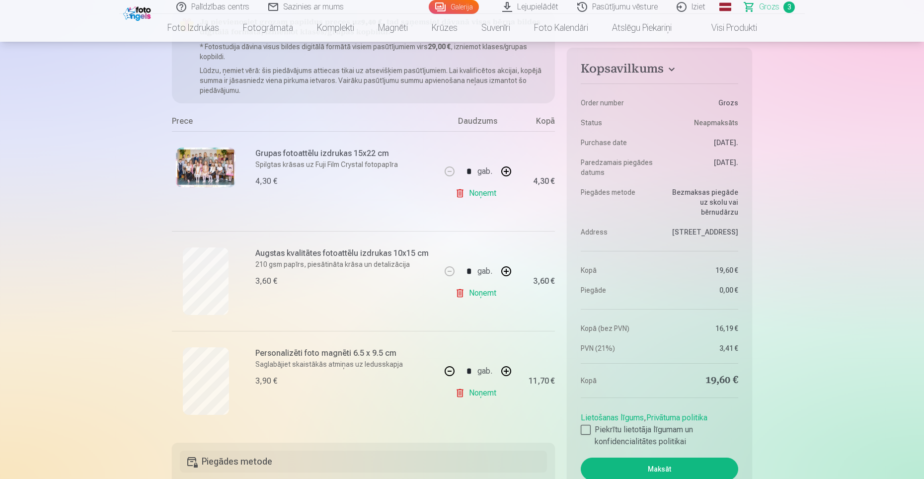
scroll to position [99, 0]
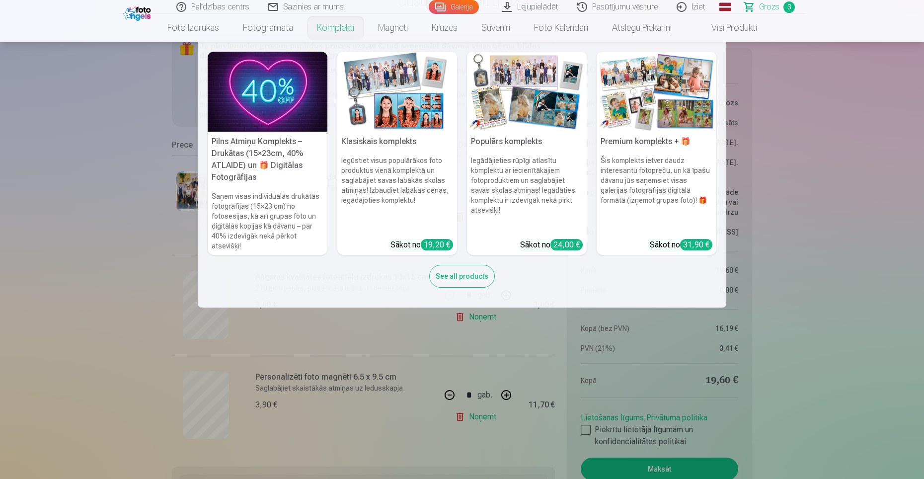
click at [384, 135] on h5 "Klasiskais komplekts" at bounding box center [397, 142] width 120 height 20
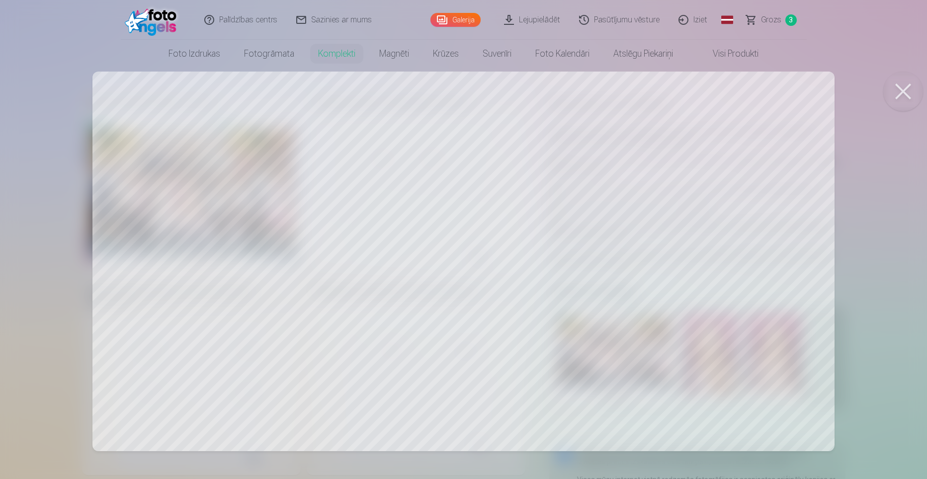
click at [904, 92] on button at bounding box center [903, 92] width 40 height 40
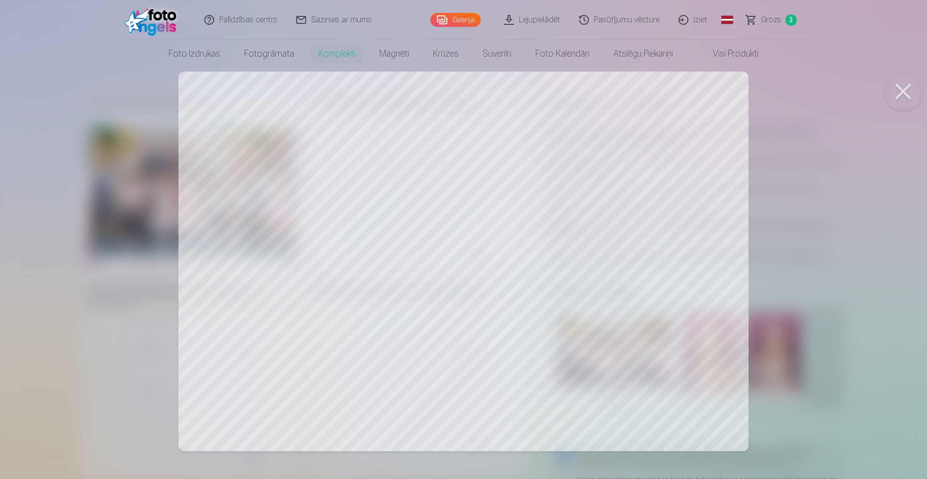
click at [360, 236] on div at bounding box center [463, 239] width 927 height 479
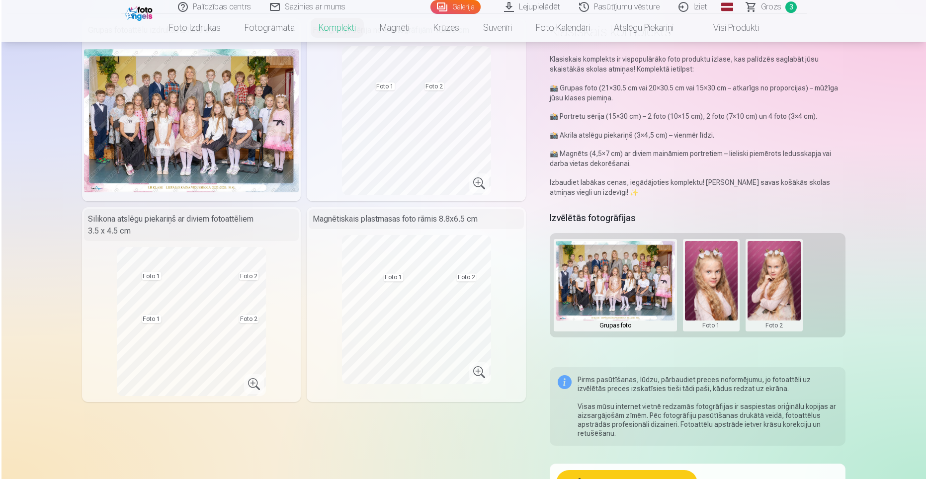
scroll to position [50, 0]
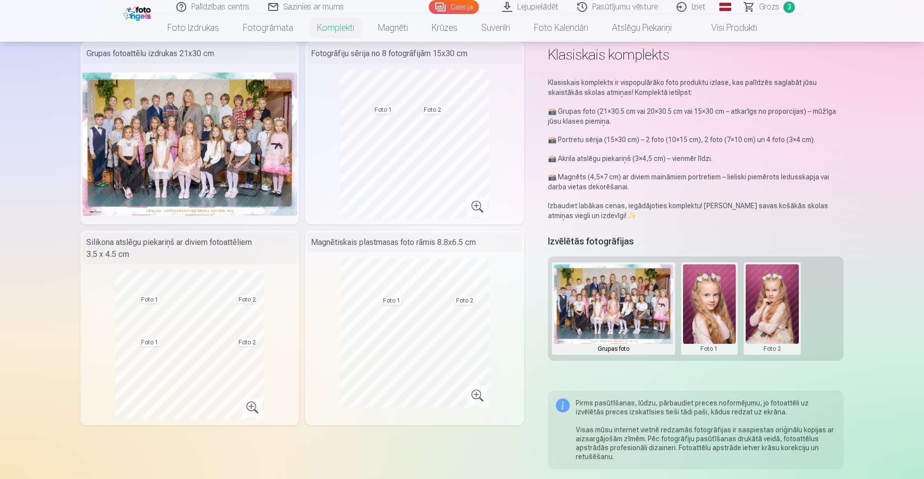
click at [723, 314] on button at bounding box center [709, 308] width 53 height 88
click at [723, 309] on button "Nomainiet foto" at bounding box center [709, 309] width 81 height 28
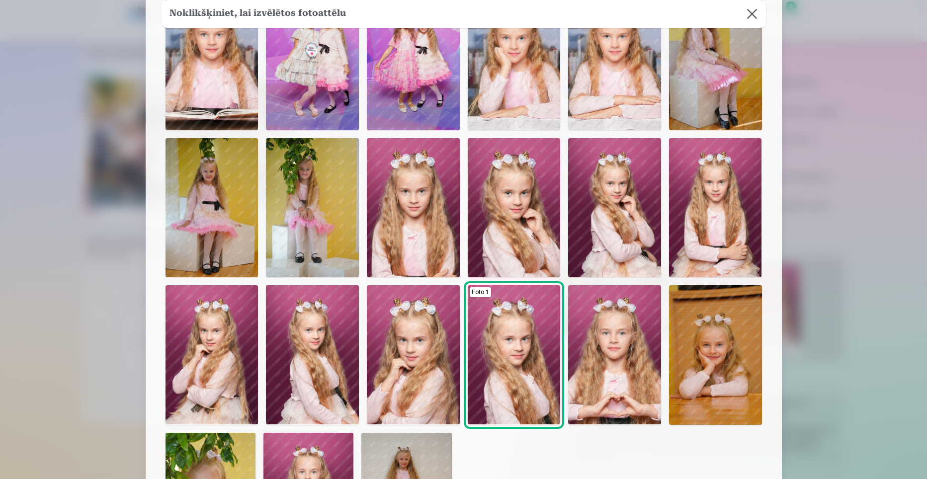
scroll to position [99, 0]
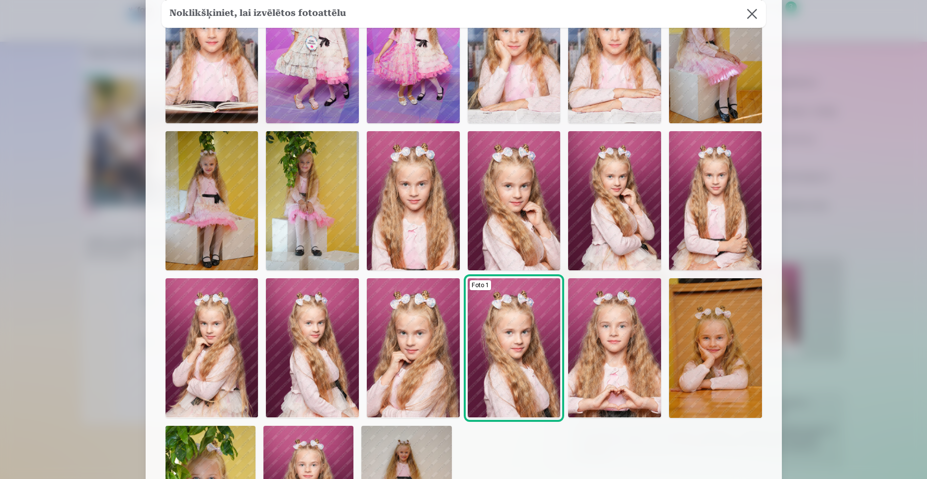
click at [318, 385] on img at bounding box center [312, 347] width 93 height 139
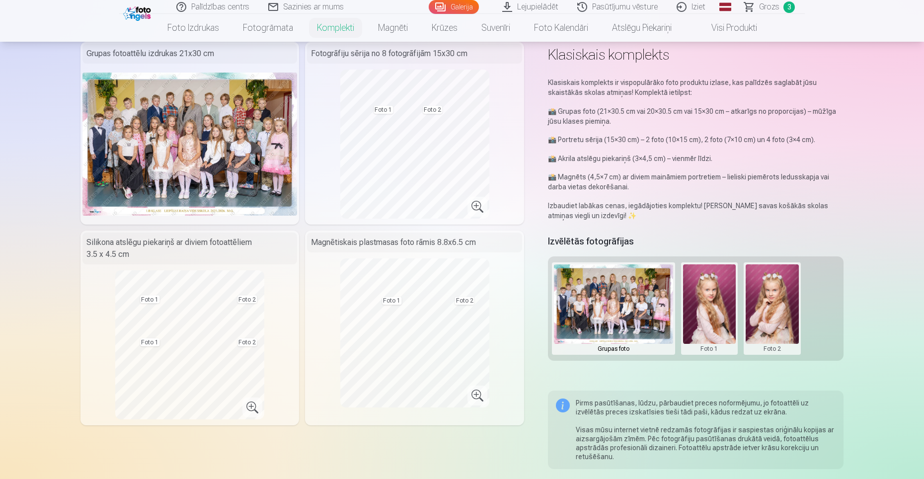
click at [774, 304] on button at bounding box center [772, 308] width 53 height 88
click at [774, 308] on button "Nomainiet foto" at bounding box center [772, 309] width 81 height 28
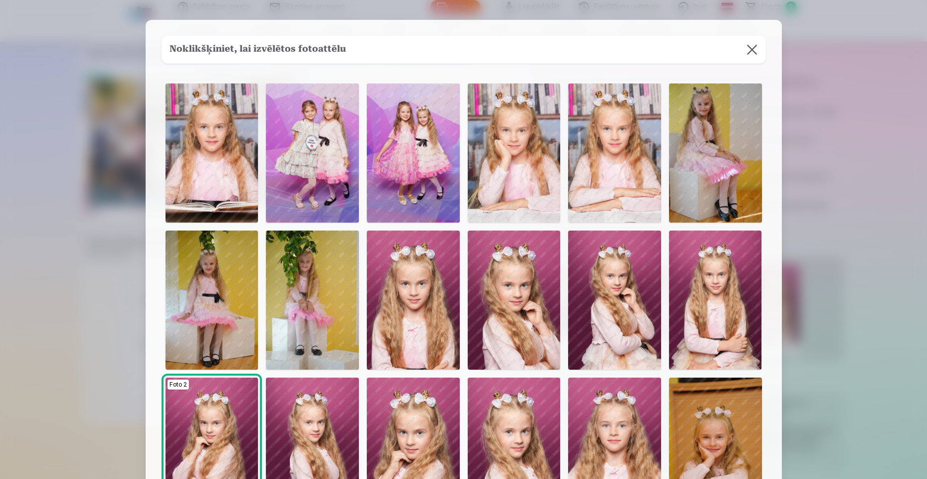
click at [711, 178] on img at bounding box center [715, 152] width 93 height 139
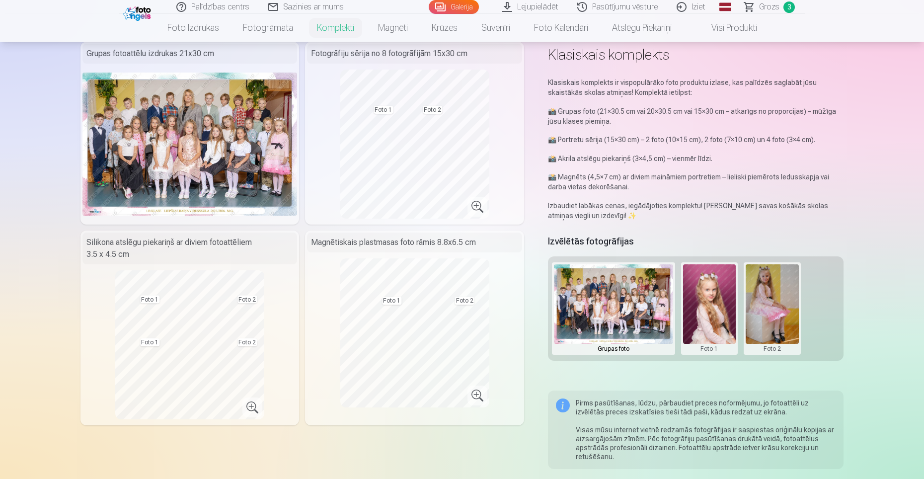
click at [765, 337] on button at bounding box center [772, 308] width 53 height 88
click at [769, 316] on button "Nomainiet foto" at bounding box center [772, 309] width 81 height 28
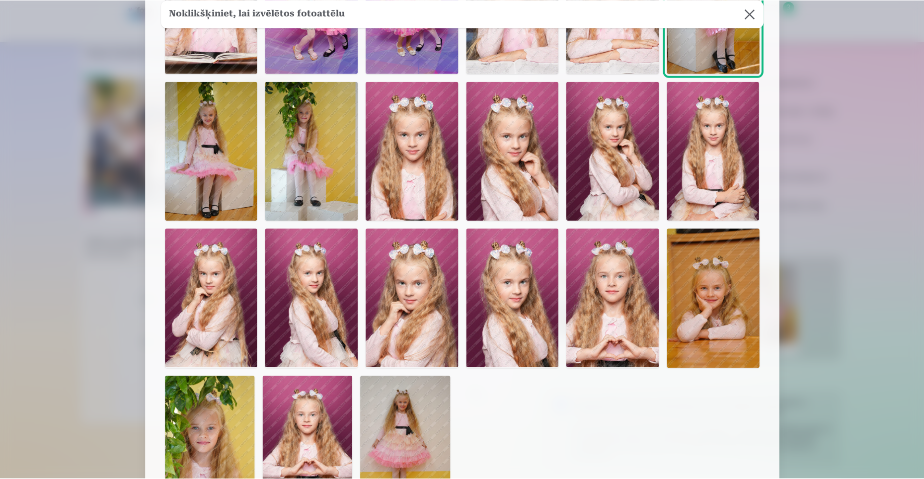
scroll to position [199, 0]
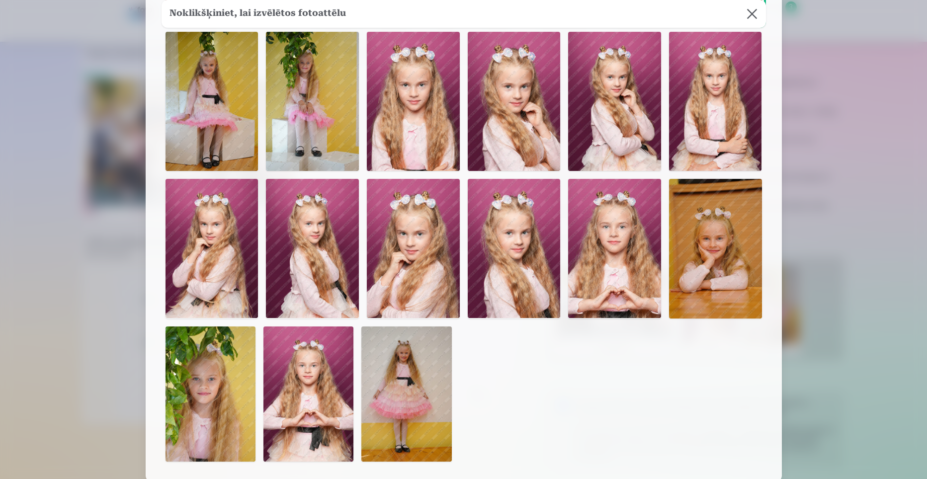
click at [330, 278] on img at bounding box center [312, 248] width 93 height 139
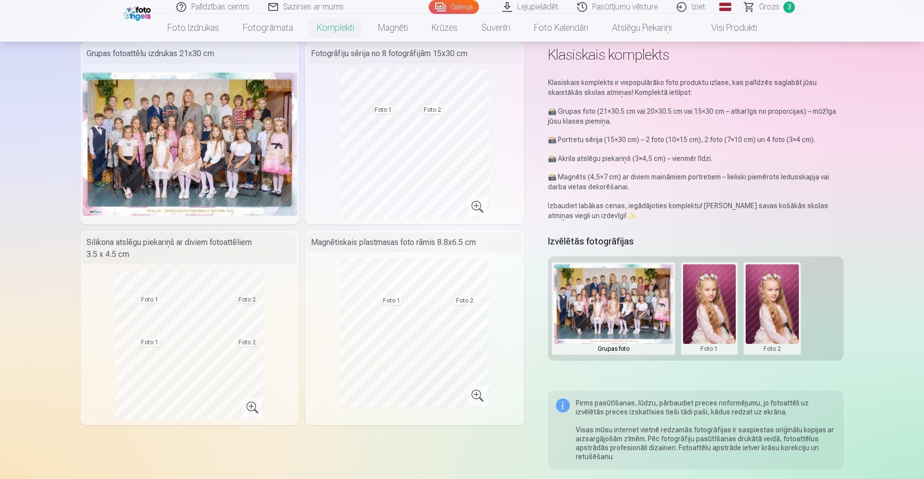
click at [768, 304] on button at bounding box center [772, 308] width 53 height 88
click at [768, 304] on button "Nomainiet foto" at bounding box center [772, 309] width 81 height 28
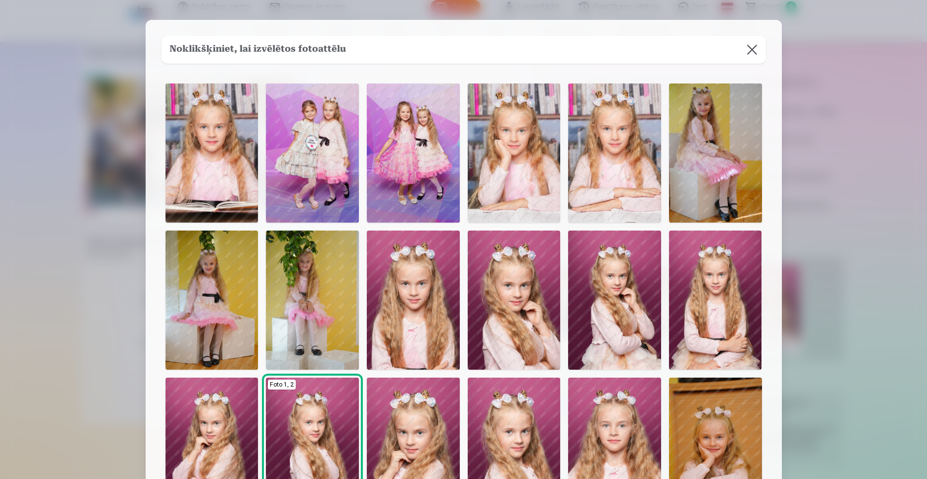
click at [678, 151] on img at bounding box center [715, 152] width 93 height 139
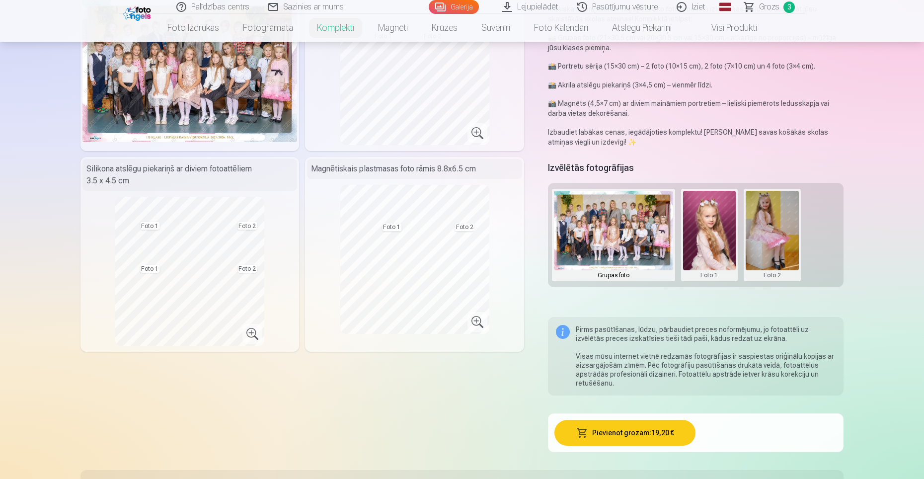
scroll to position [99, 0]
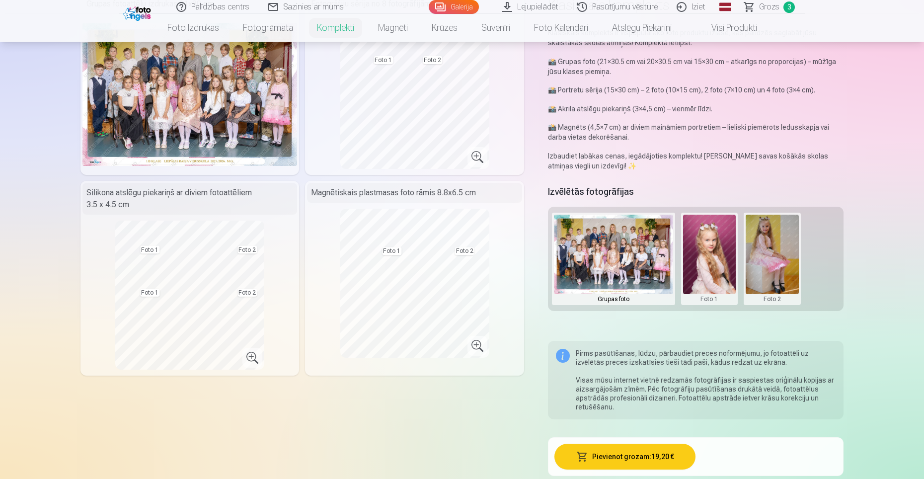
click at [783, 8] on link "Grozs 3" at bounding box center [771, 7] width 70 height 14
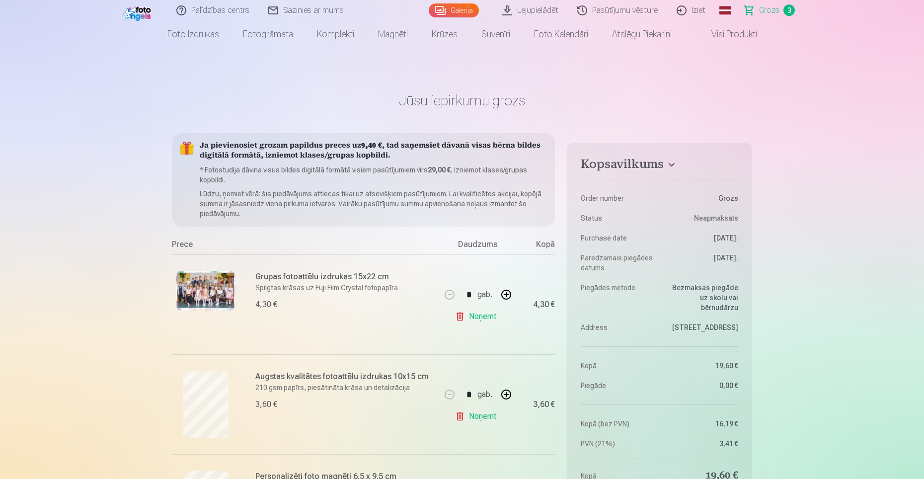
scroll to position [50, 0]
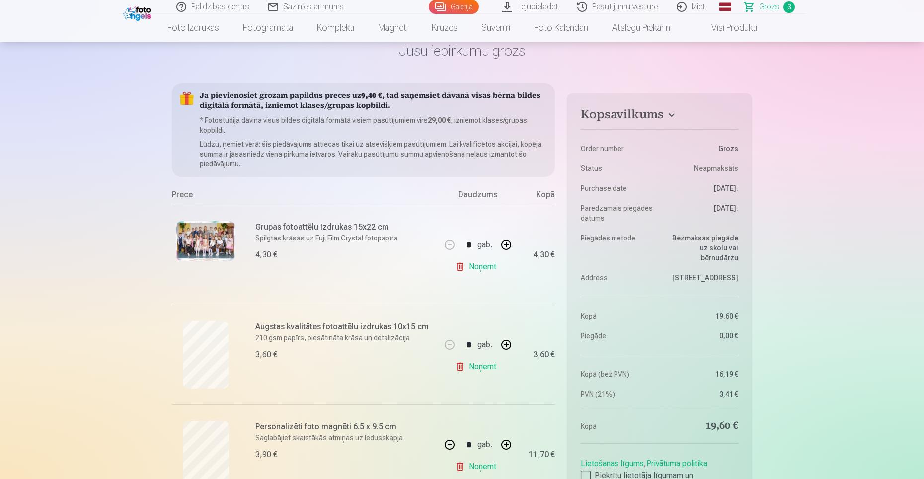
click at [470, 370] on link "Noņemt" at bounding box center [477, 367] width 45 height 20
type input "*"
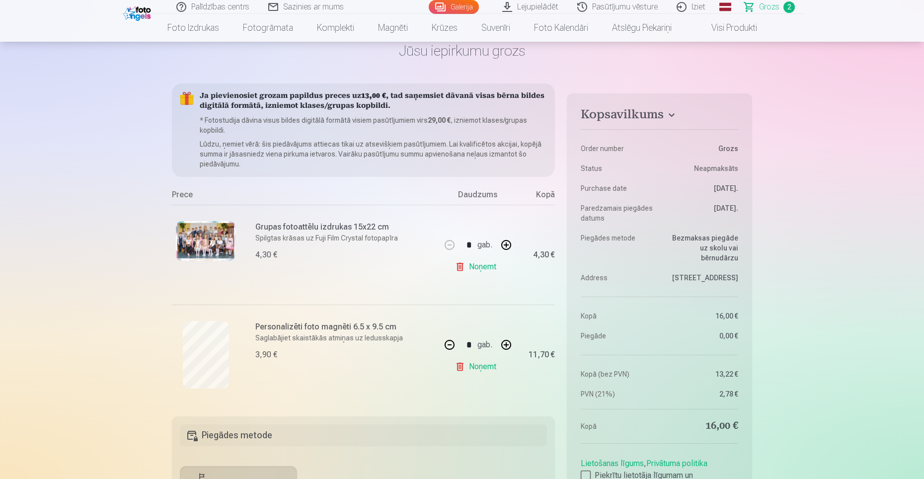
click at [479, 268] on link "Noņemt" at bounding box center [477, 267] width 45 height 20
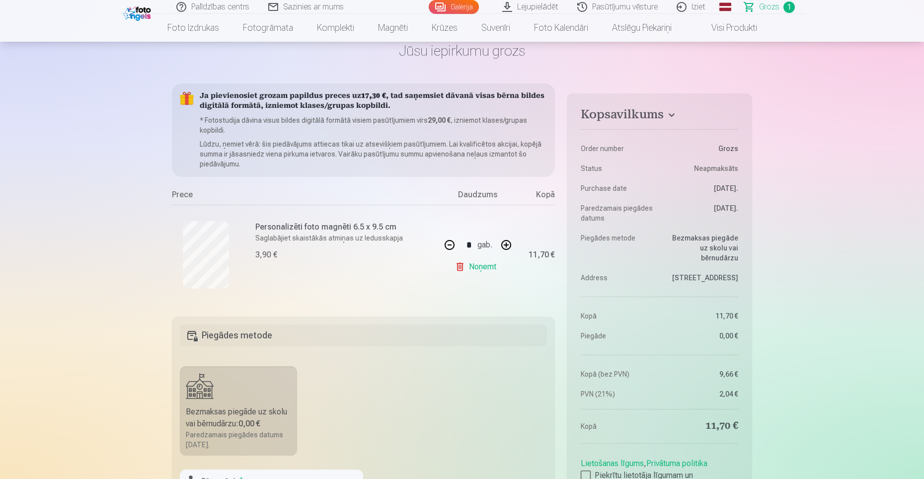
click at [449, 246] on button "button" at bounding box center [450, 245] width 24 height 24
type input "*"
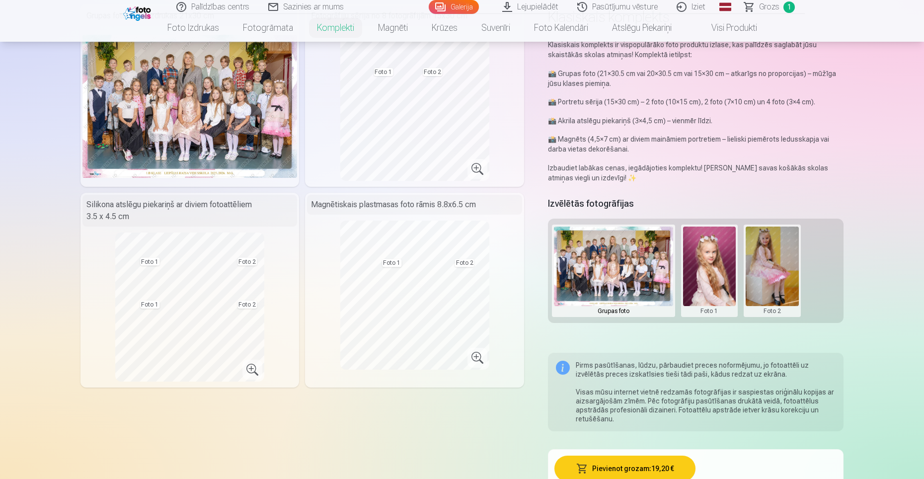
scroll to position [99, 0]
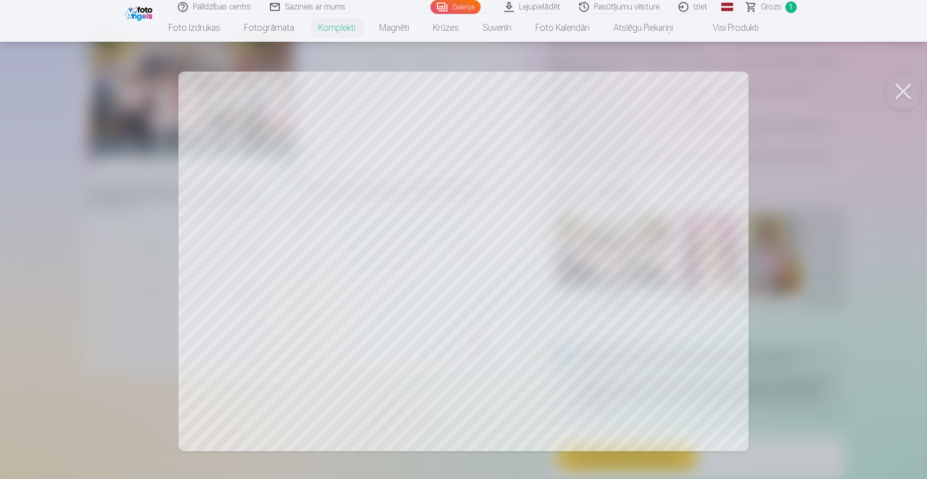
click at [553, 310] on div at bounding box center [463, 239] width 927 height 479
click at [591, 262] on div at bounding box center [463, 239] width 927 height 479
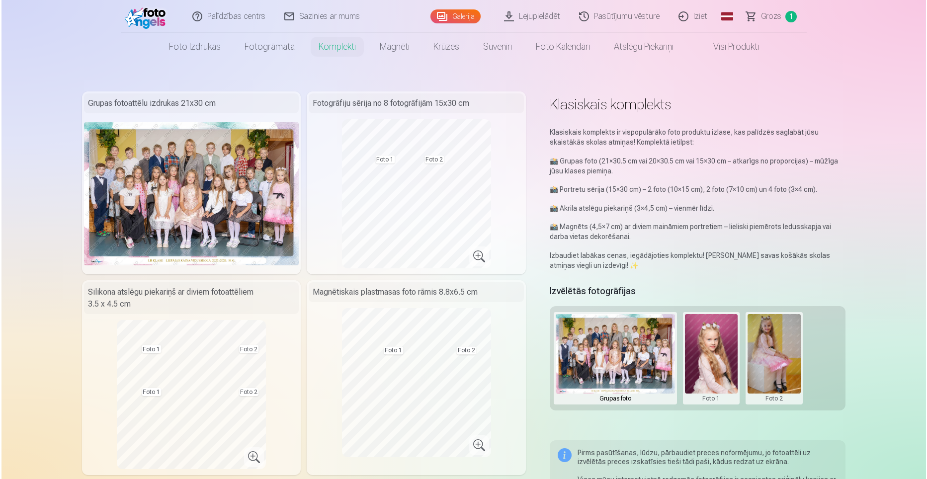
scroll to position [149, 0]
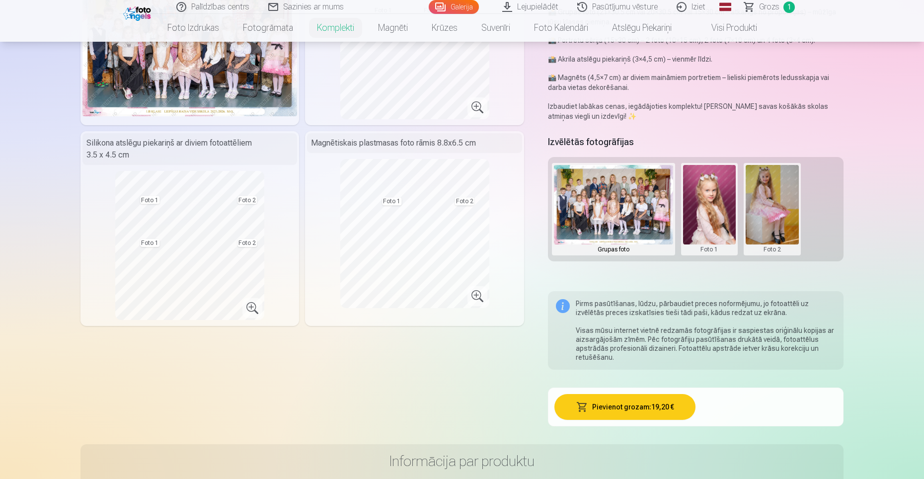
click at [629, 411] on button "Pievienot grozam : 19,20 €" at bounding box center [626, 407] width 142 height 26
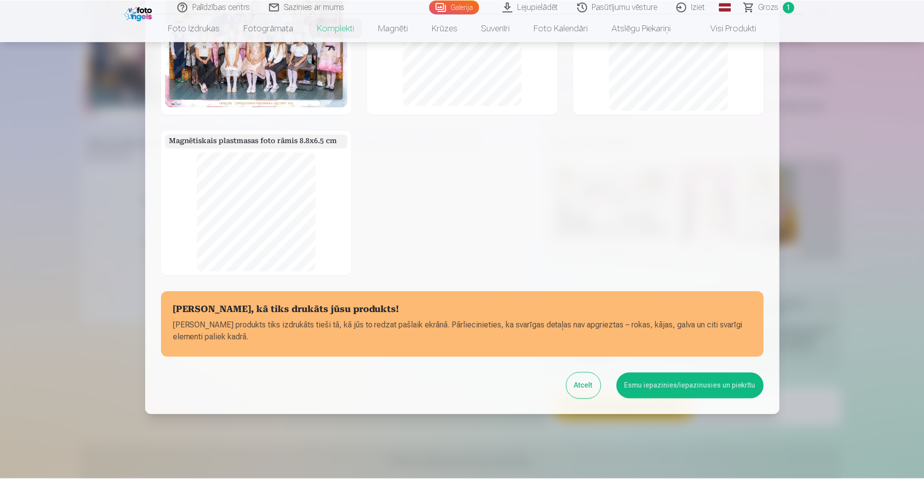
scroll to position [91, 0]
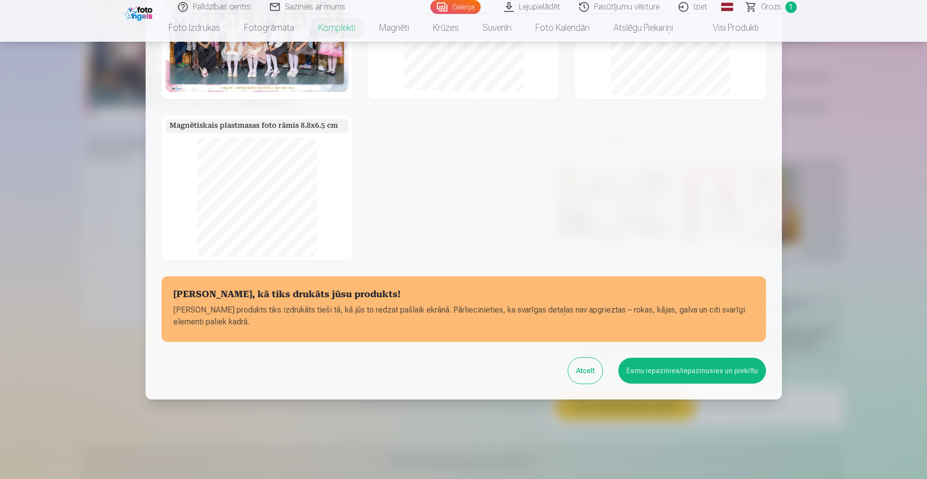
click at [684, 371] on button "Esmu iepazinies/iepazinusies un piekrītu" at bounding box center [692, 371] width 148 height 26
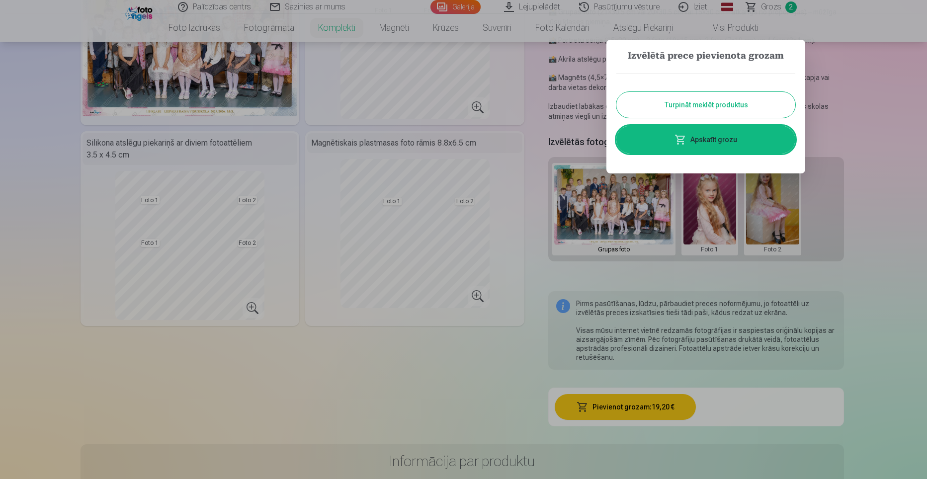
click at [694, 105] on button "Turpināt meklēt produktus" at bounding box center [705, 105] width 179 height 26
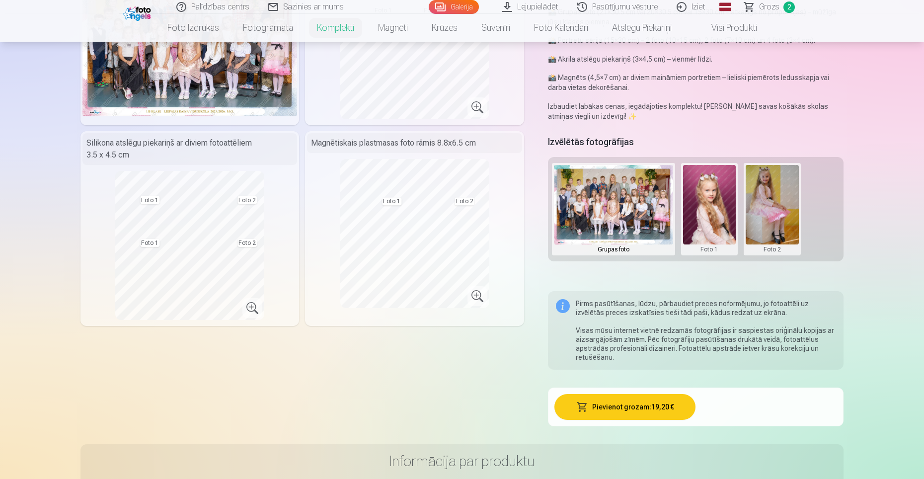
click at [755, 8] on link "Grozs 2" at bounding box center [771, 7] width 70 height 14
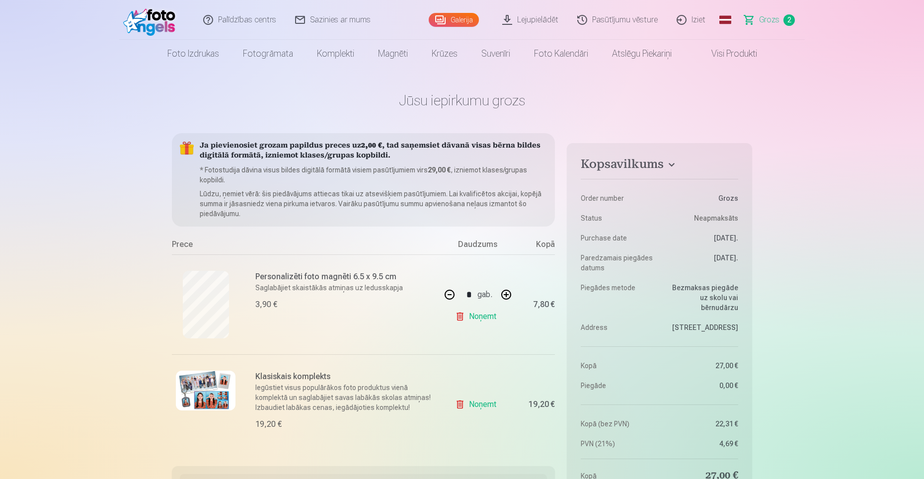
click at [508, 298] on button "button" at bounding box center [507, 295] width 24 height 24
type input "*"
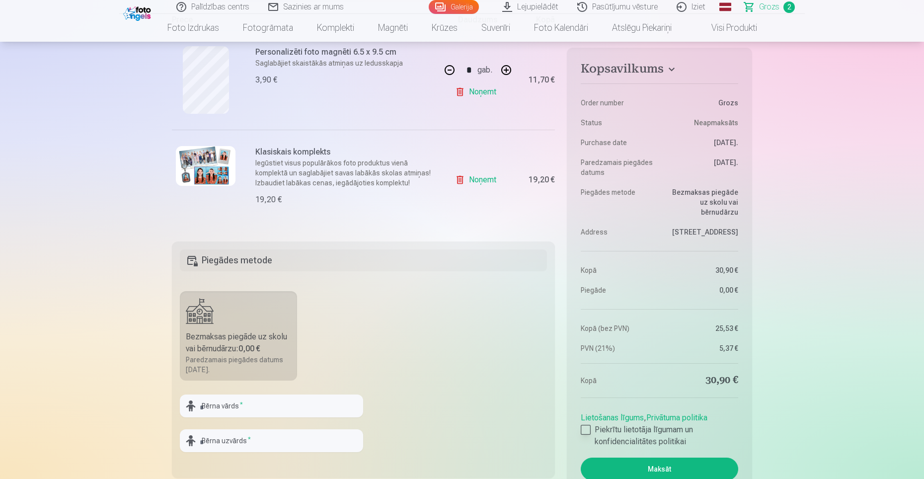
scroll to position [249, 0]
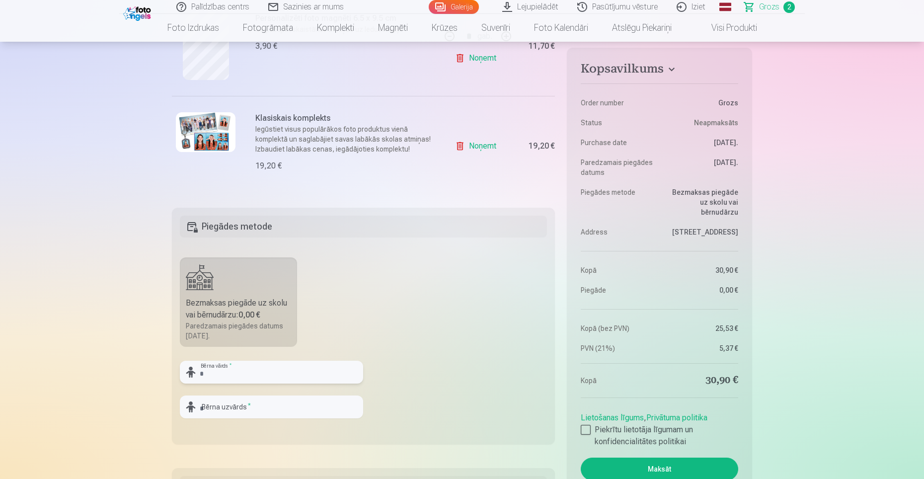
click at [247, 376] on input "text" at bounding box center [271, 372] width 183 height 23
type input "********"
click at [245, 409] on input "text" at bounding box center [271, 407] width 183 height 23
type input "*"
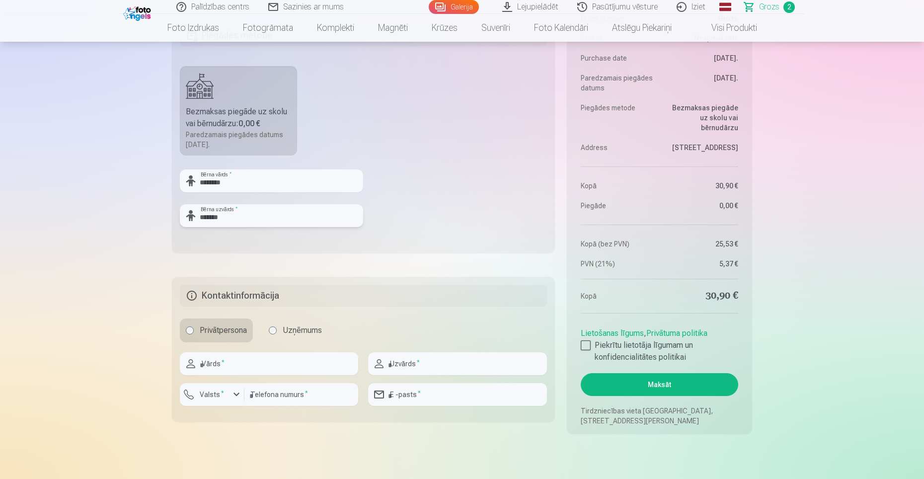
scroll to position [447, 0]
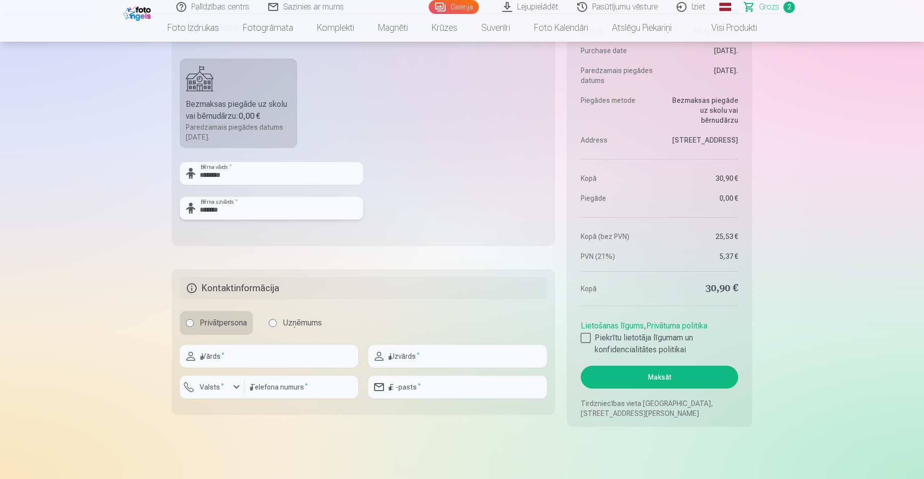
type input "*******"
click at [244, 356] on input "text" at bounding box center [269, 356] width 178 height 23
type input "*****"
click at [418, 356] on input "text" at bounding box center [457, 356] width 178 height 23
type input "*******"
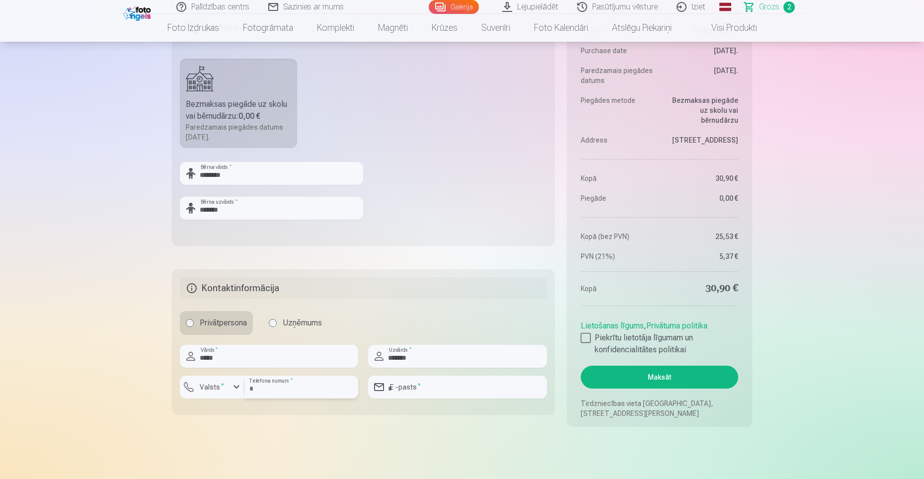
click at [303, 391] on input "number" at bounding box center [302, 387] width 114 height 23
type input "********"
click at [236, 382] on div "button" at bounding box center [237, 387] width 12 height 12
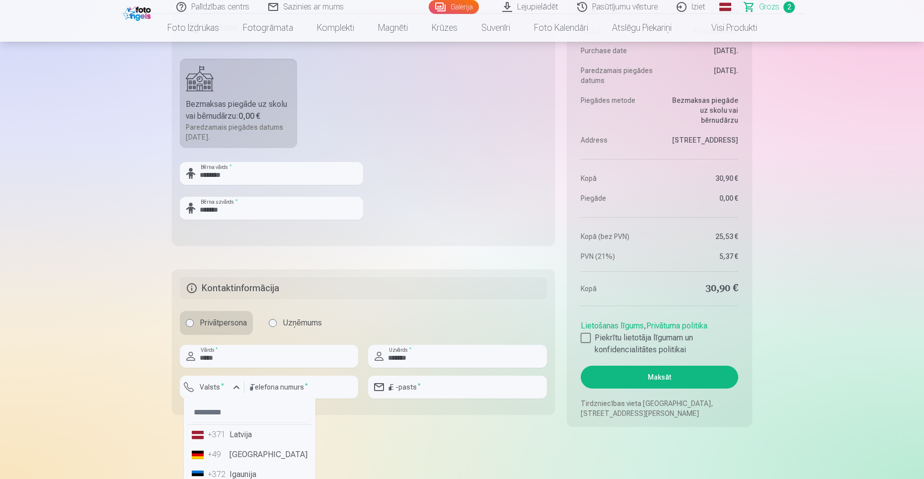
click at [240, 436] on li "+371 Latvija" at bounding box center [250, 435] width 124 height 20
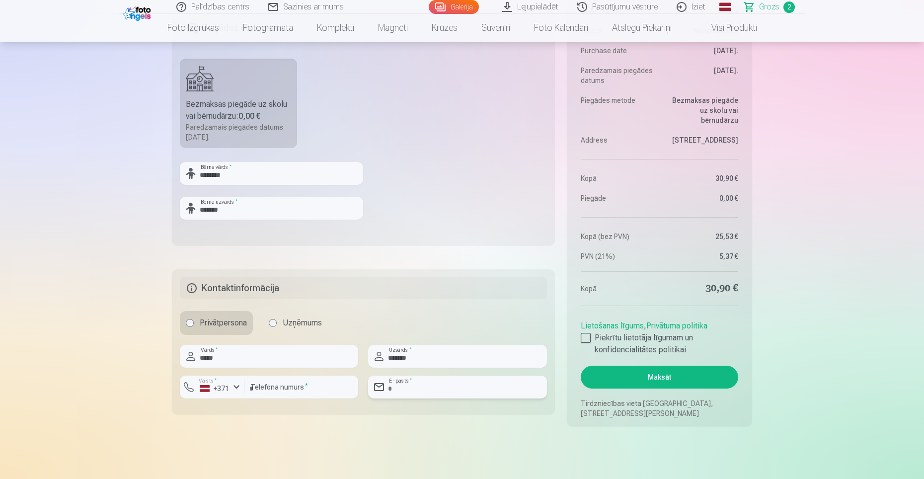
drag, startPoint x: 425, startPoint y: 390, endPoint x: 412, endPoint y: 394, distance: 13.4
click at [425, 390] on input "email" at bounding box center [457, 387] width 178 height 23
type input "**********"
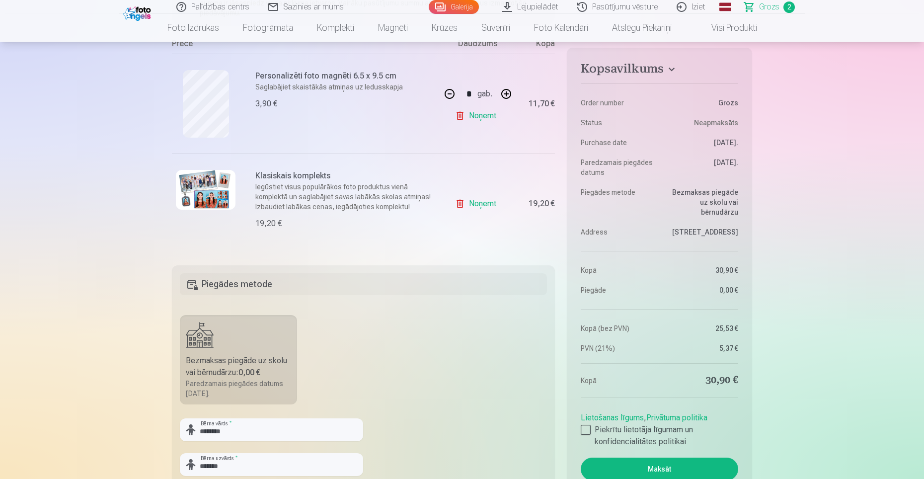
scroll to position [199, 0]
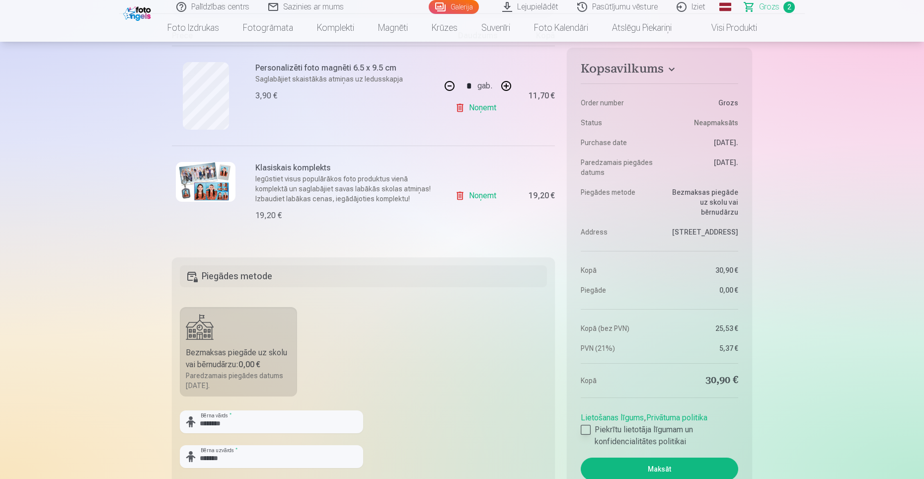
click at [587, 430] on div at bounding box center [586, 430] width 10 height 10
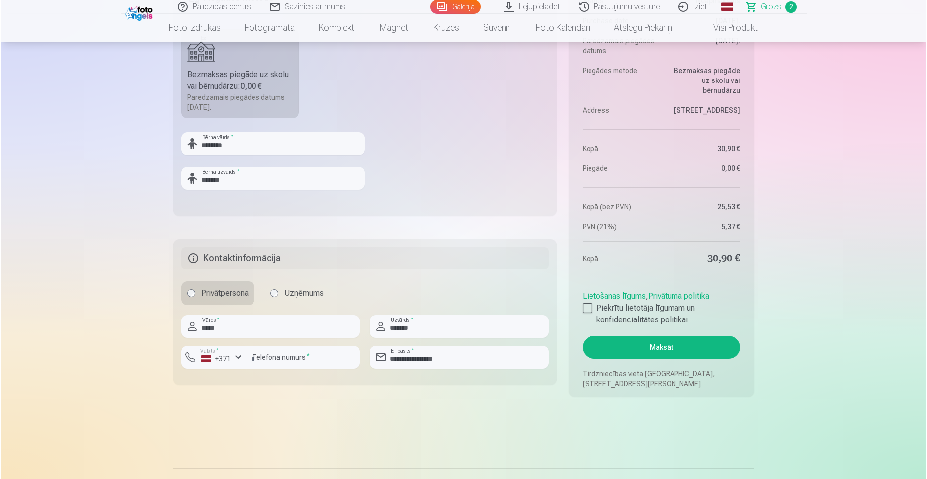
scroll to position [497, 0]
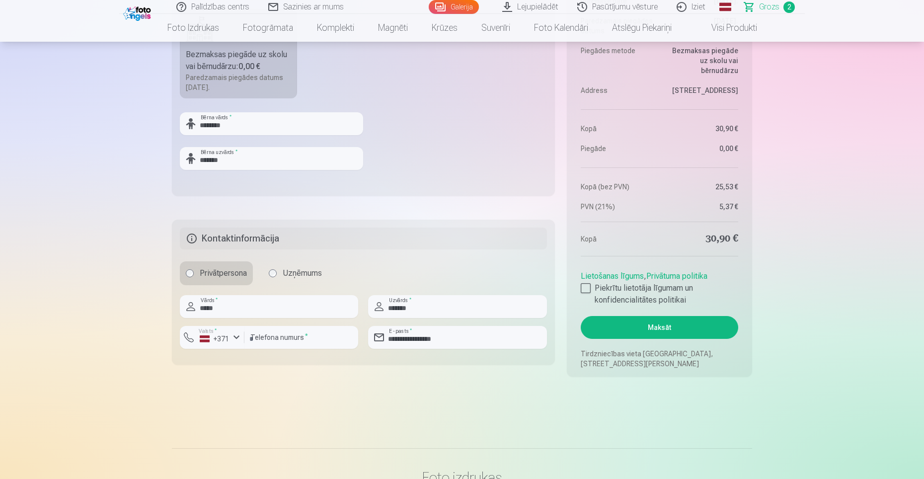
click at [651, 328] on button "Maksāt" at bounding box center [660, 327] width 158 height 23
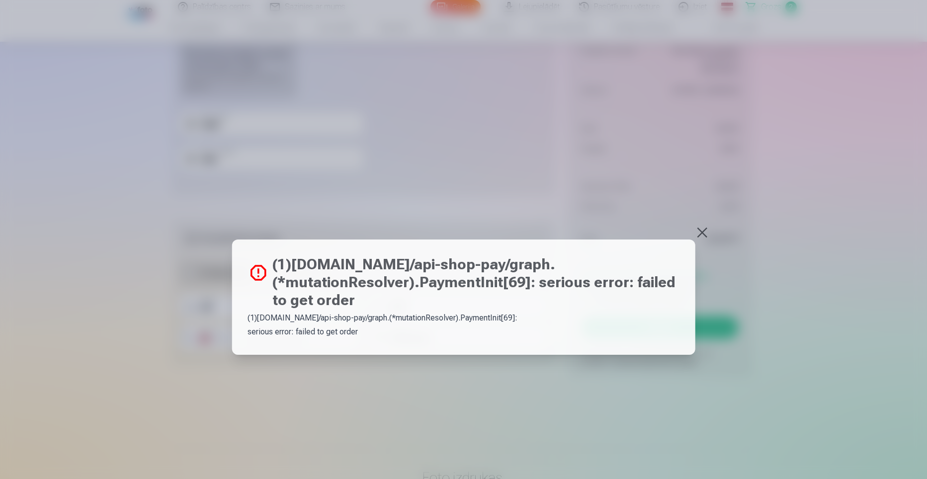
click at [700, 236] on button at bounding box center [702, 233] width 14 height 14
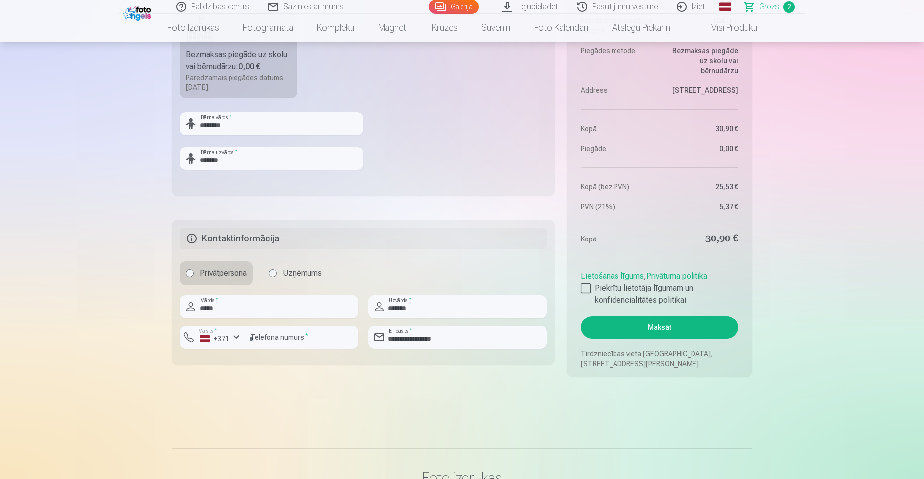
click at [649, 335] on button "Maksāt" at bounding box center [660, 327] width 158 height 23
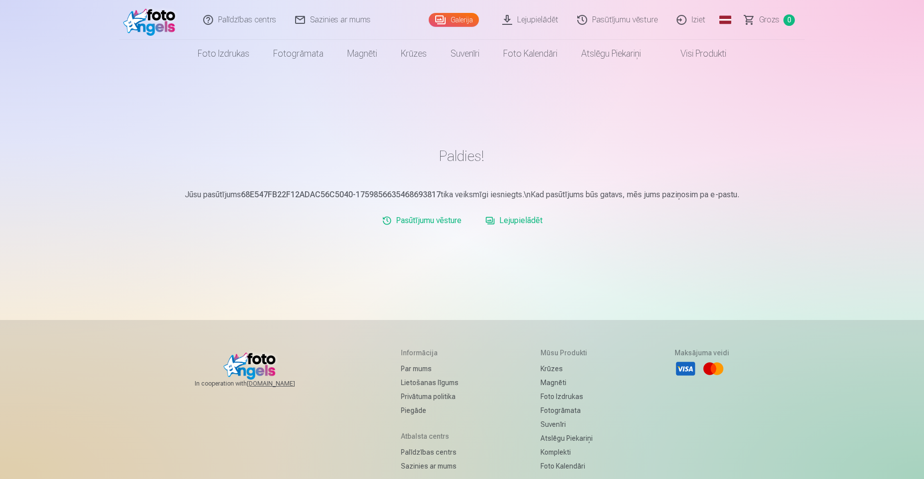
click at [688, 19] on link "Iziet" at bounding box center [692, 20] width 48 height 40
